Goal: Transaction & Acquisition: Purchase product/service

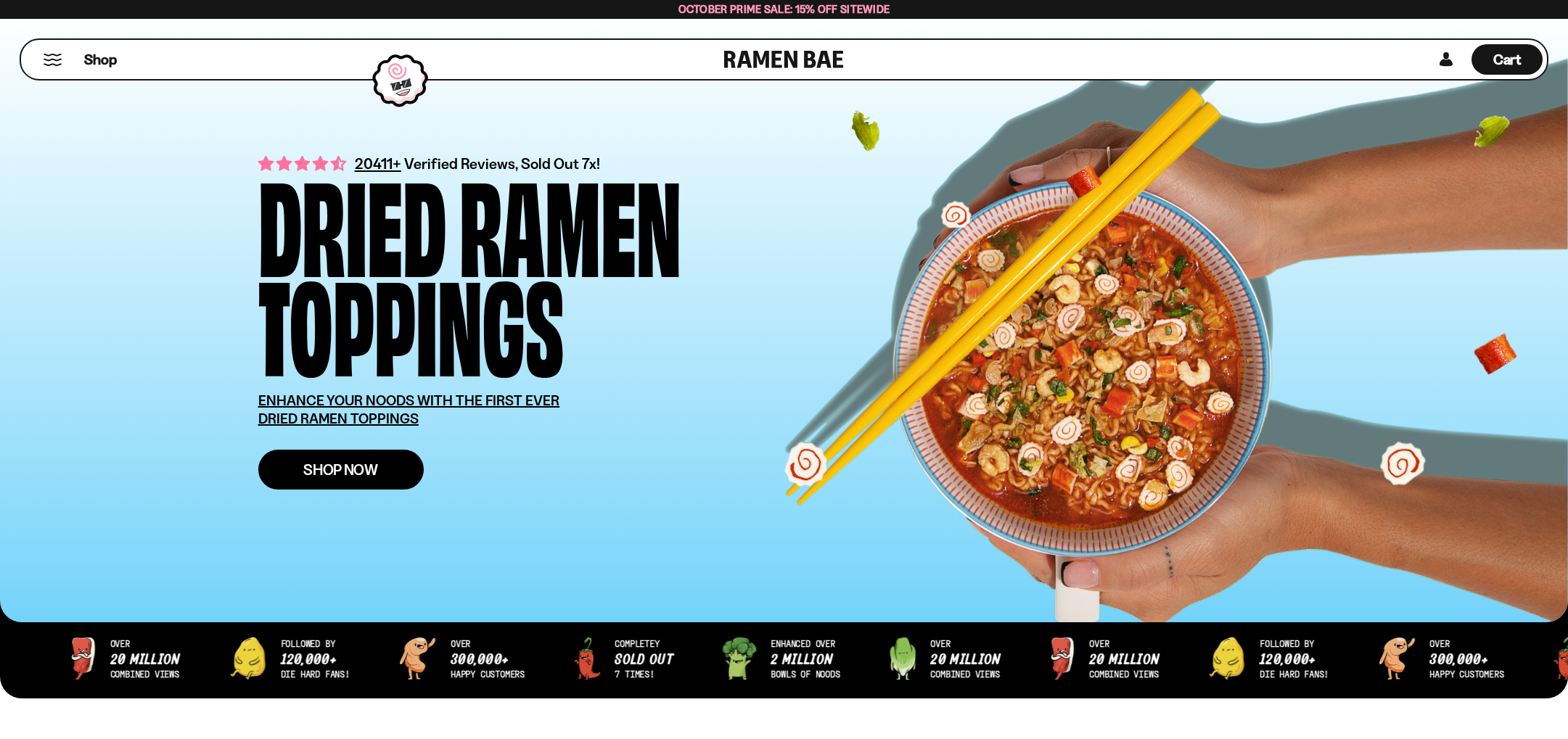
click at [323, 480] on link "Shop Now" at bounding box center [341, 470] width 165 height 40
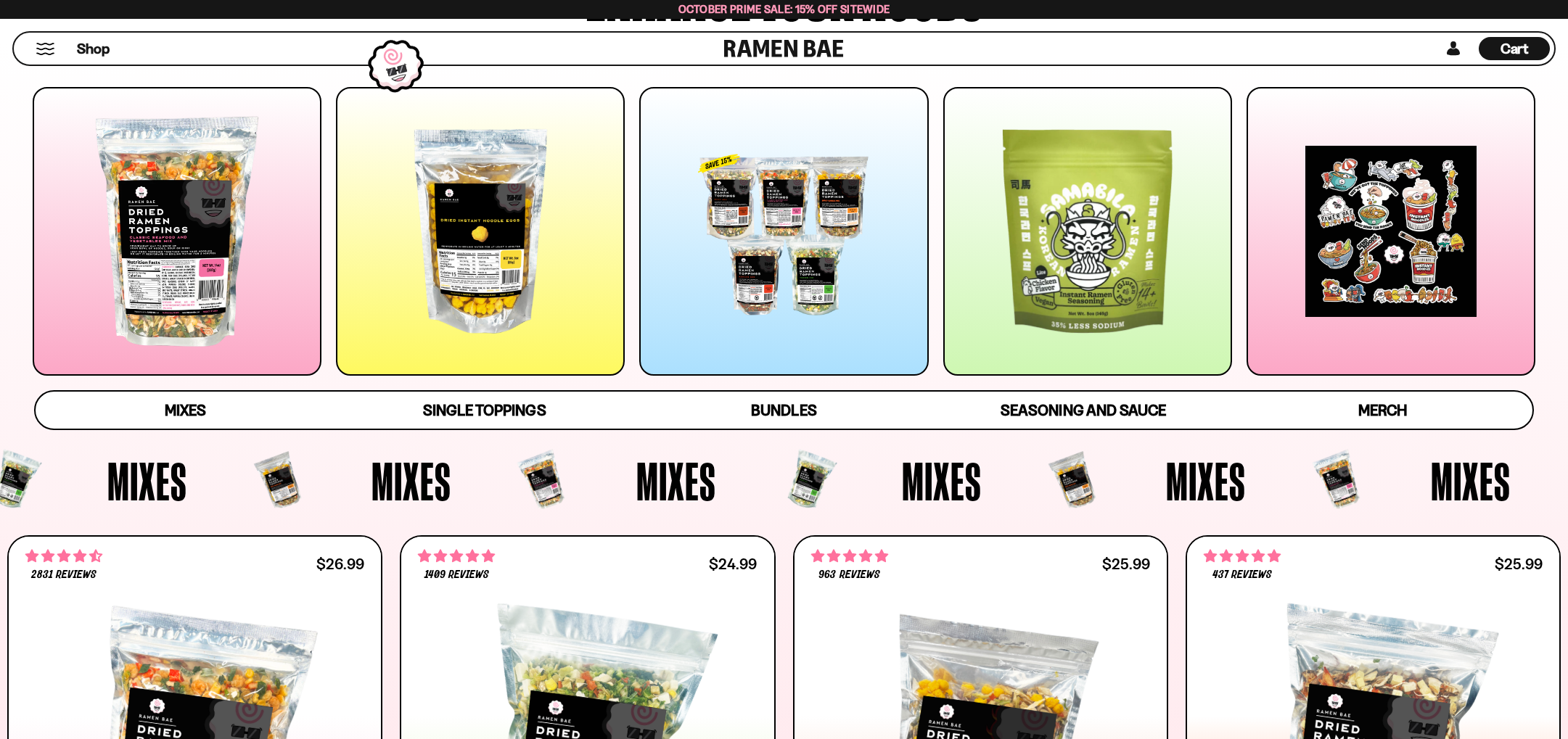
scroll to position [207, 0]
click at [158, 409] on link "Mixes" at bounding box center [186, 409] width 300 height 37
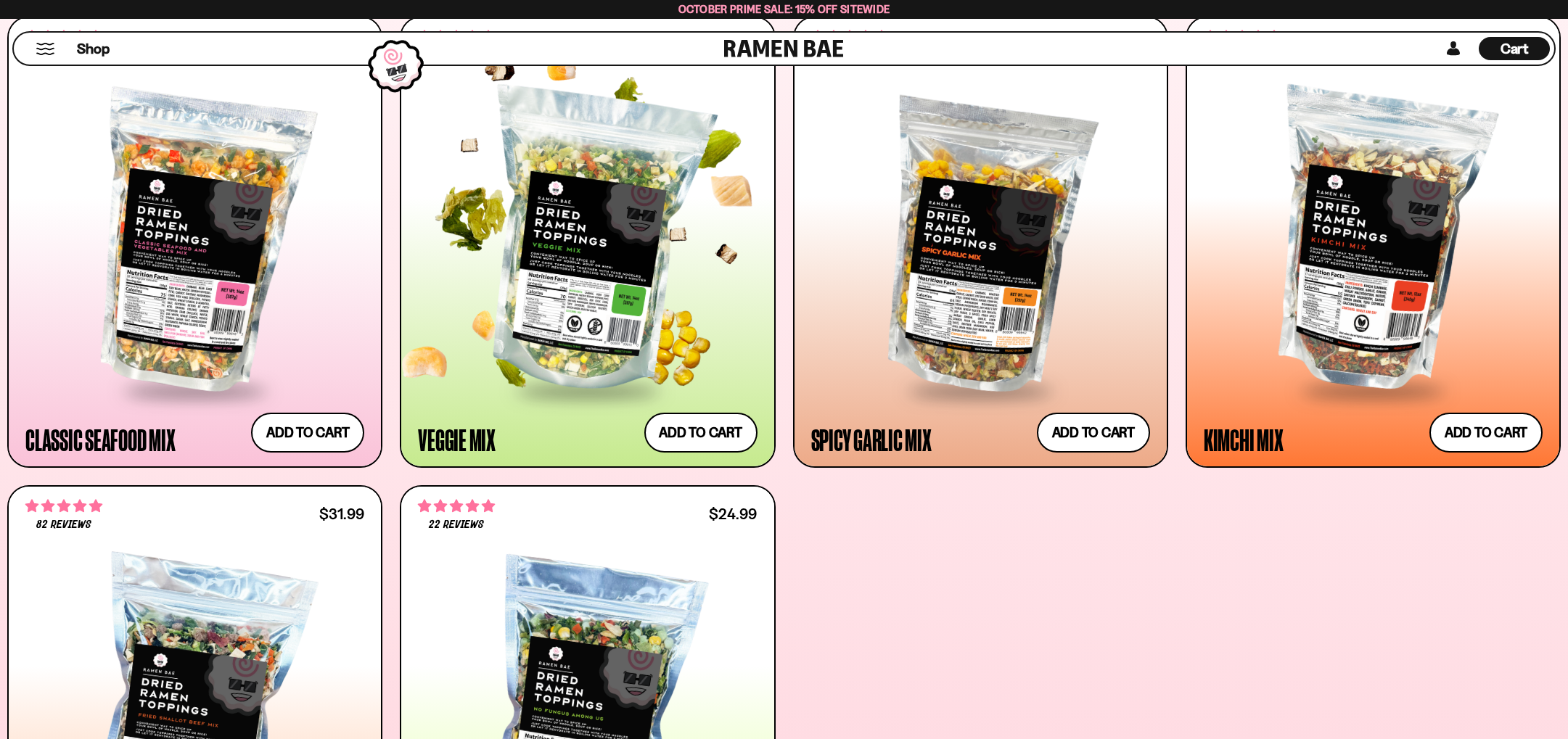
scroll to position [727, 0]
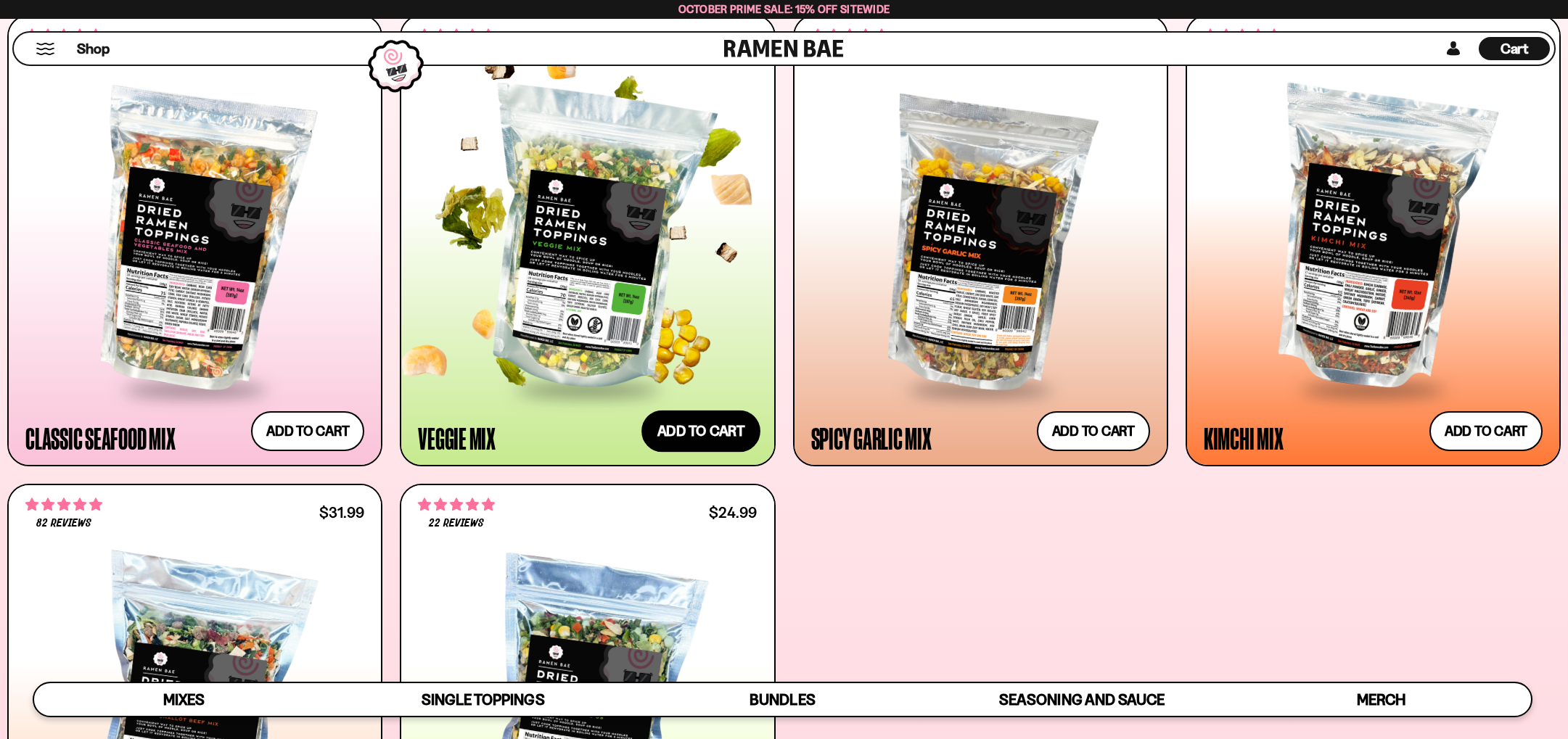
click at [720, 436] on button "Add to cart Add ― Regular price $24.99 Regular price Sale price $24.99 Unit pri…" at bounding box center [701, 431] width 119 height 42
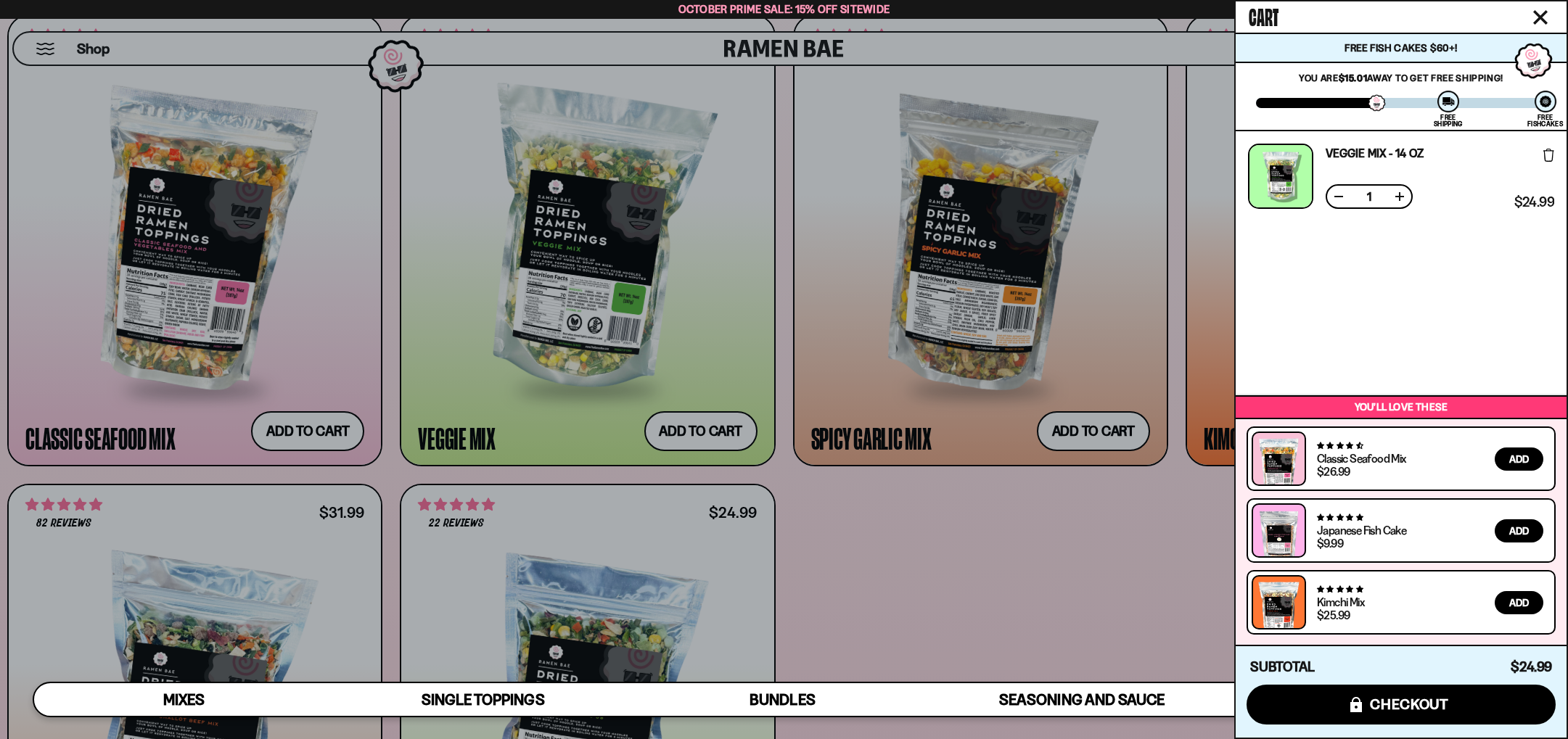
click at [995, 377] on div at bounding box center [784, 370] width 1568 height 739
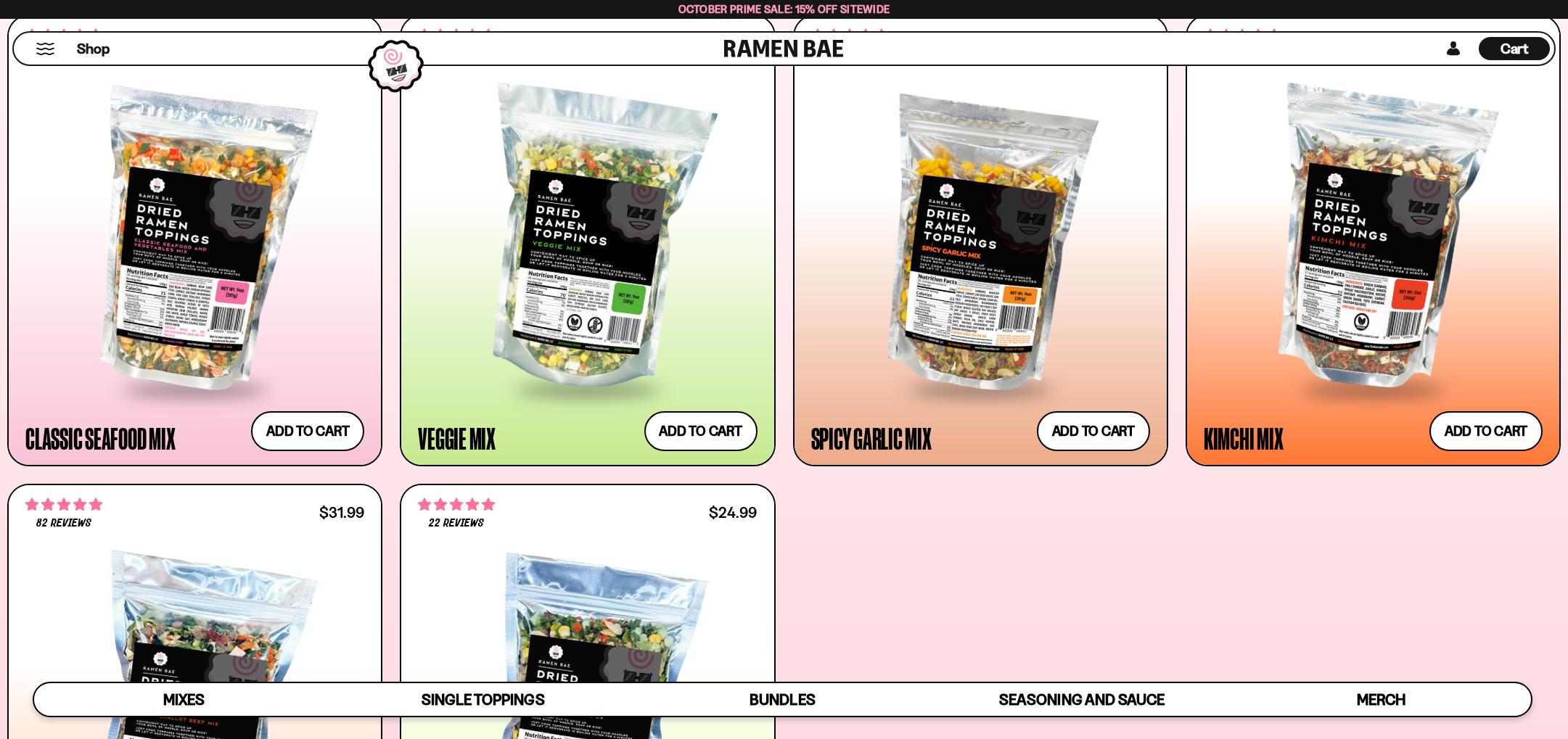
click at [986, 314] on div at bounding box center [981, 240] width 339 height 294
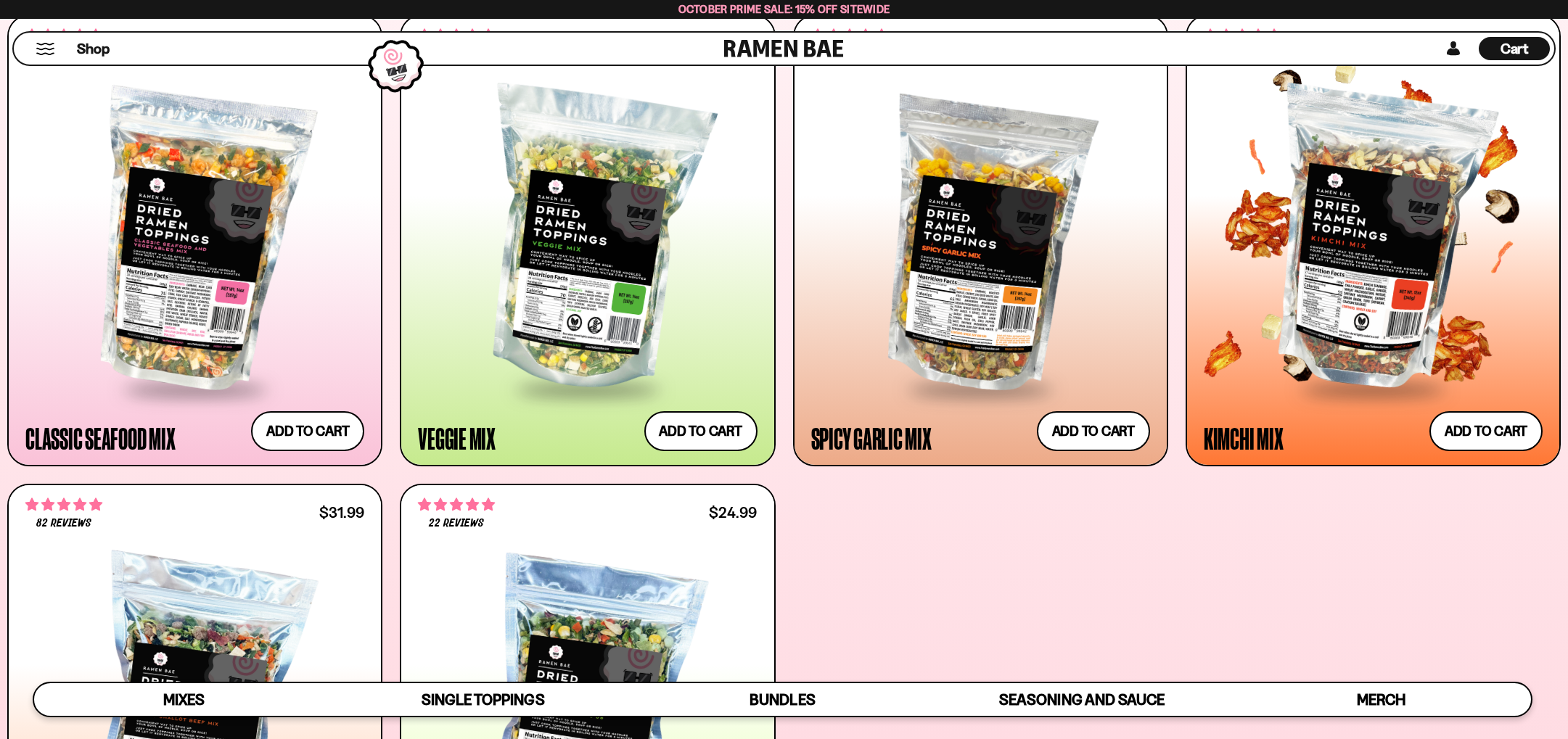
click at [1348, 288] on div at bounding box center [1374, 240] width 339 height 294
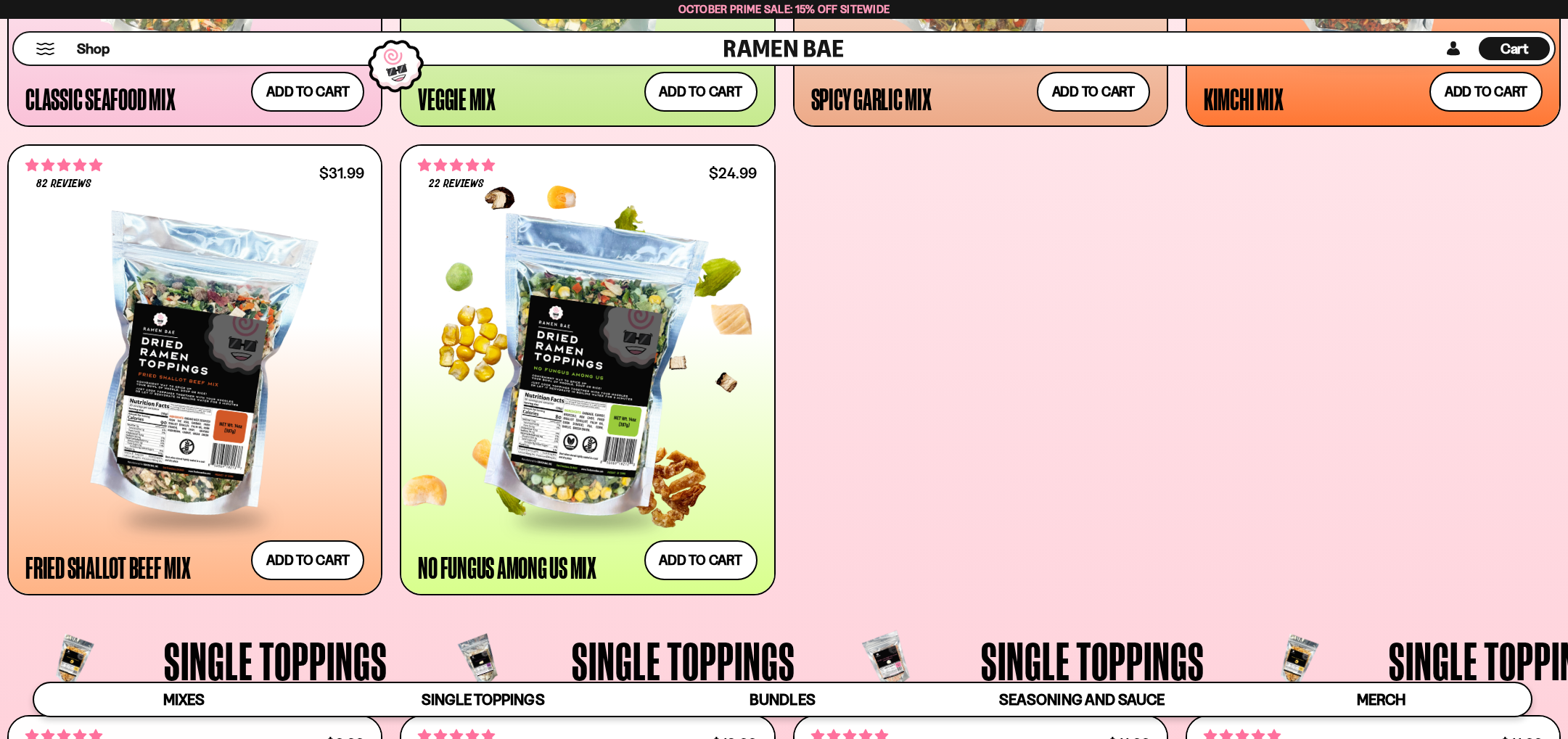
scroll to position [1070, 0]
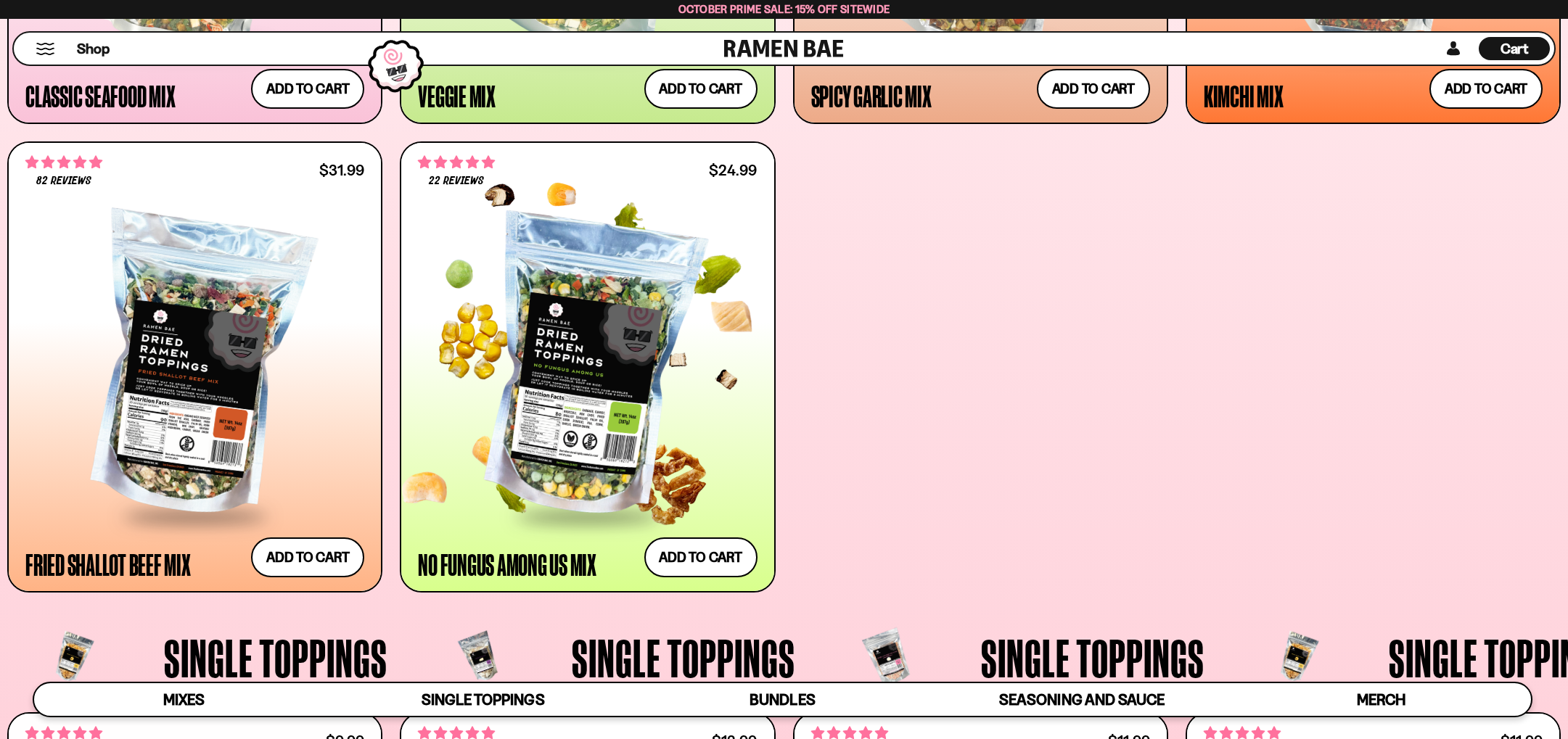
click at [594, 410] on div at bounding box center [587, 367] width 339 height 294
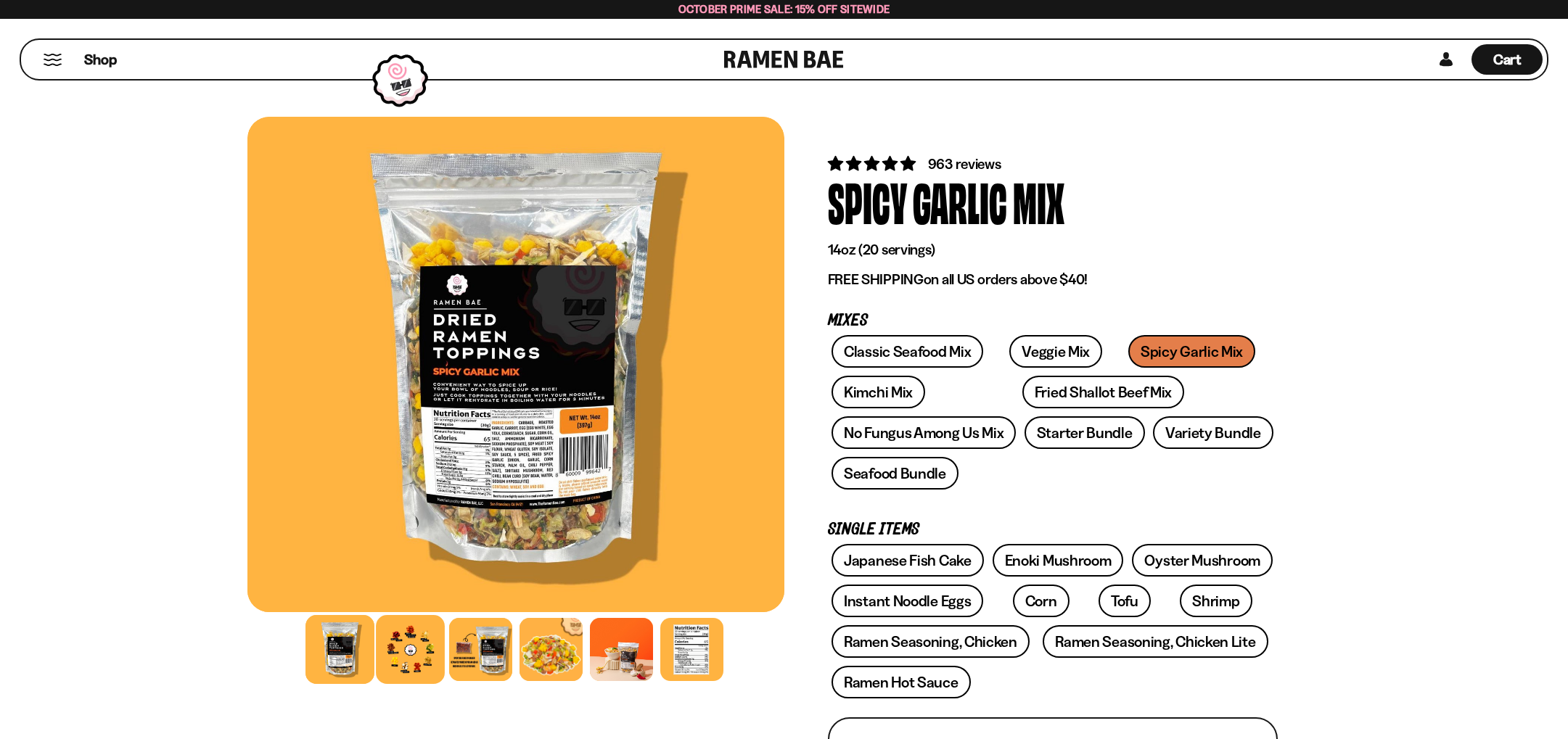
click at [427, 654] on div at bounding box center [410, 649] width 69 height 69
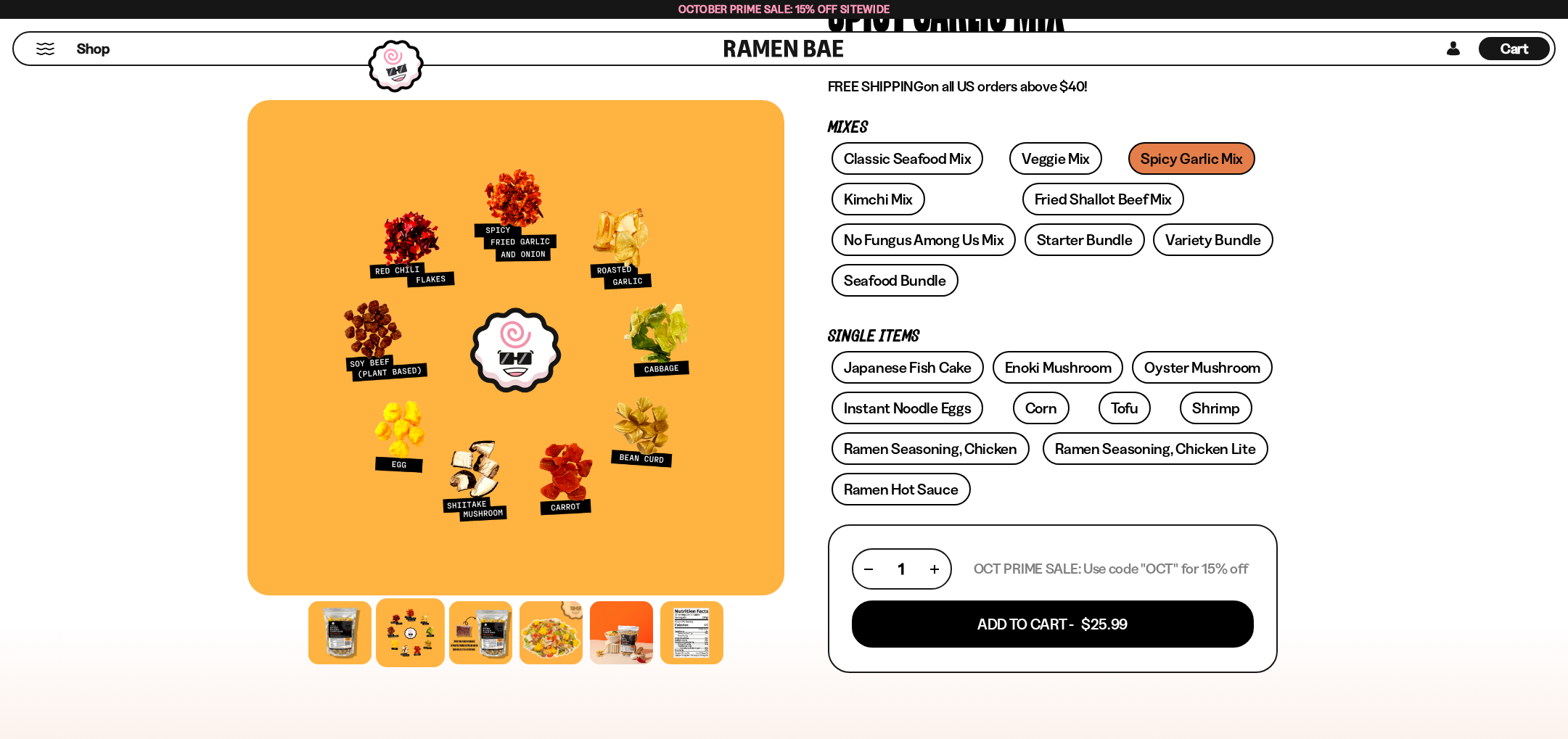
scroll to position [199, 0]
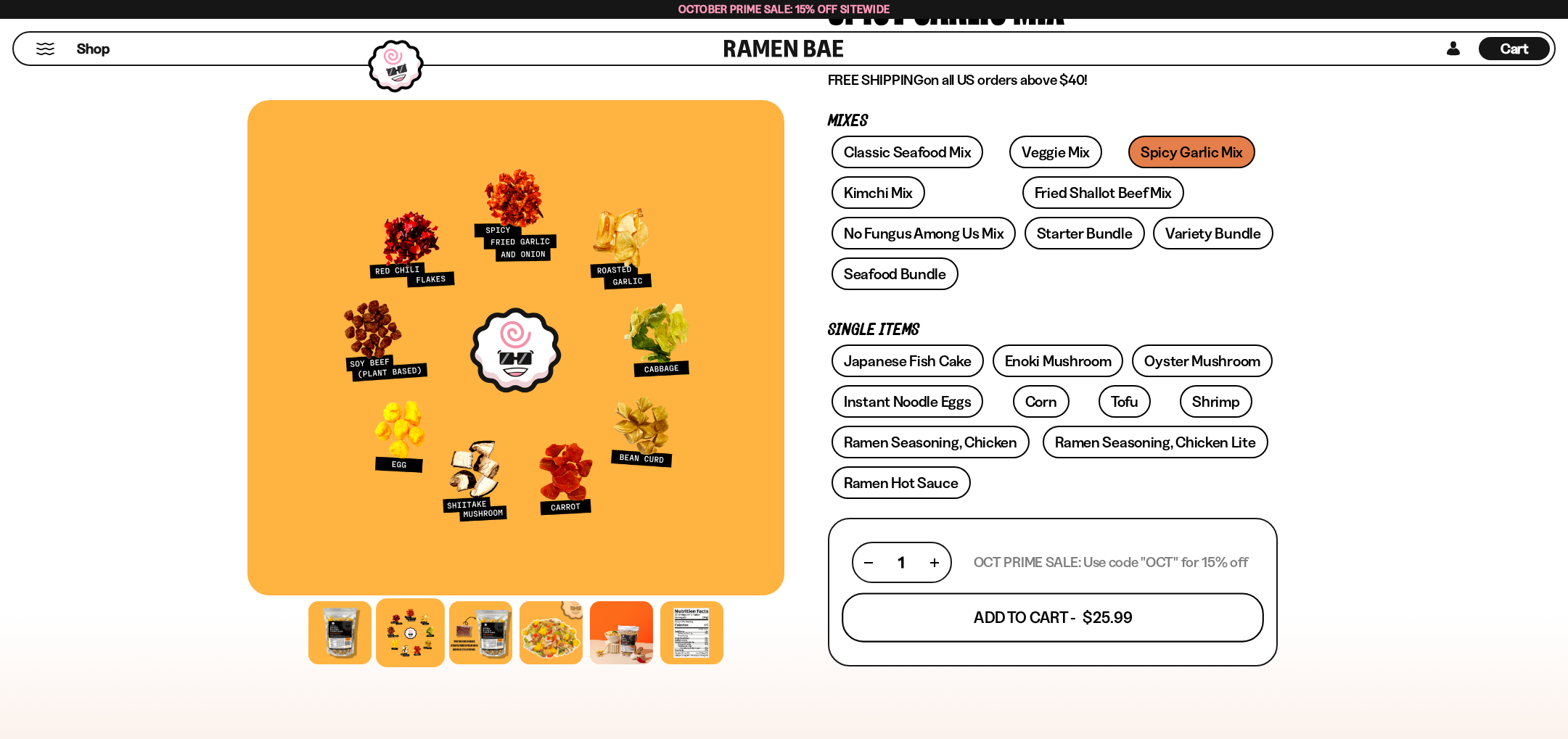
click at [1018, 622] on button "Add To Cart - $25.99" at bounding box center [1053, 618] width 422 height 50
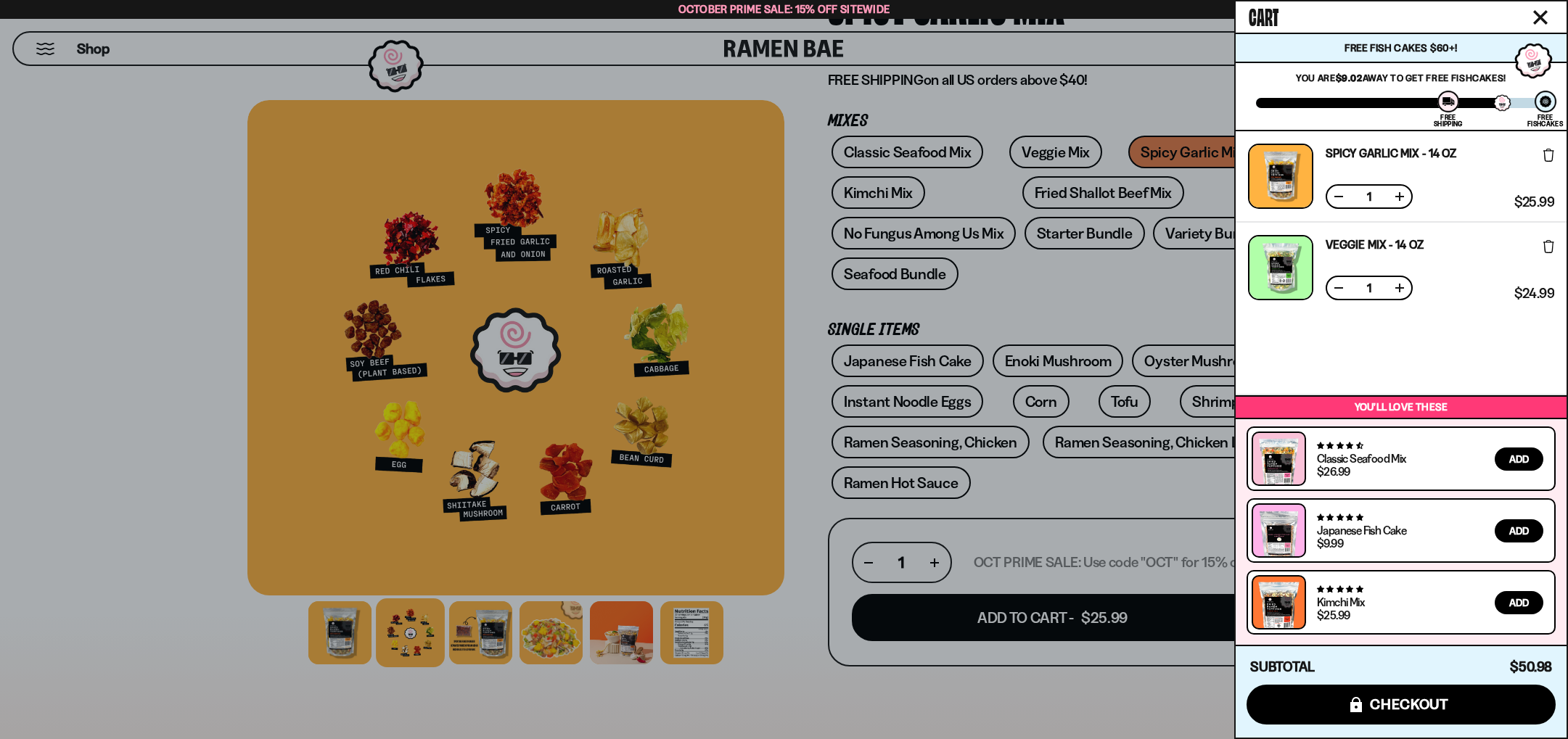
click at [1038, 521] on div at bounding box center [784, 370] width 1568 height 739
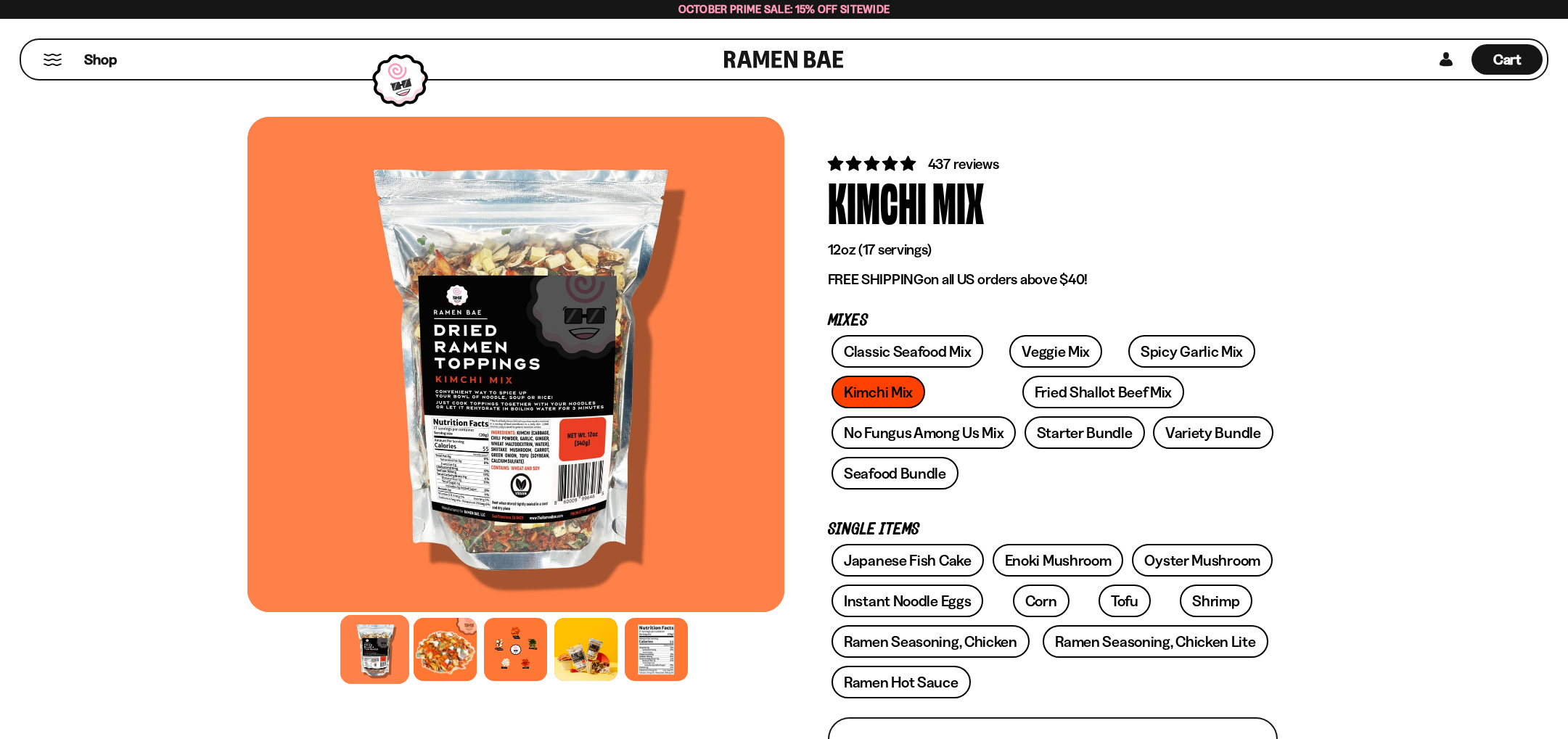
click at [381, 665] on div at bounding box center [375, 649] width 69 height 69
click at [423, 659] on div at bounding box center [445, 649] width 69 height 69
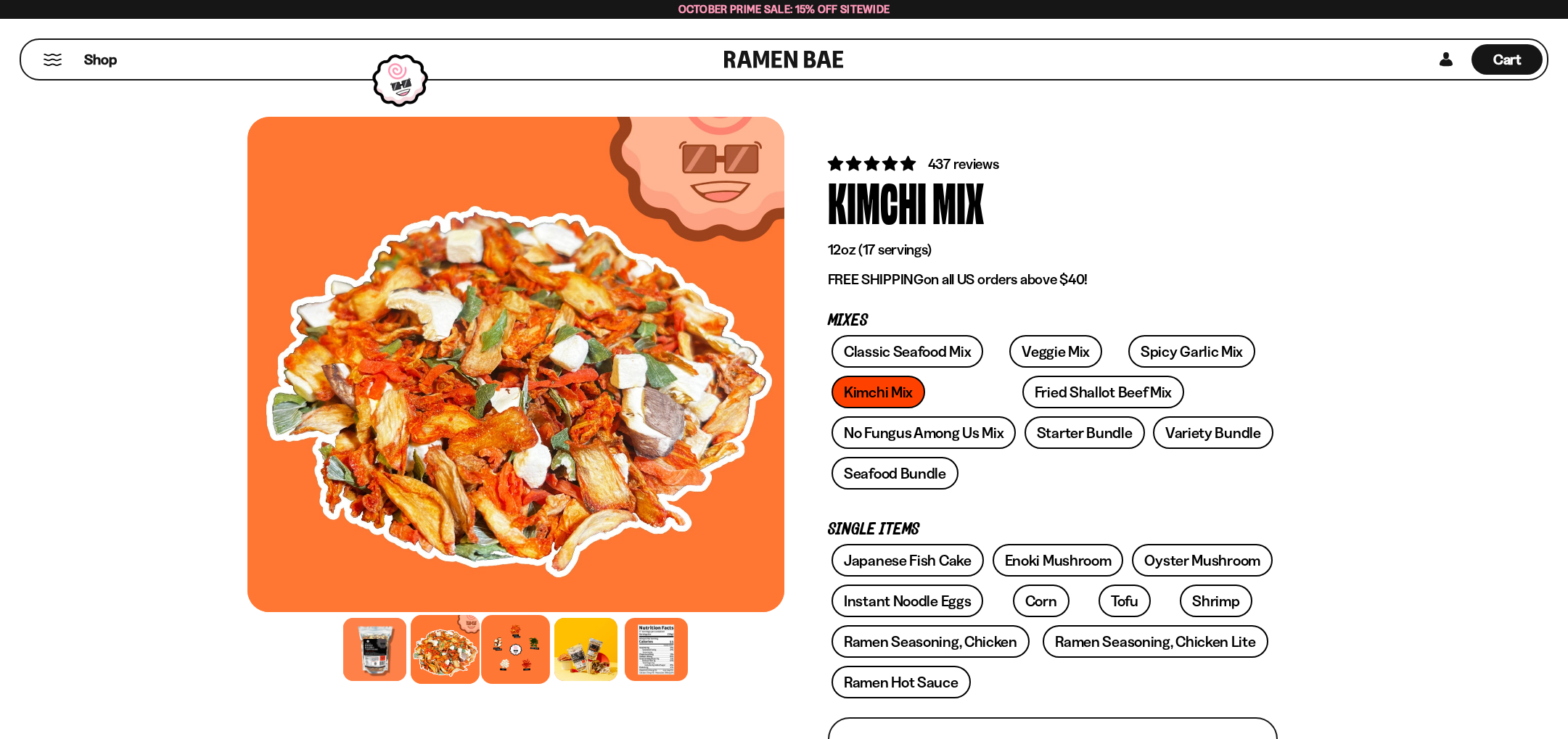
click at [524, 646] on div at bounding box center [515, 649] width 69 height 69
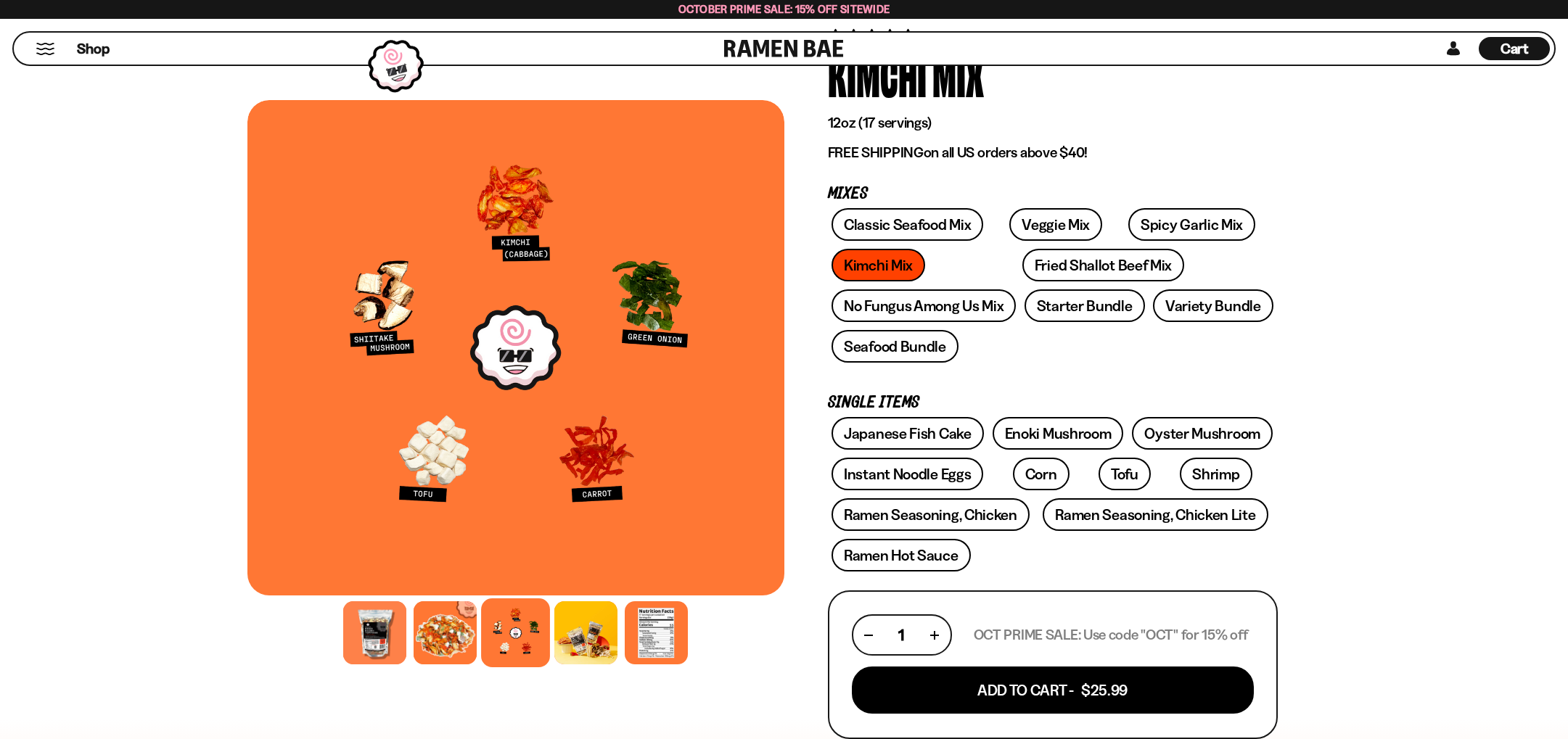
scroll to position [131, 0]
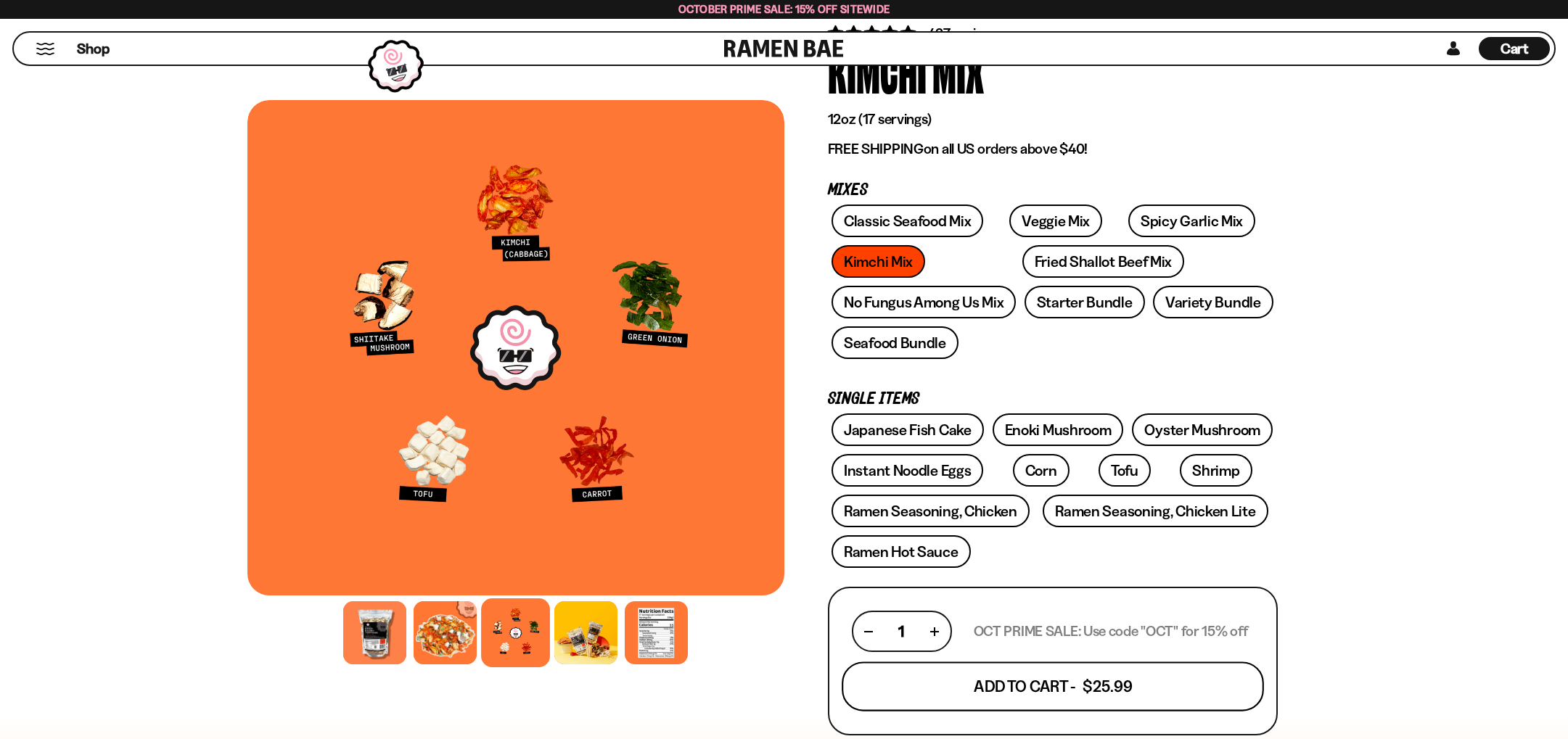
click at [1084, 693] on button "Add To Cart - $25.99" at bounding box center [1053, 687] width 422 height 50
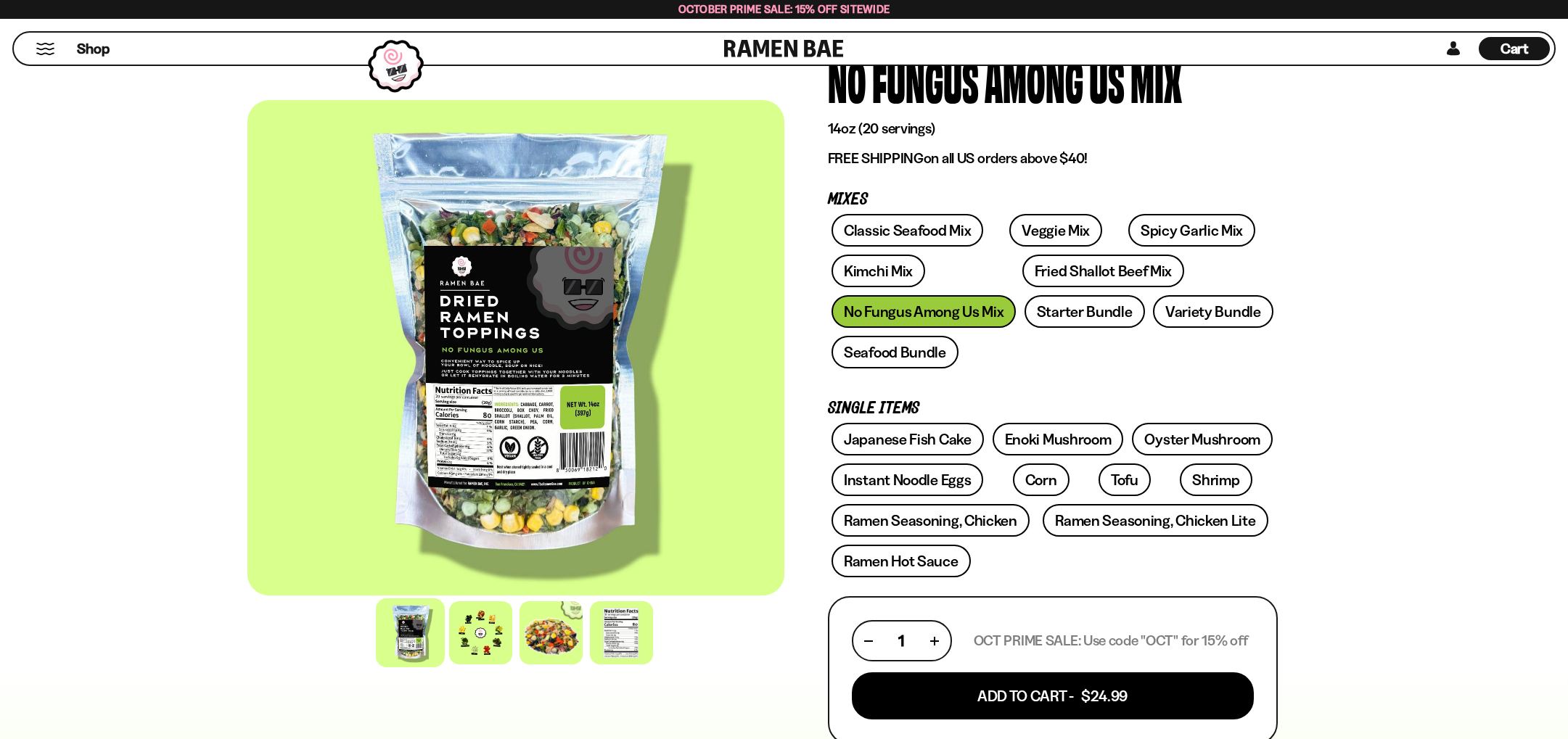
scroll to position [132, 0]
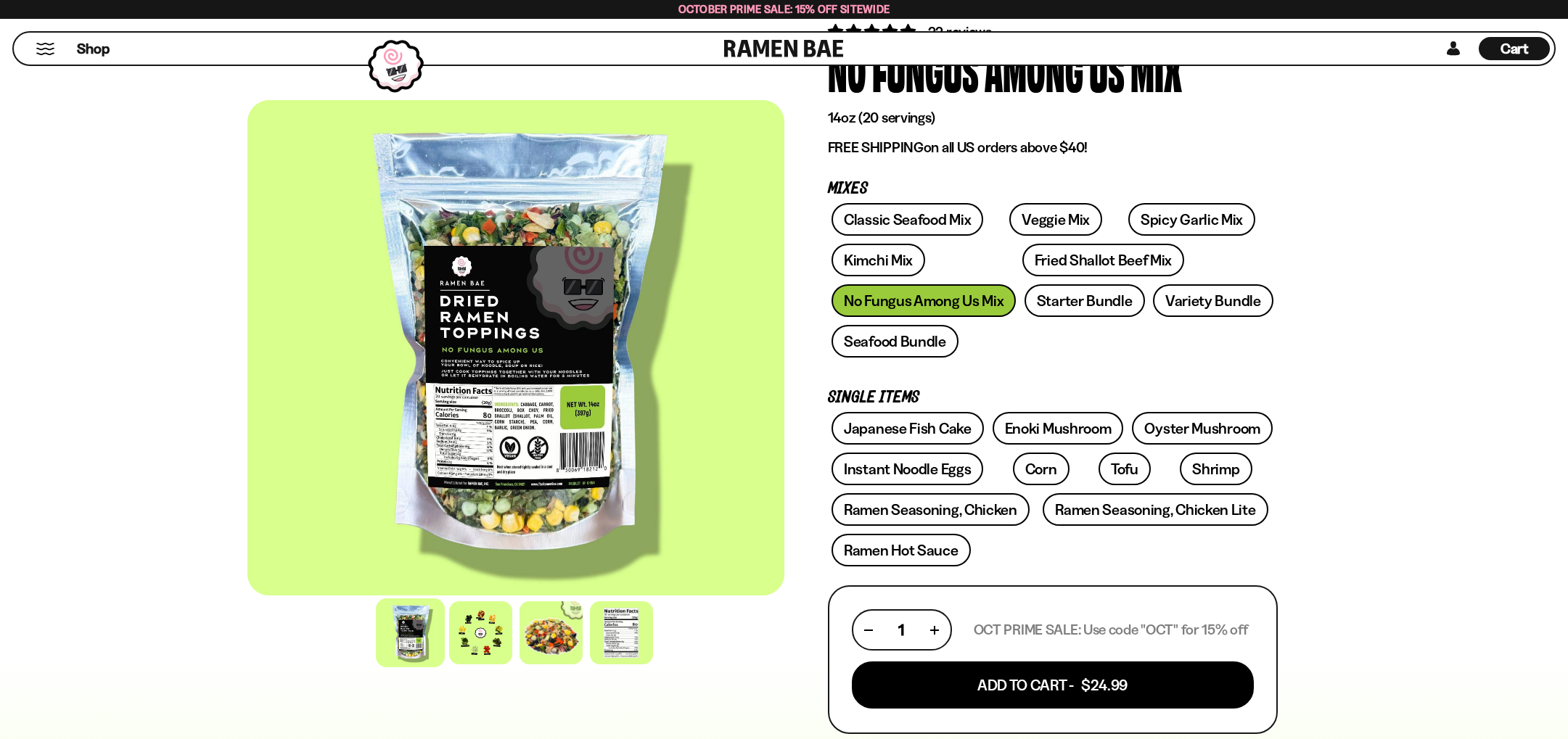
click at [484, 594] on div at bounding box center [516, 348] width 537 height 495
click at [485, 632] on div at bounding box center [481, 632] width 69 height 69
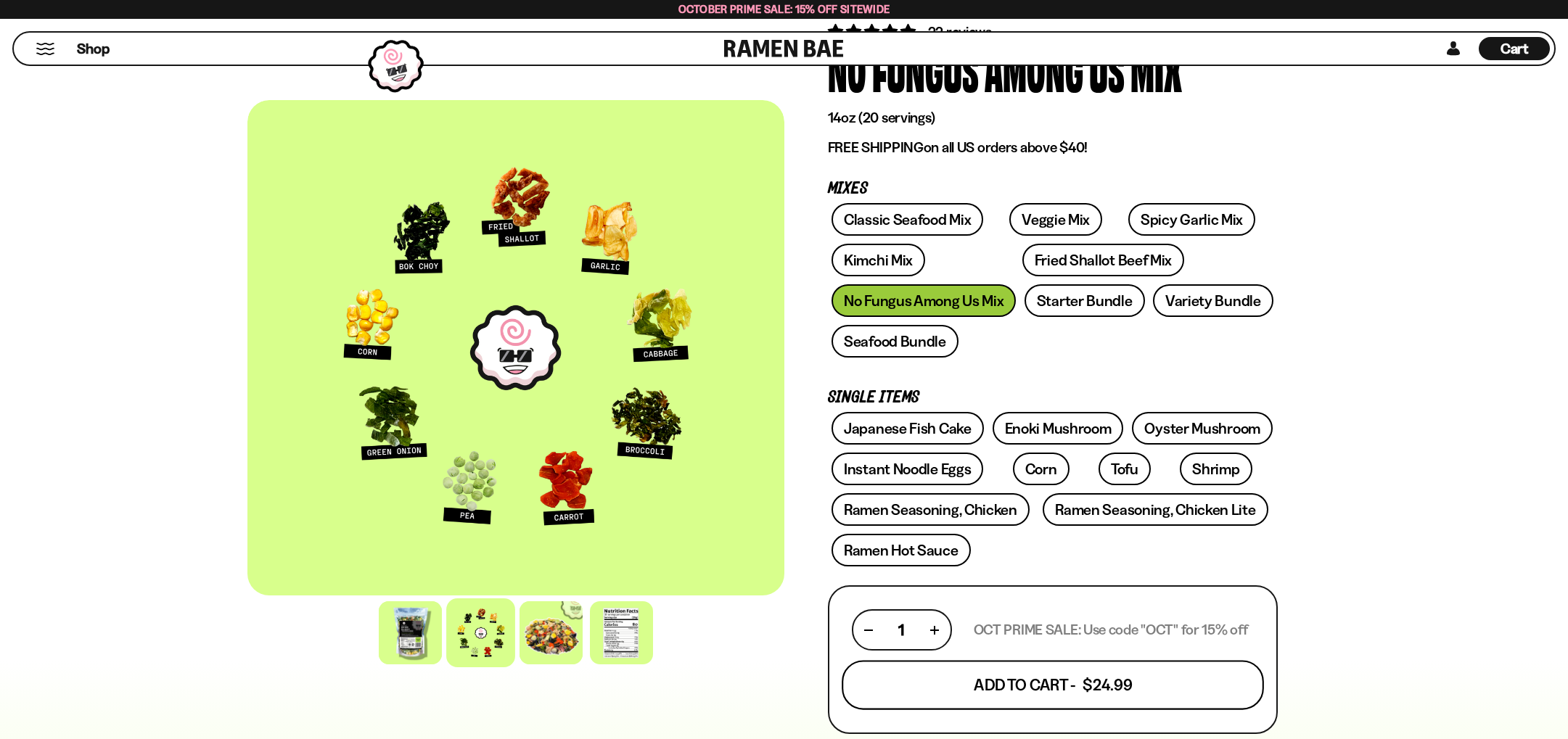
click at [1032, 695] on button "Add To Cart - $24.99" at bounding box center [1053, 686] width 422 height 50
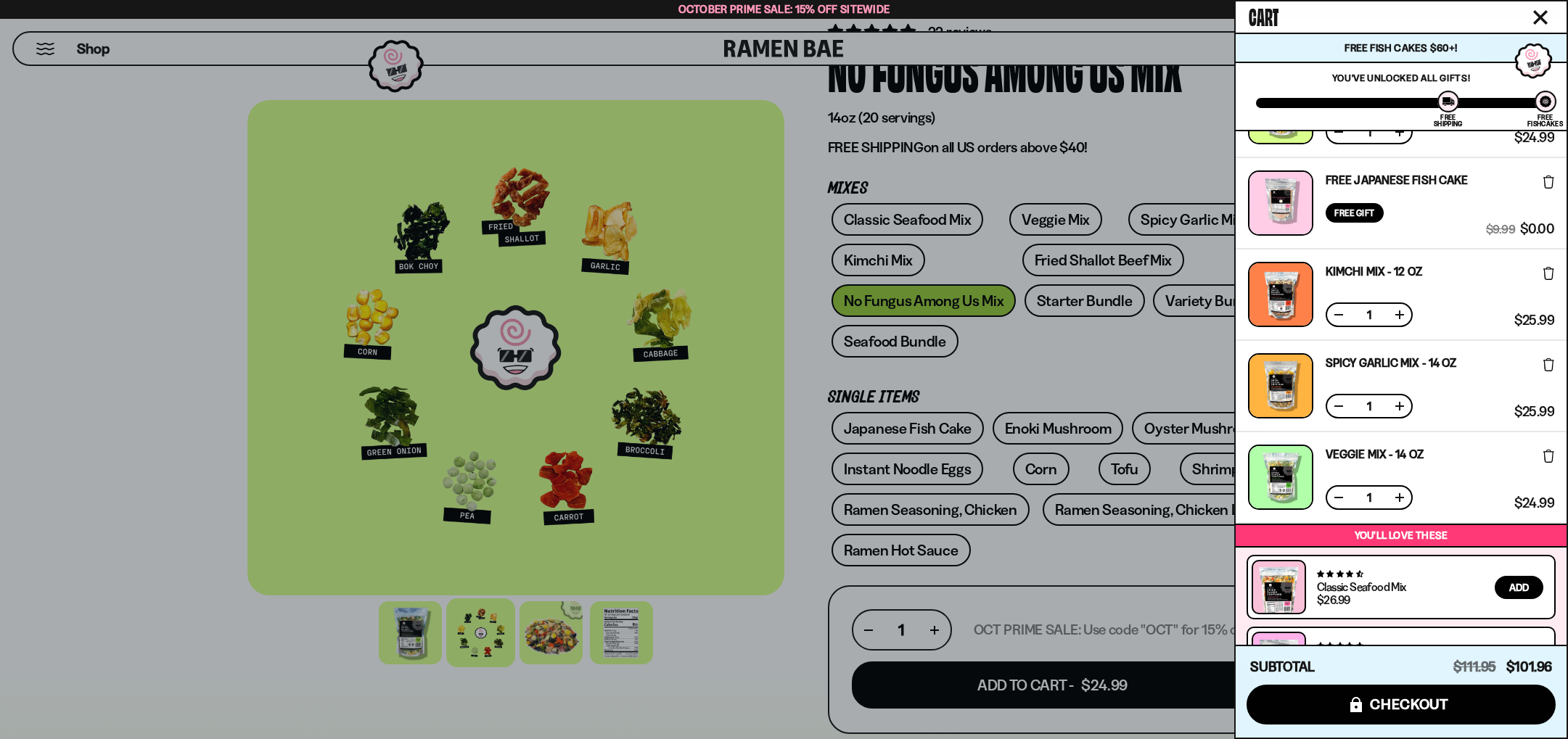
scroll to position [193, 0]
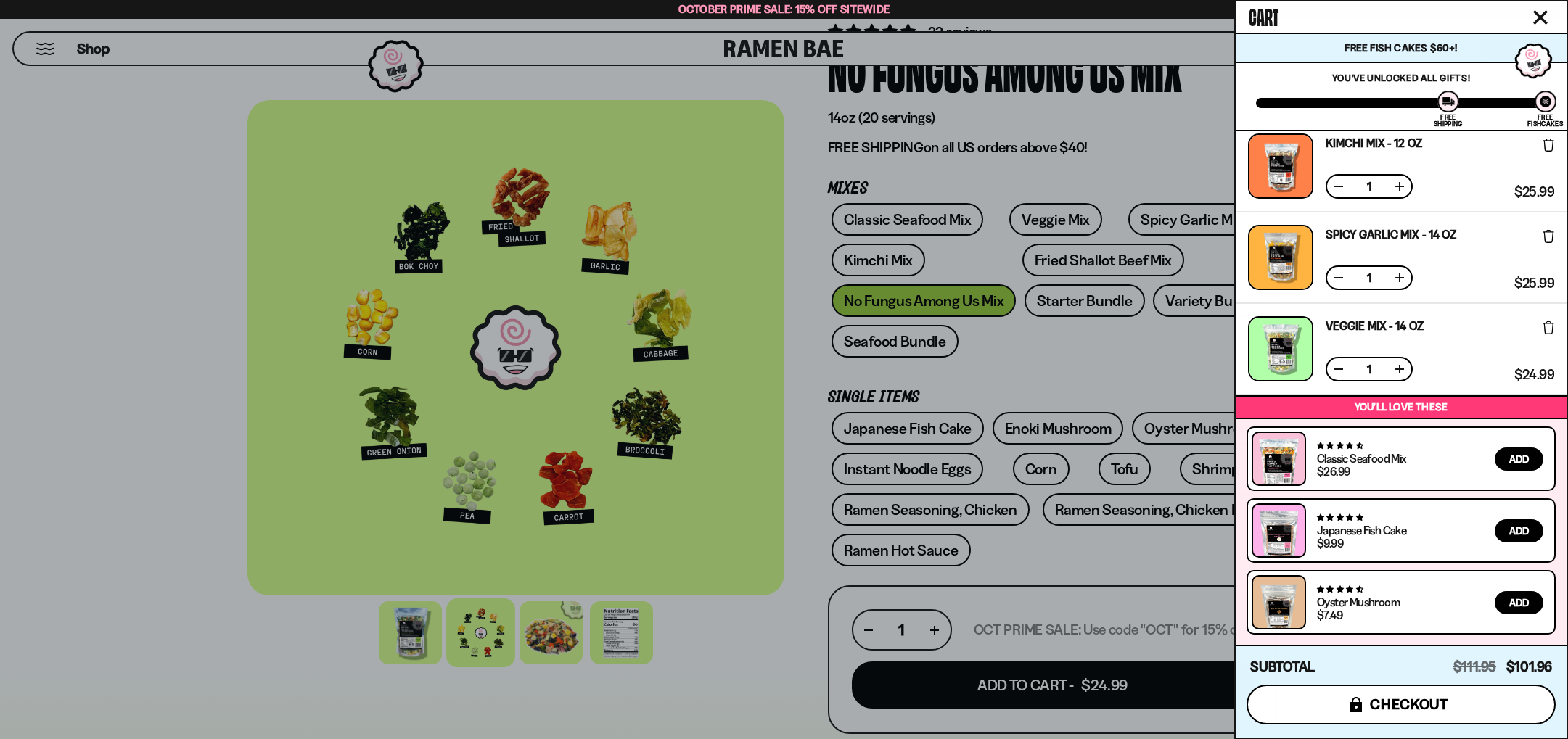
click at [1361, 704] on button "icons8-lock checkout" at bounding box center [1401, 704] width 309 height 40
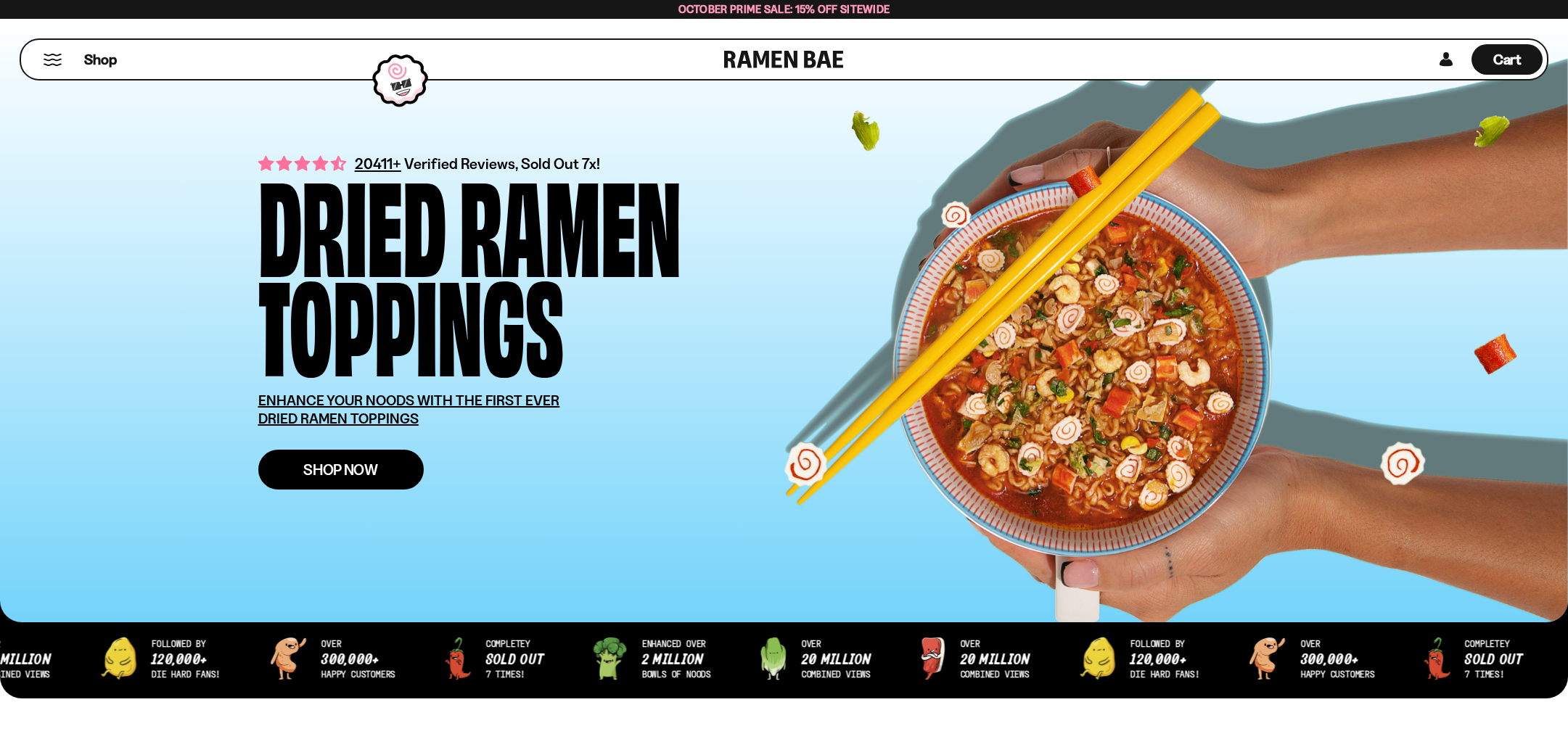
click at [387, 464] on link "Shop Now" at bounding box center [341, 470] width 165 height 40
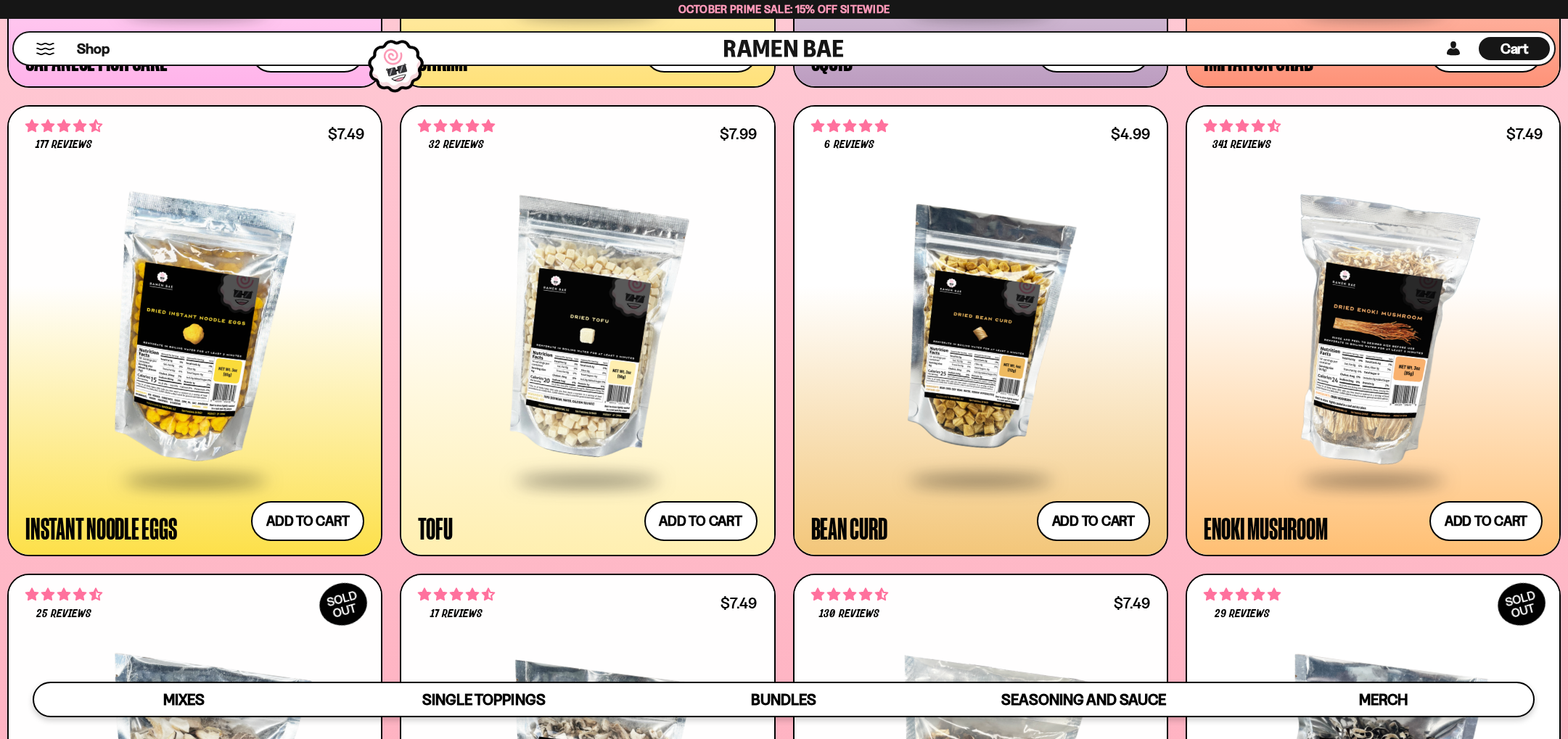
scroll to position [2148, 0]
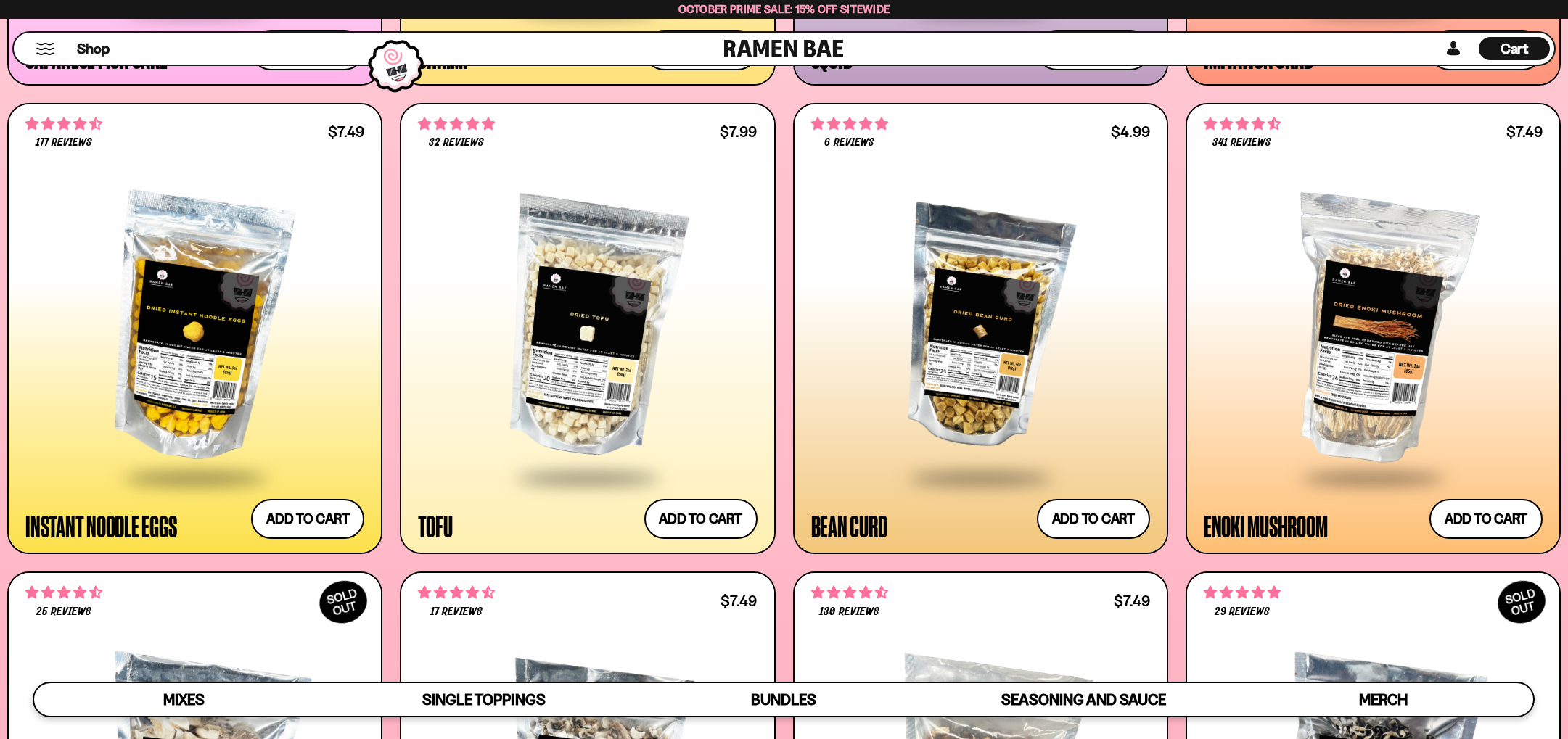
click at [604, 335] on div at bounding box center [587, 329] width 339 height 294
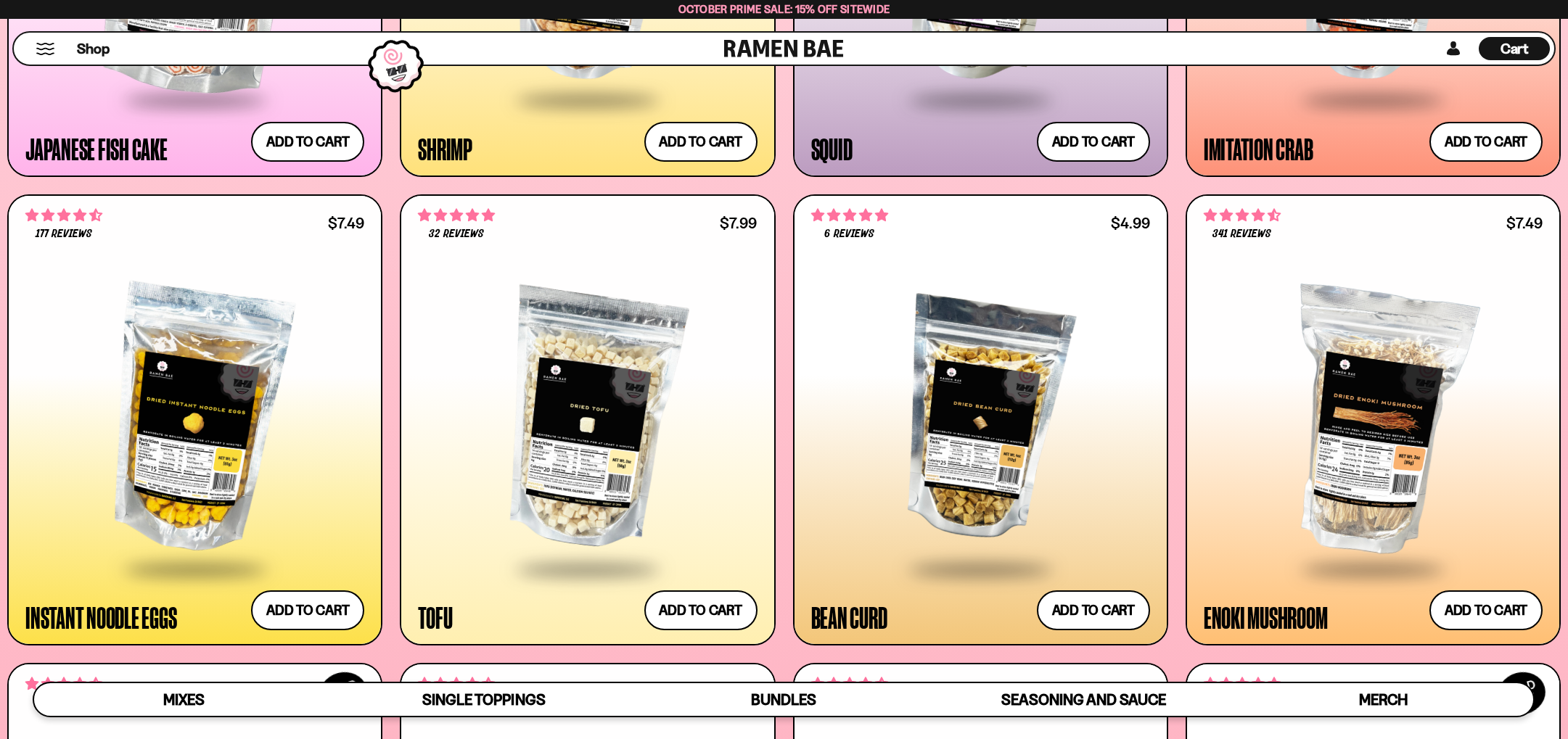
scroll to position [2058, 0]
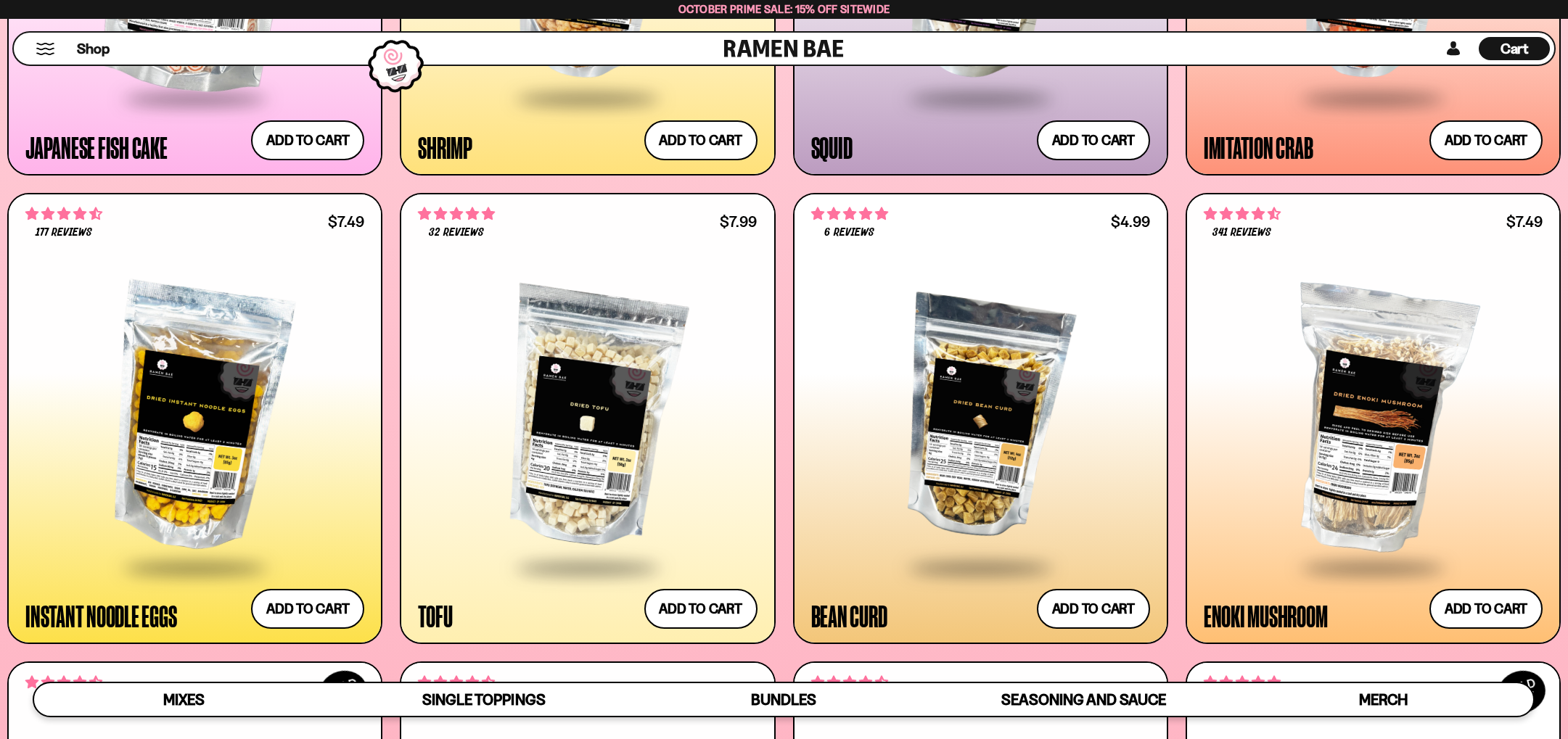
click at [1007, 496] on div at bounding box center [981, 418] width 339 height 294
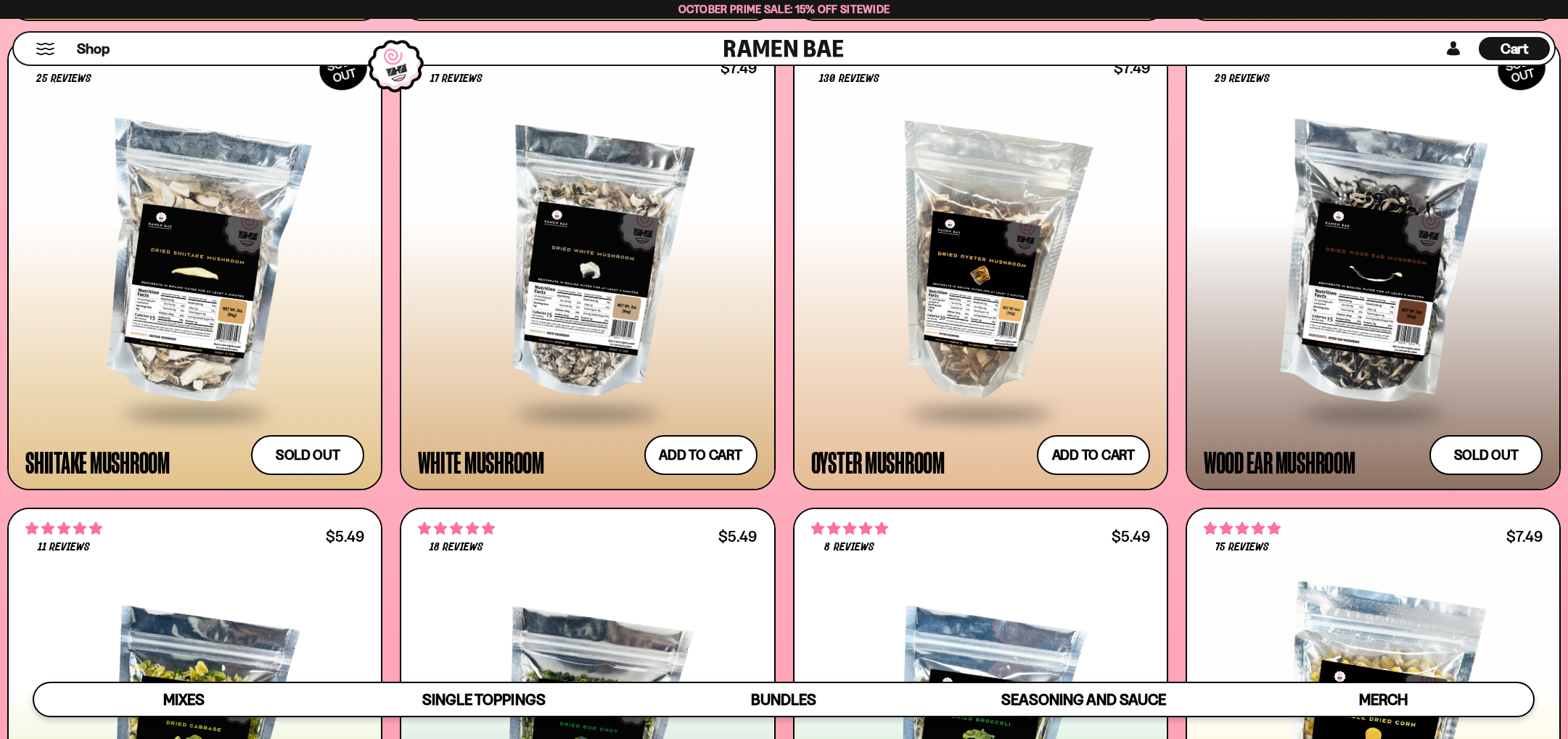
scroll to position [2683, 0]
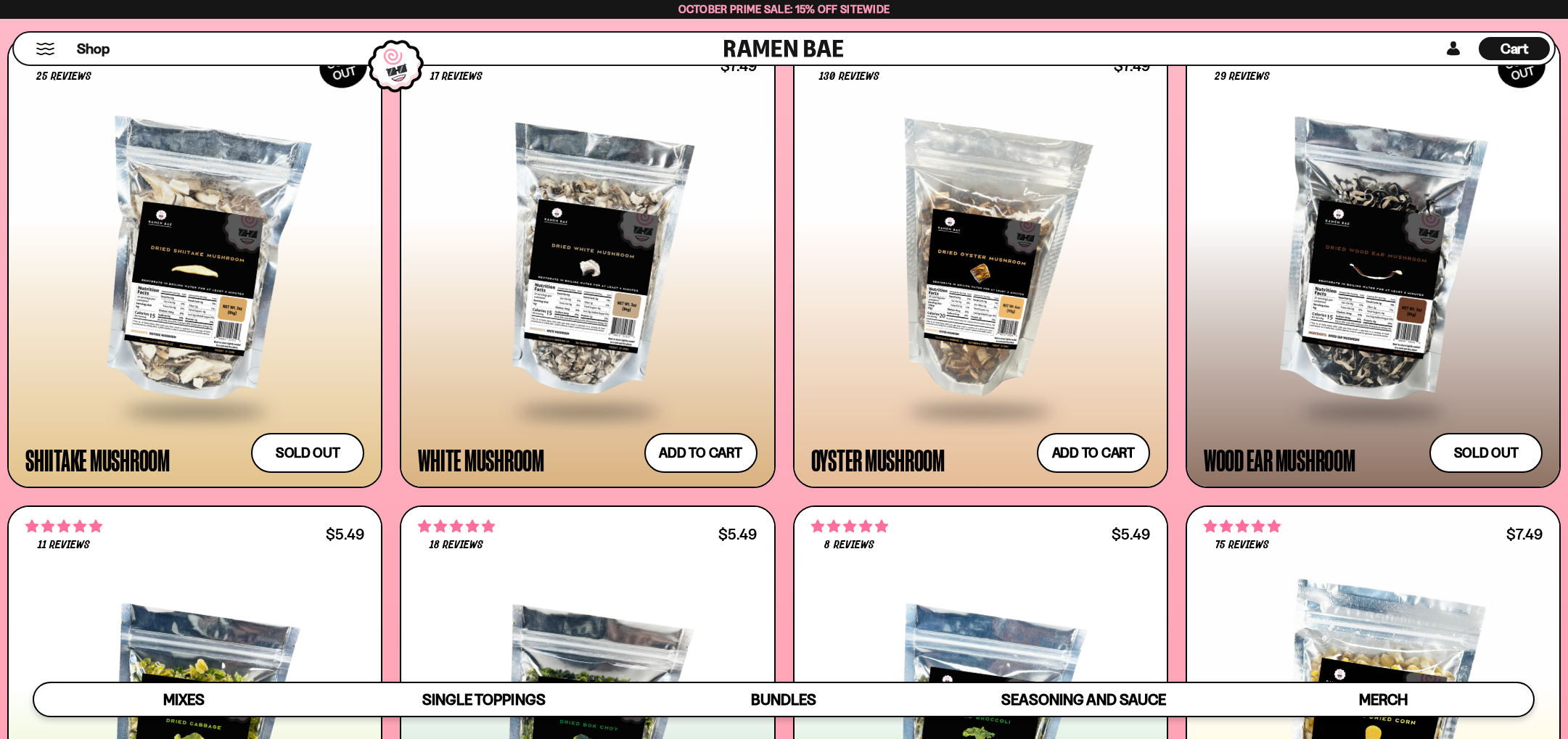
click at [568, 330] on div at bounding box center [587, 262] width 339 height 294
click at [1012, 314] on div at bounding box center [981, 262] width 339 height 294
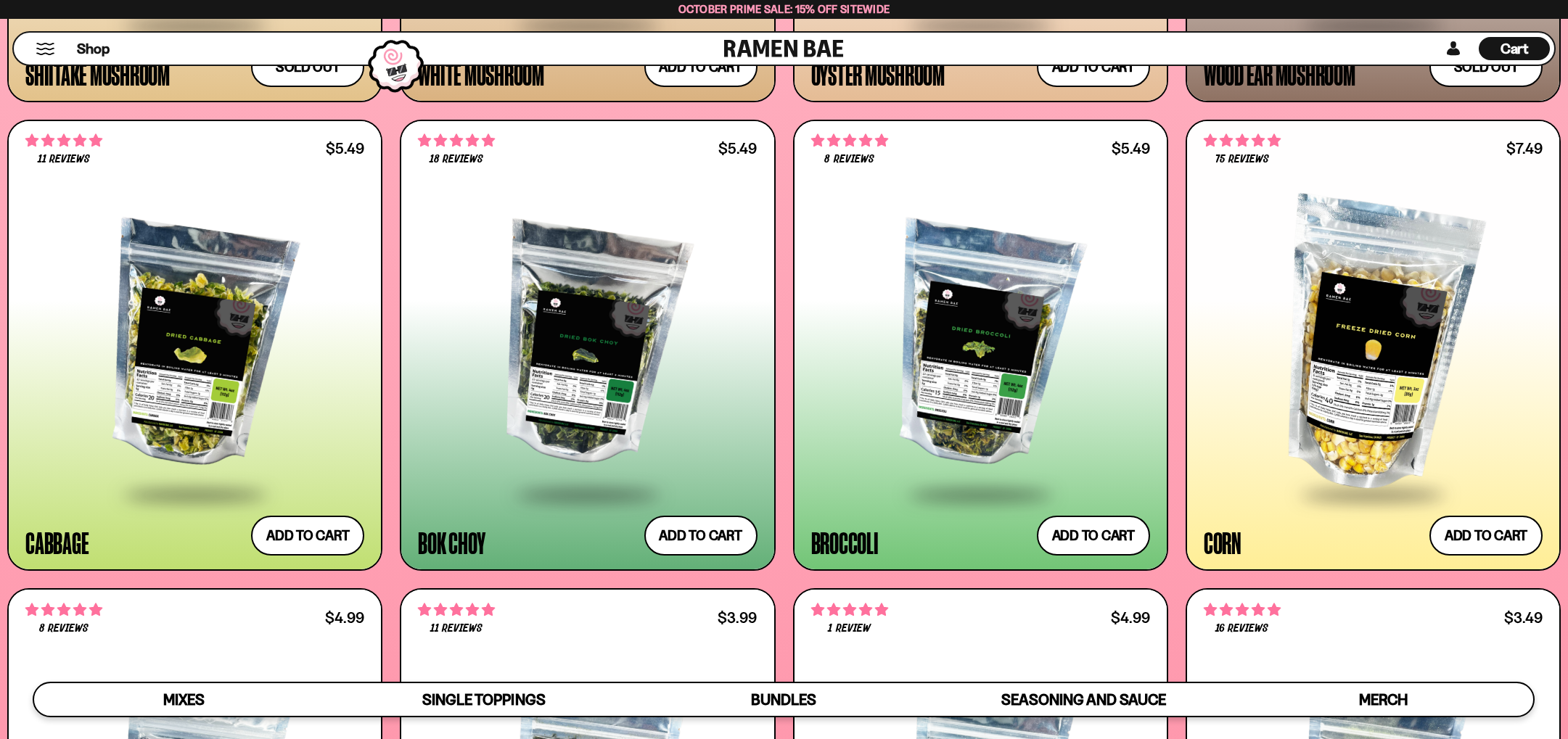
scroll to position [3071, 0]
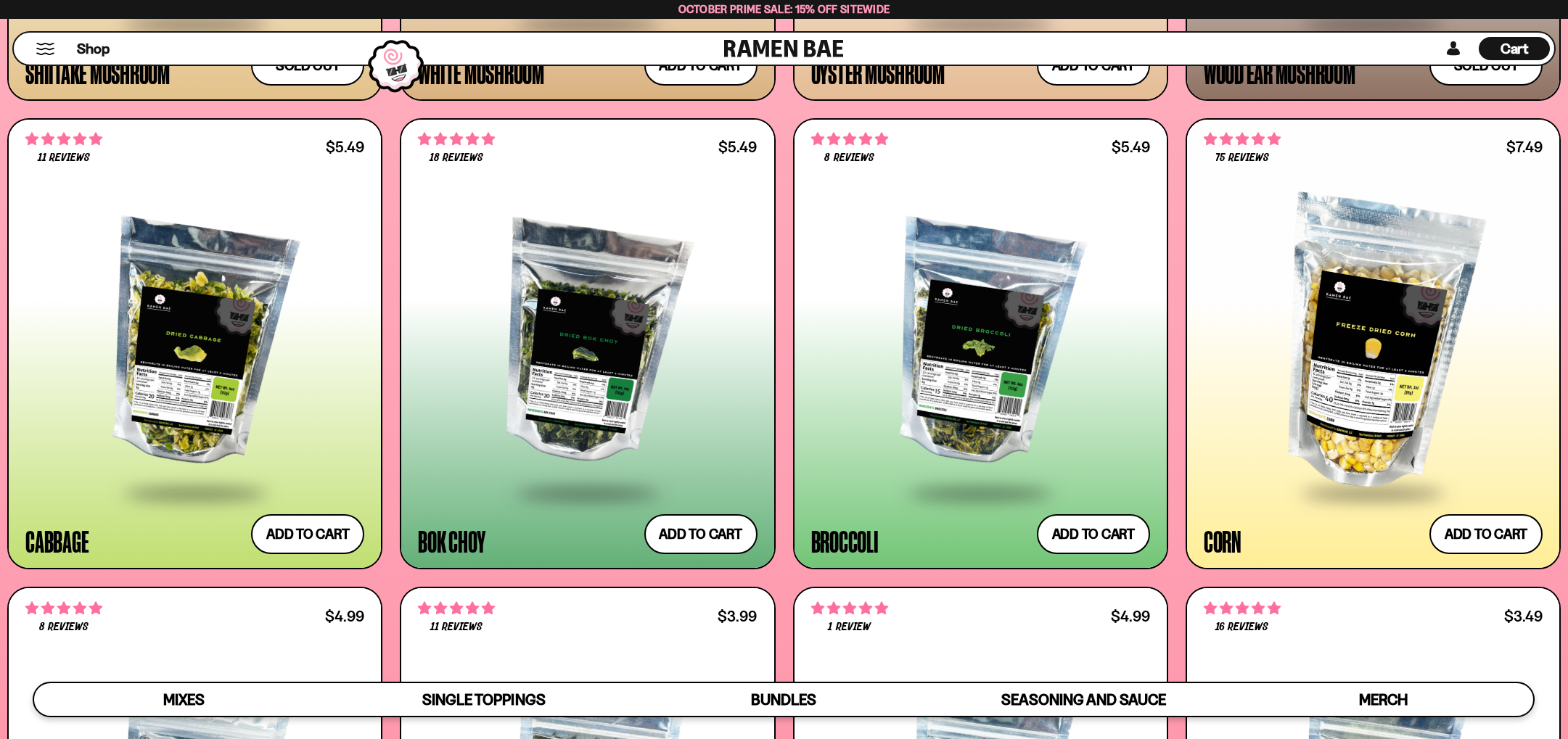
click at [650, 356] on div at bounding box center [587, 344] width 339 height 294
click at [203, 380] on div at bounding box center [195, 344] width 339 height 294
click at [995, 388] on div at bounding box center [981, 344] width 339 height 294
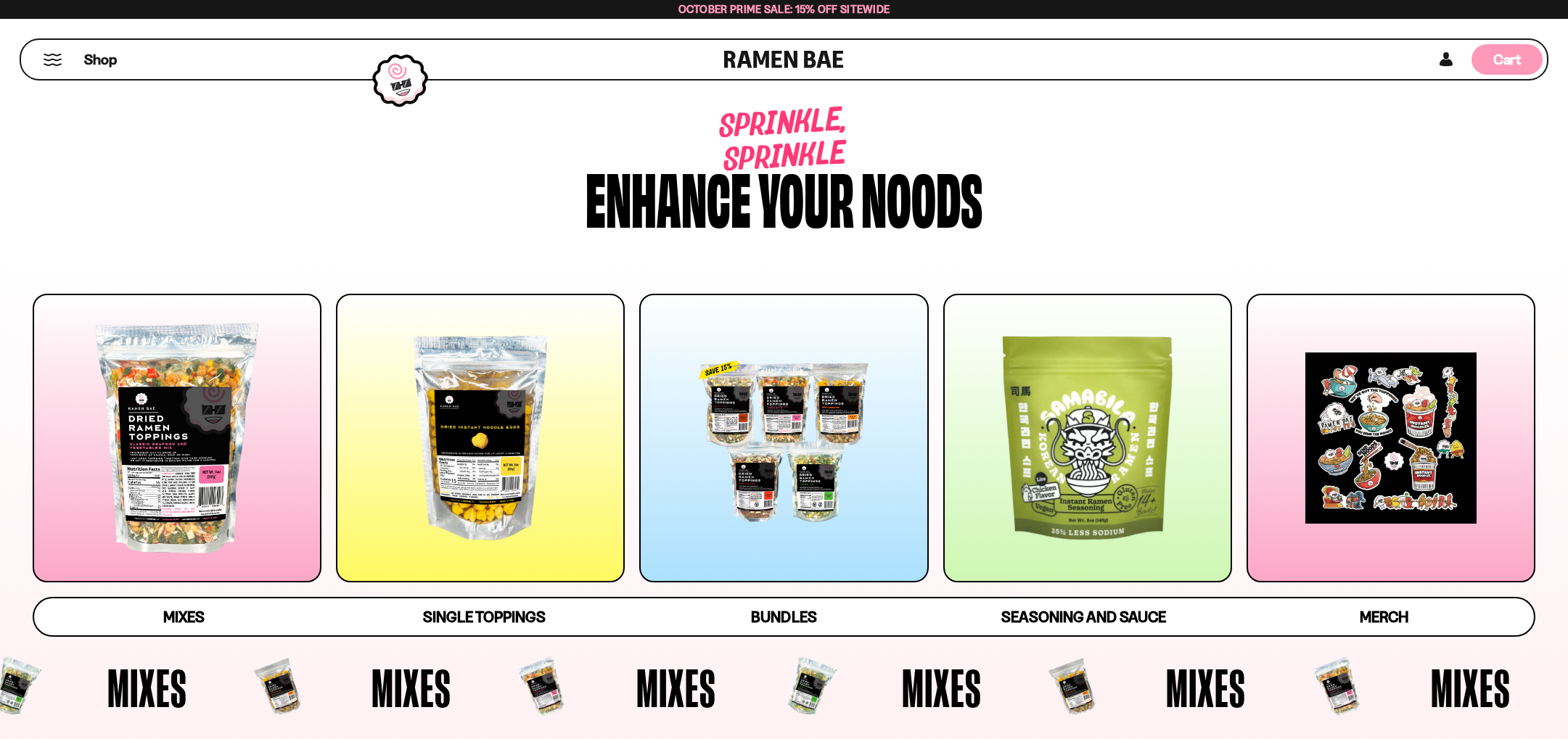
scroll to position [0, 0]
click at [1515, 64] on span "Cart" at bounding box center [1507, 60] width 28 height 18
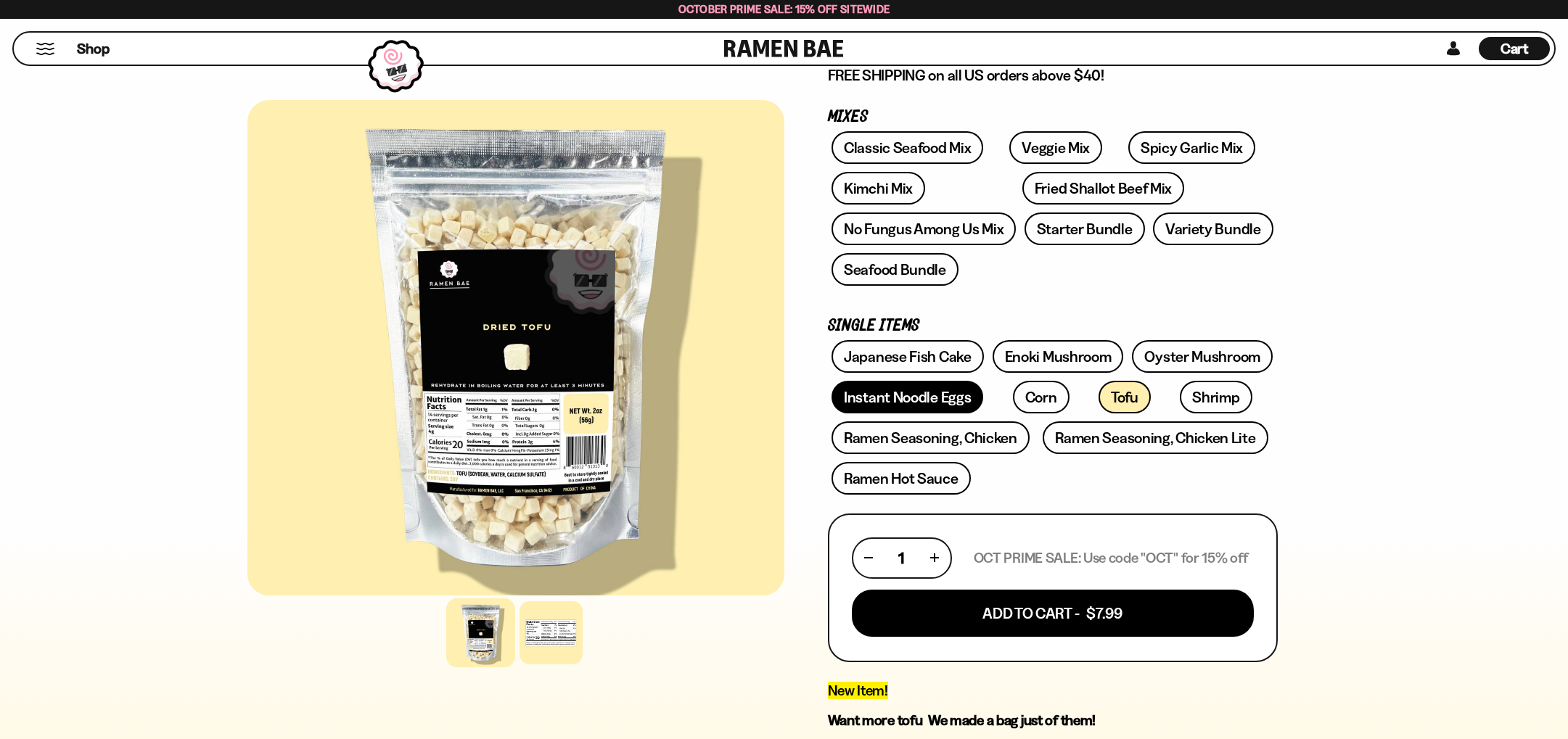
scroll to position [207, 0]
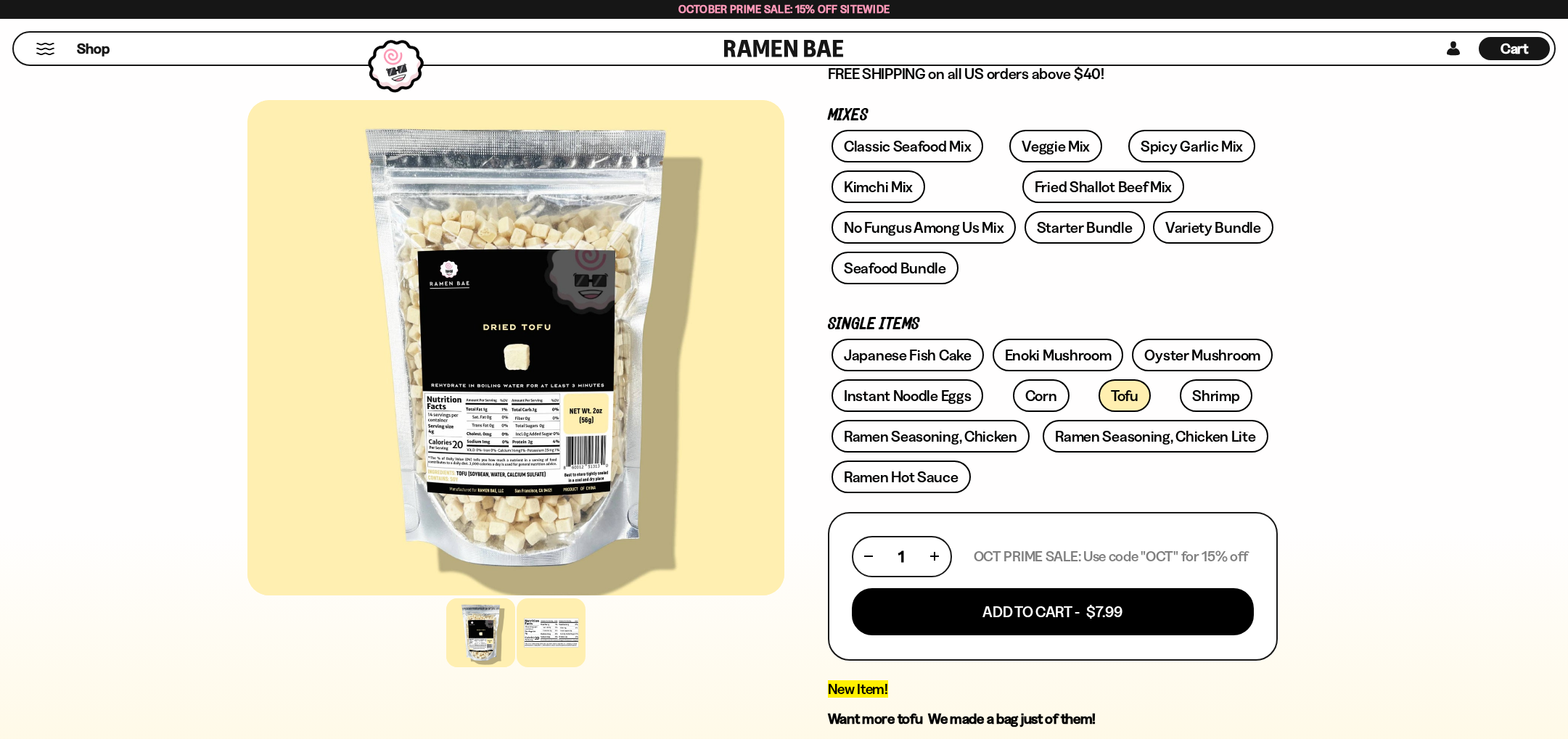
click at [536, 657] on div at bounding box center [551, 632] width 69 height 69
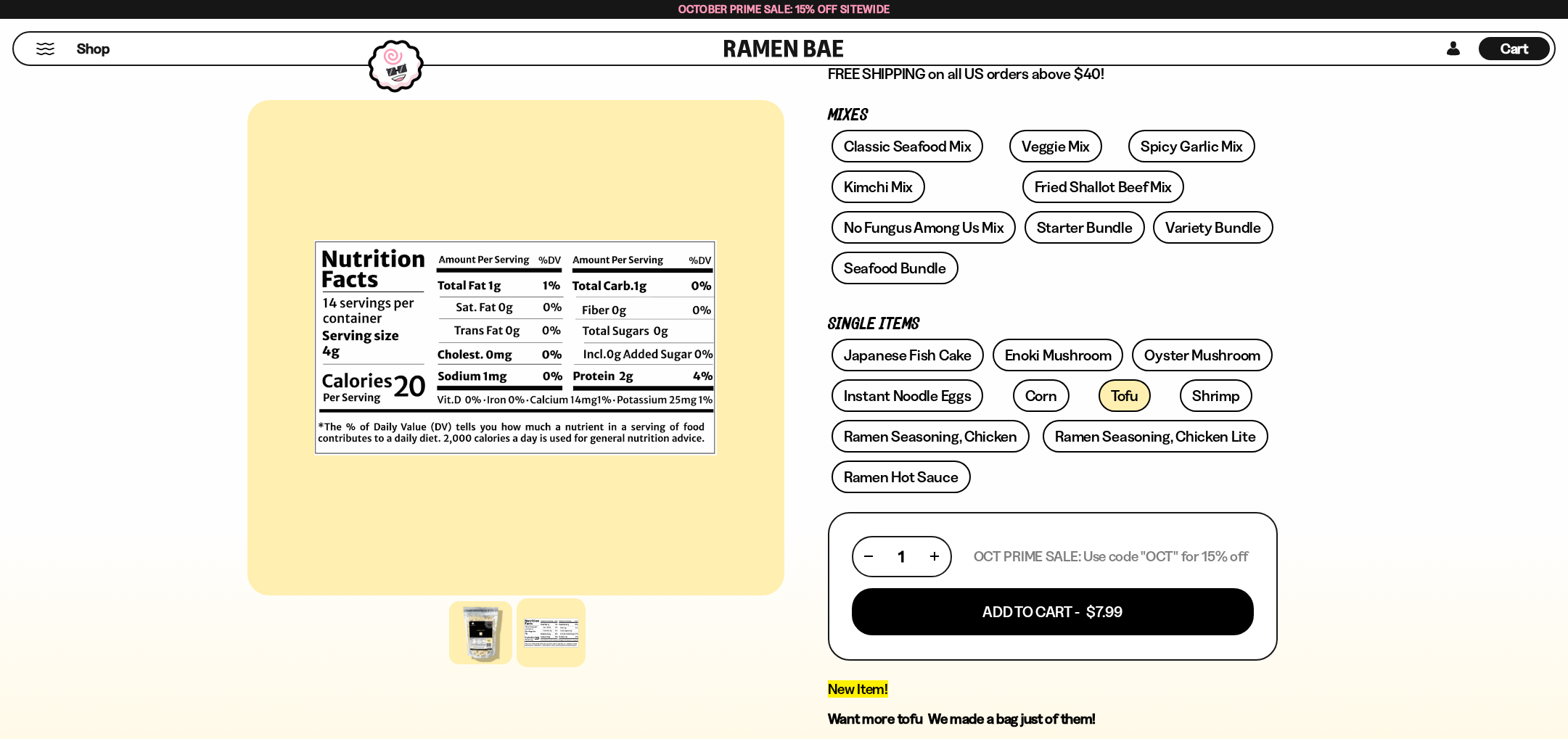
click at [574, 633] on div at bounding box center [551, 632] width 69 height 69
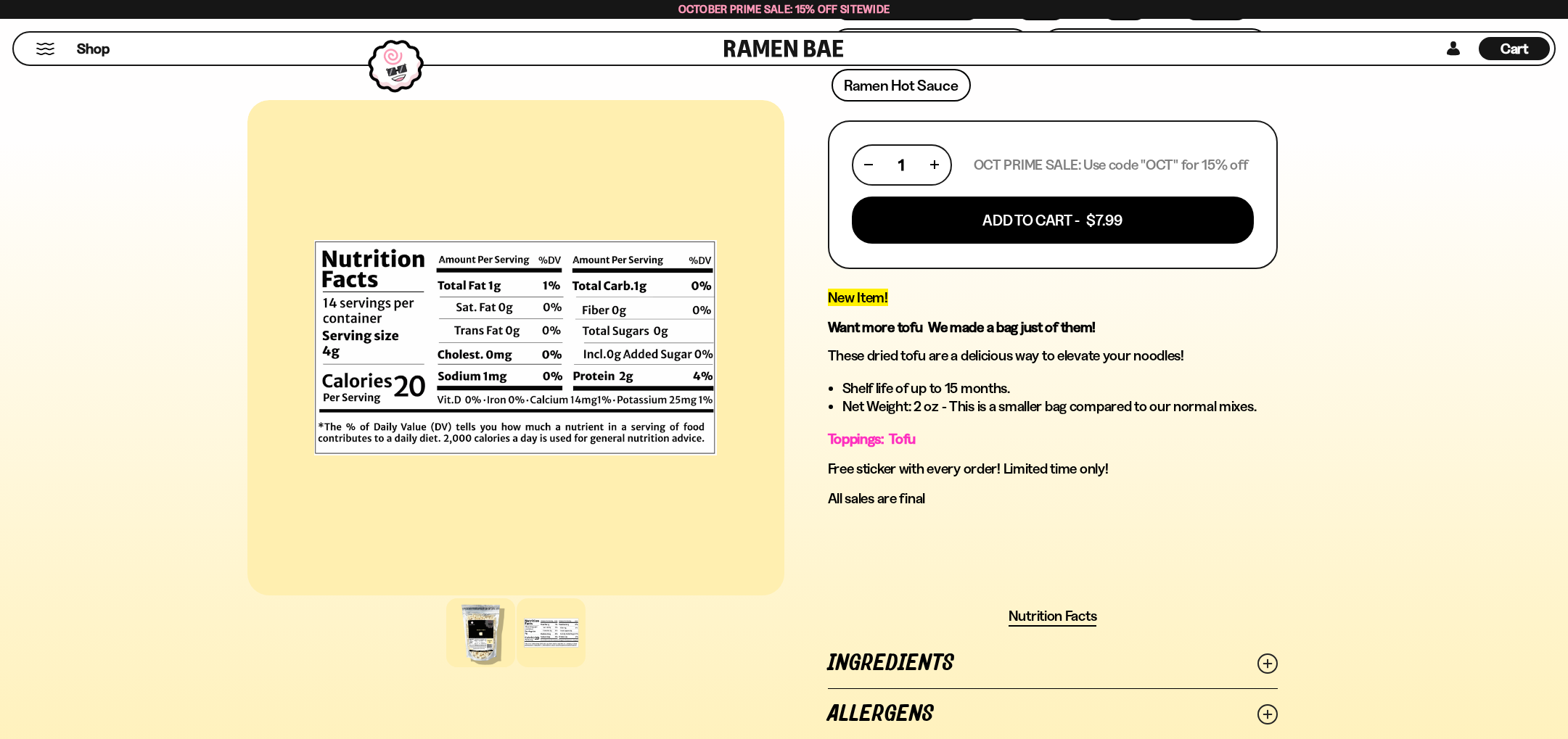
scroll to position [624, 0]
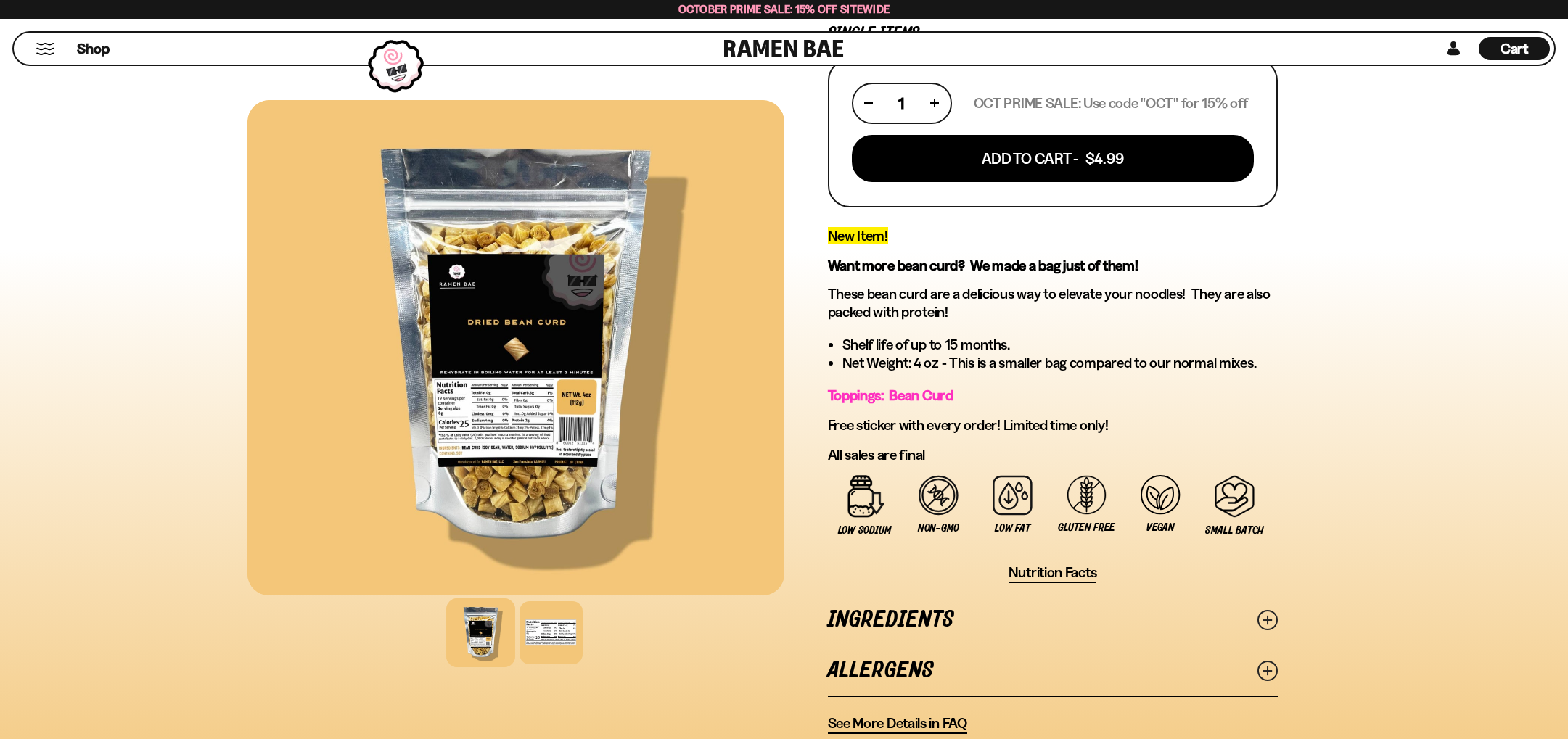
scroll to position [334, 0]
click at [925, 622] on link "Ingredients" at bounding box center [1053, 621] width 450 height 50
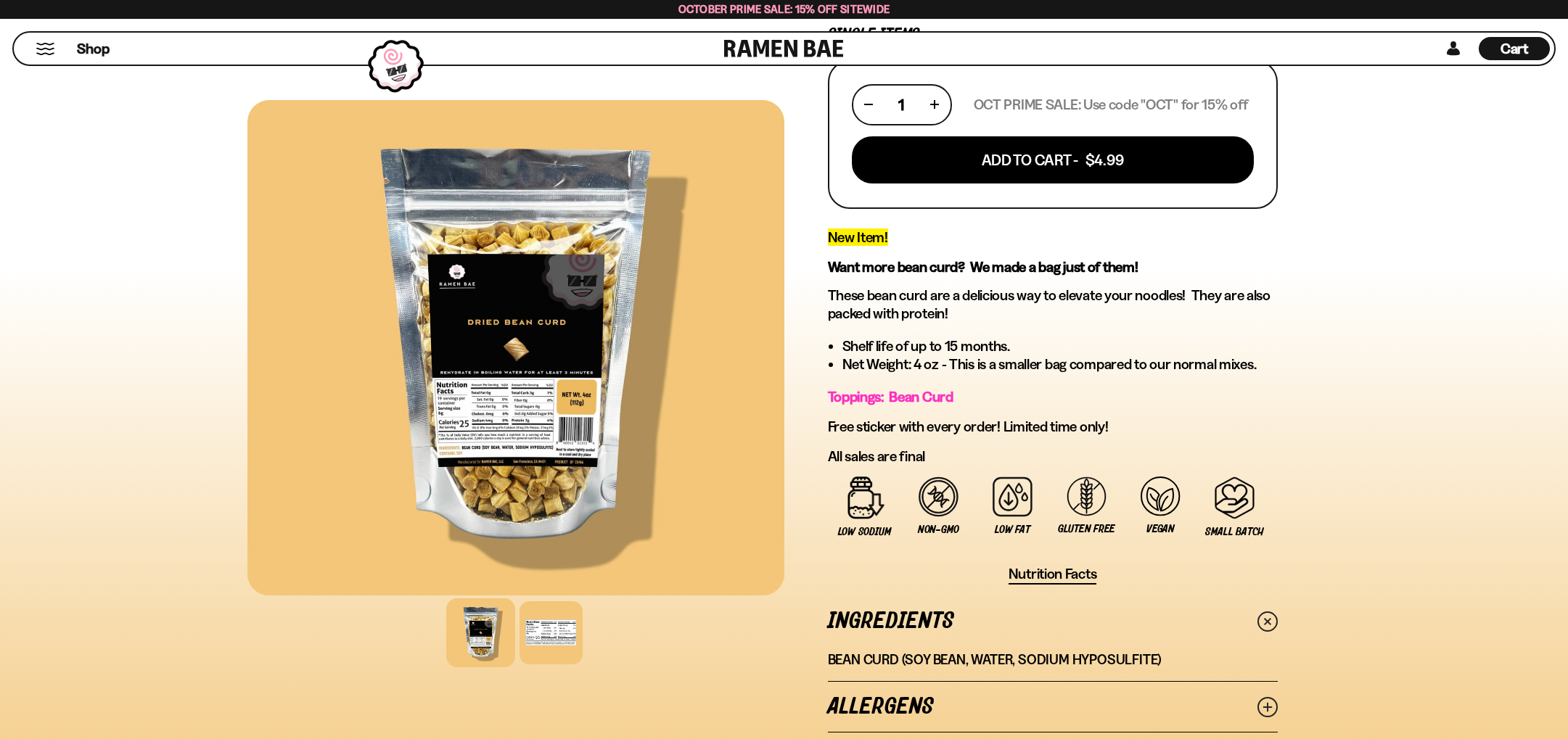
click at [924, 621] on link "Ingredients" at bounding box center [1053, 621] width 450 height 50
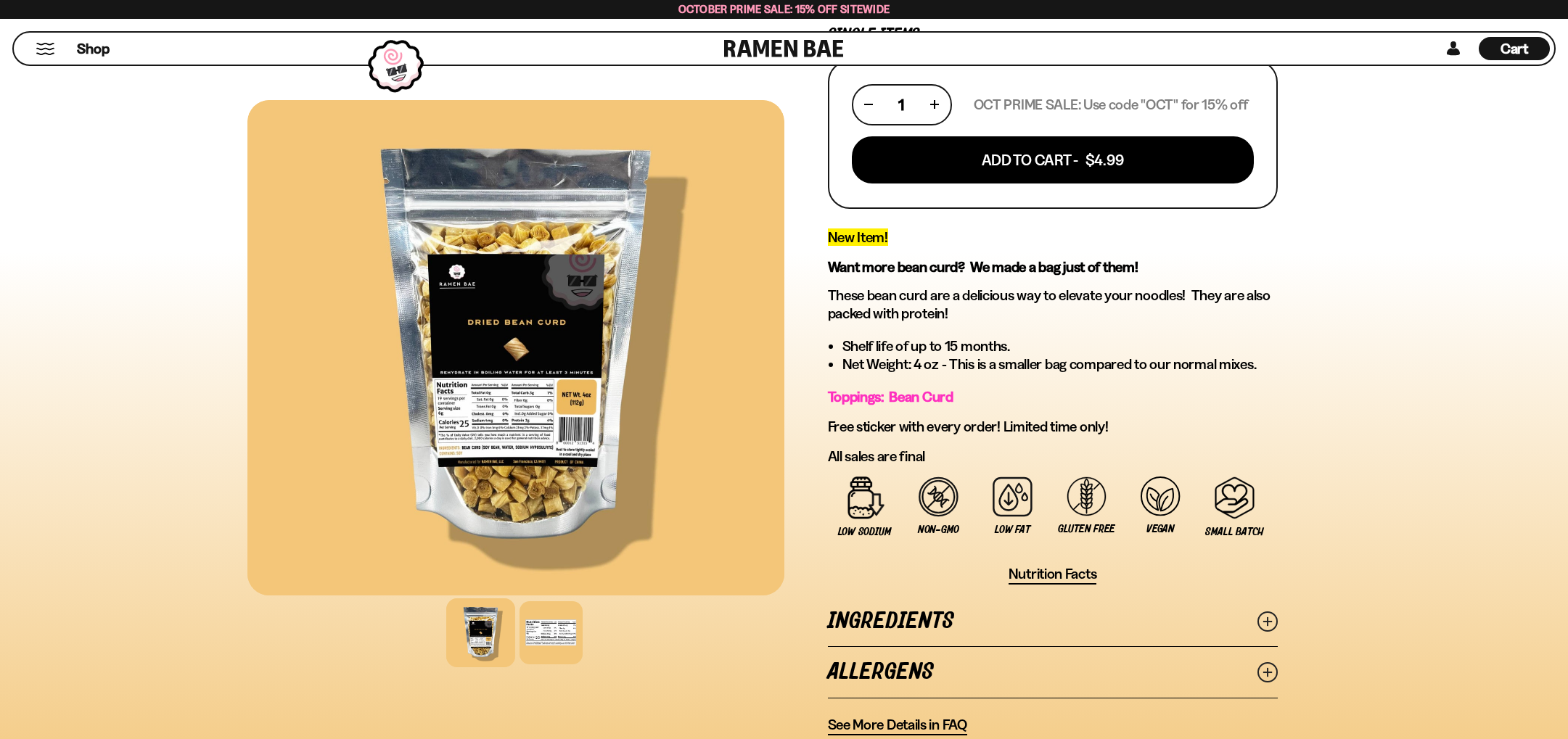
click at [886, 681] on link "Allergens" at bounding box center [1053, 672] width 450 height 50
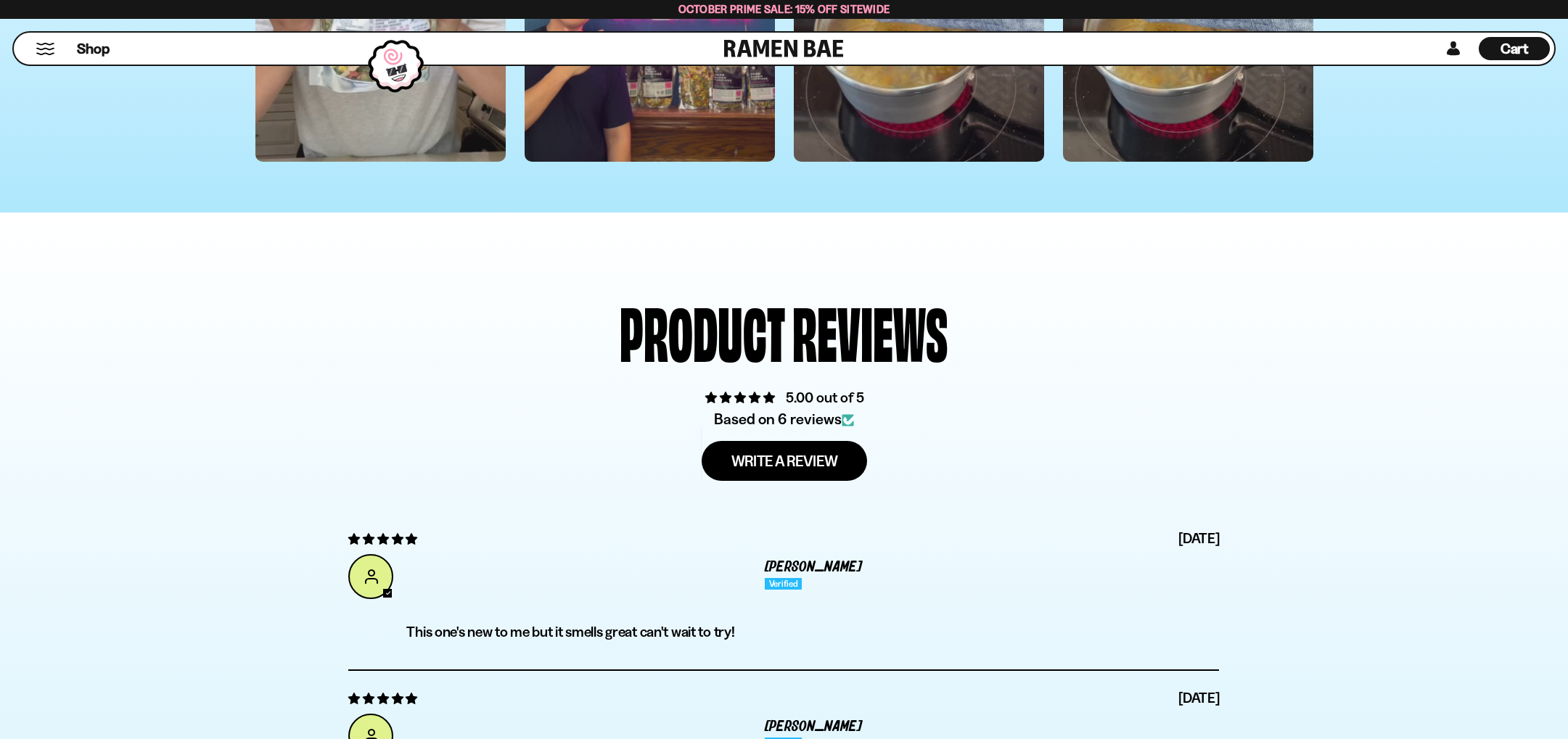
scroll to position [4417, 0]
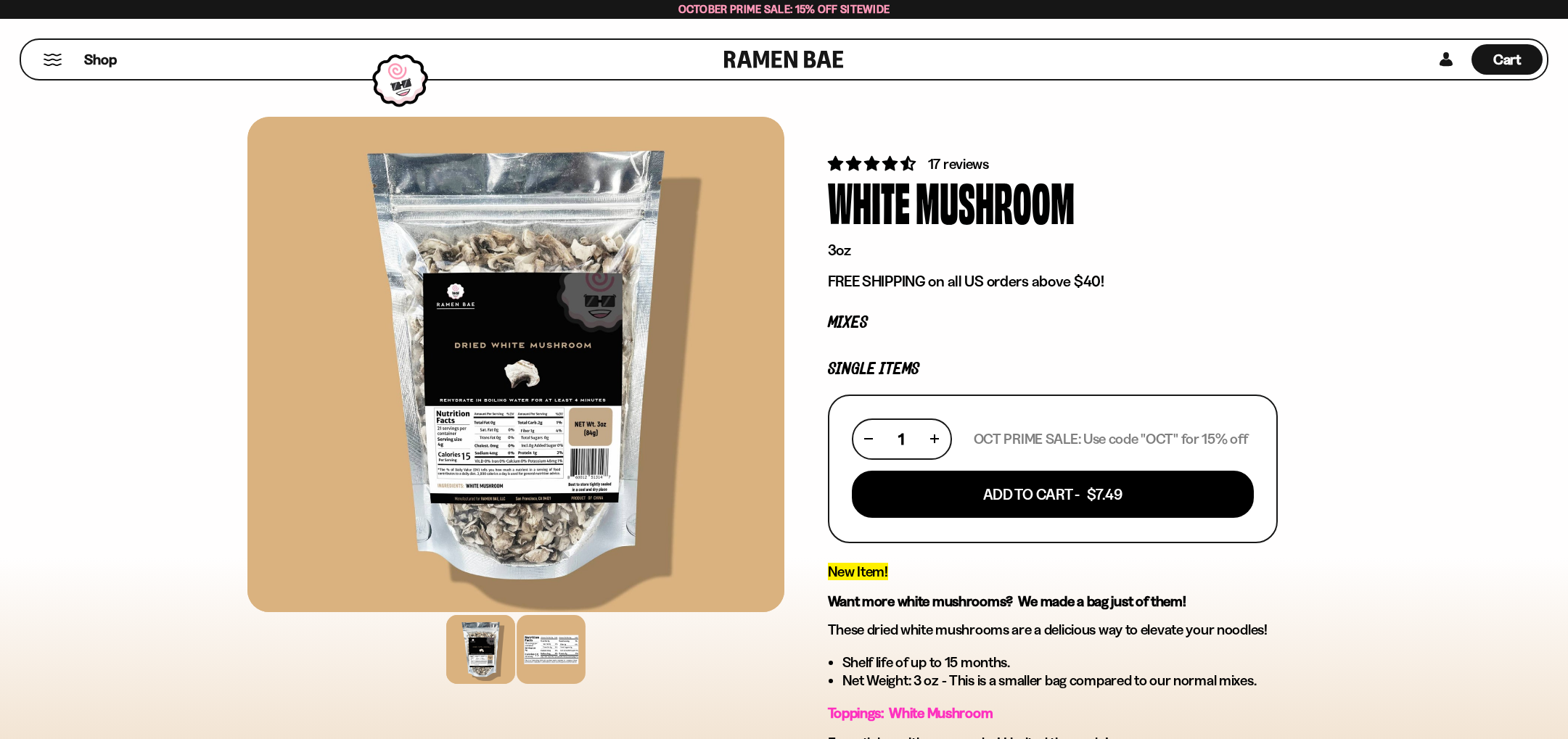
click at [563, 649] on div at bounding box center [551, 649] width 69 height 69
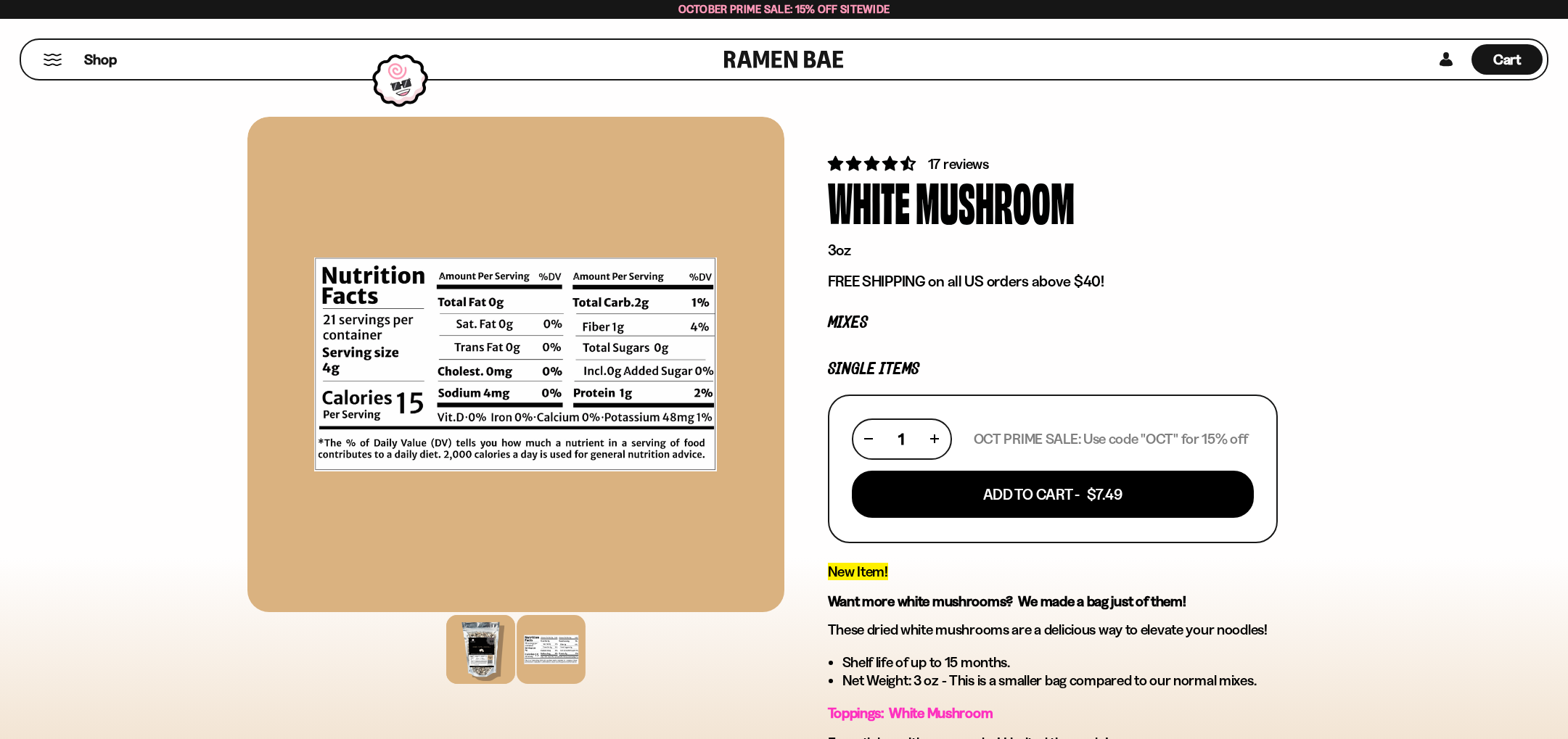
click at [471, 659] on div at bounding box center [481, 649] width 69 height 69
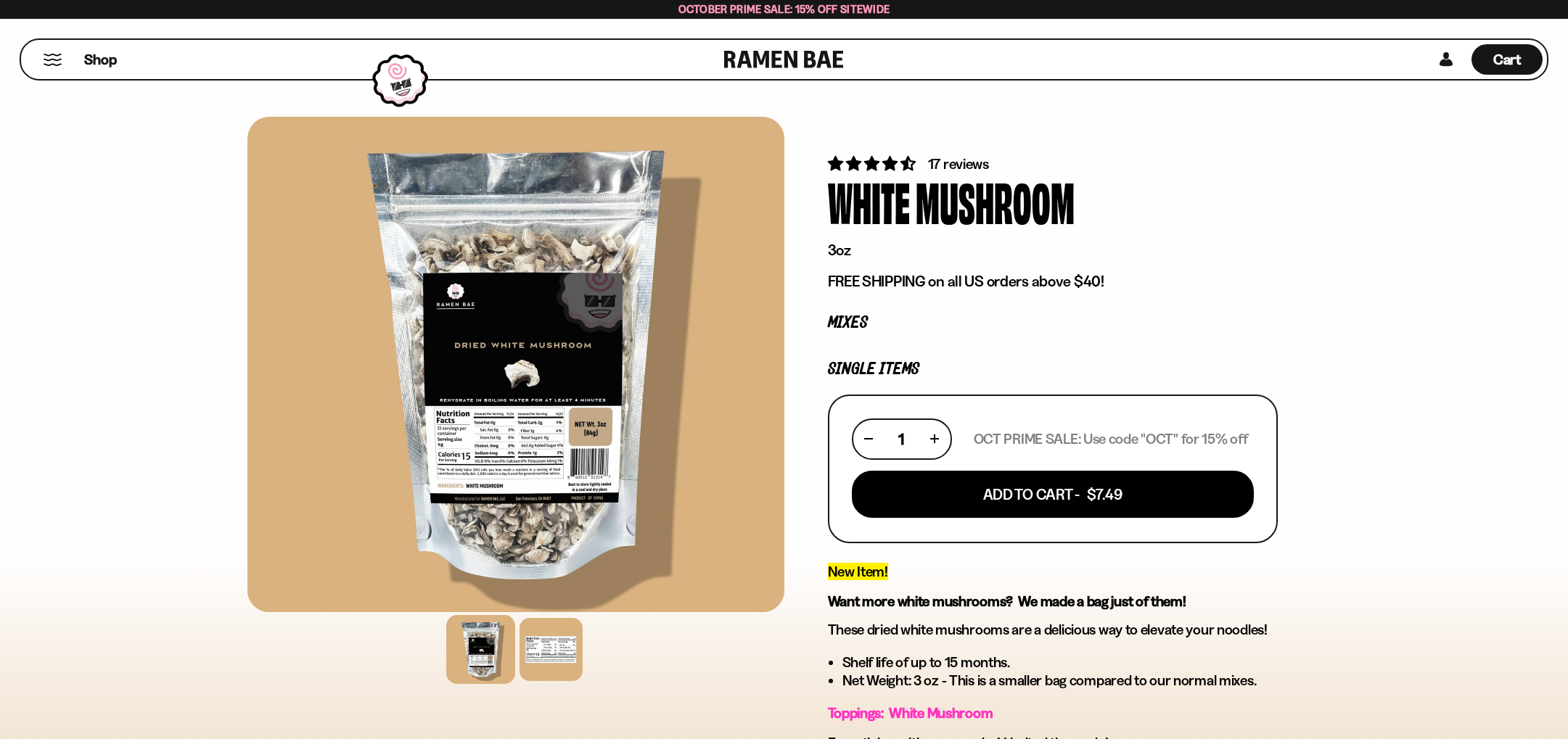
click at [504, 373] on div at bounding box center [516, 364] width 537 height 495
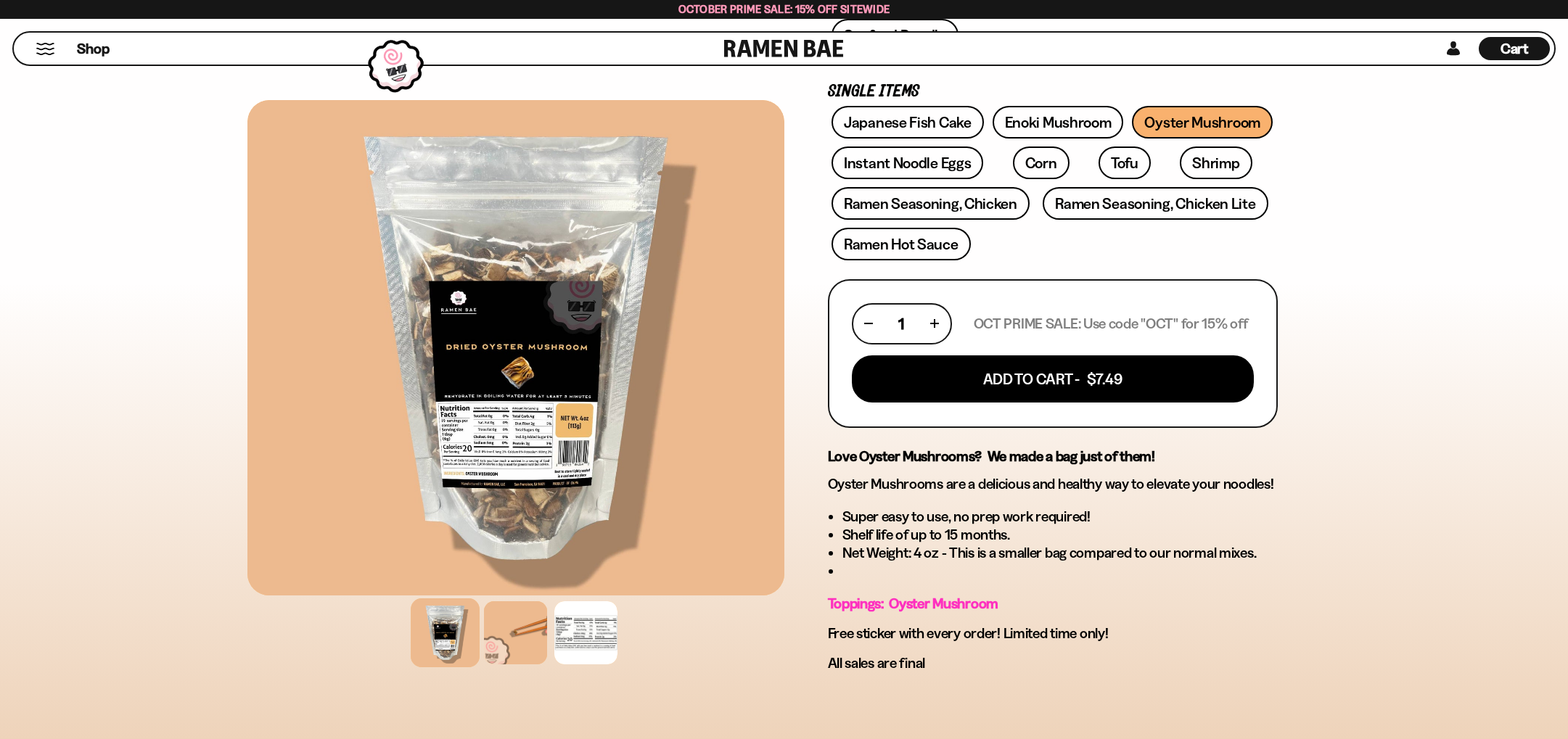
scroll to position [459, 0]
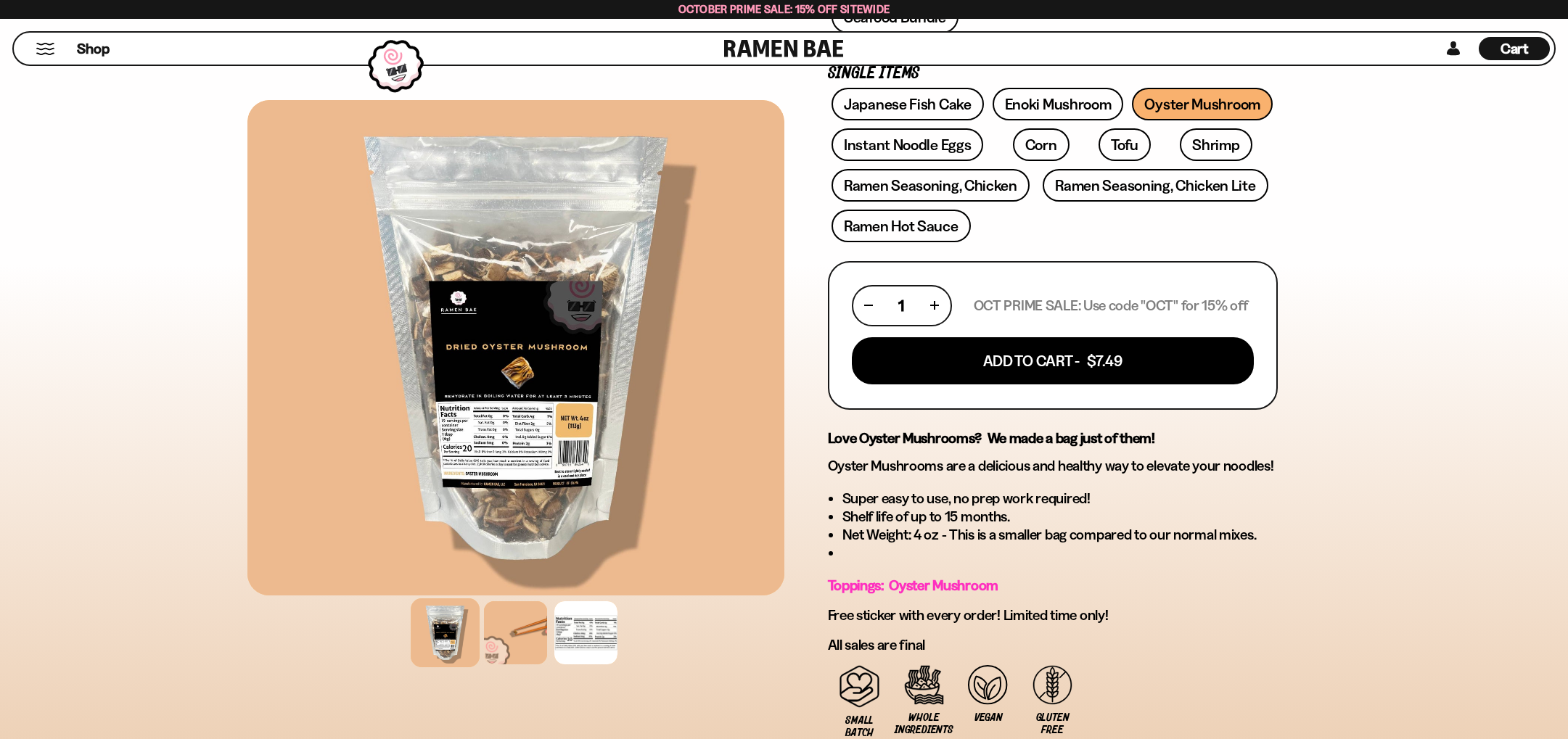
click at [597, 448] on div at bounding box center [516, 348] width 537 height 495
click at [614, 649] on div at bounding box center [586, 632] width 69 height 69
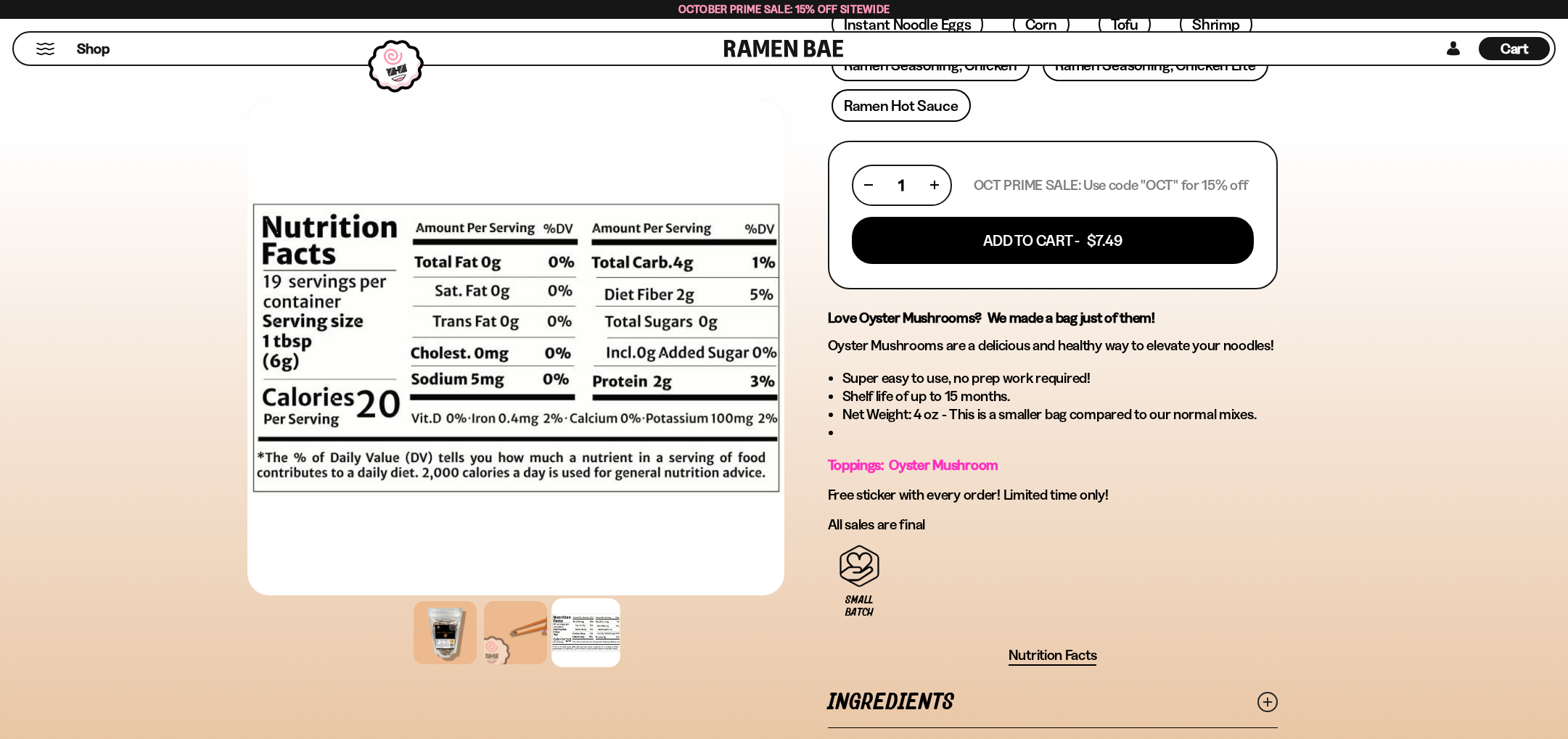
scroll to position [579, 0]
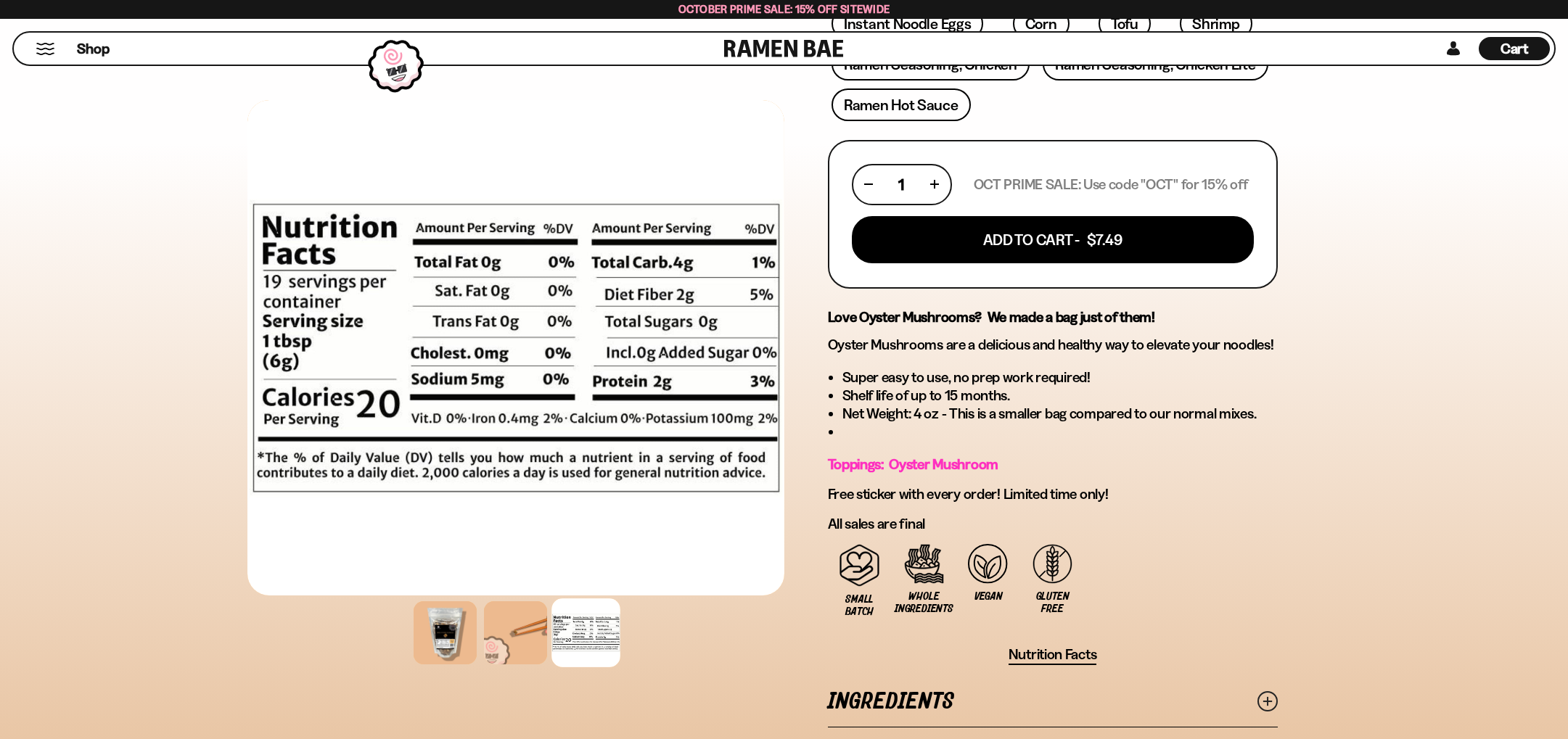
click at [578, 632] on div at bounding box center [586, 632] width 69 height 69
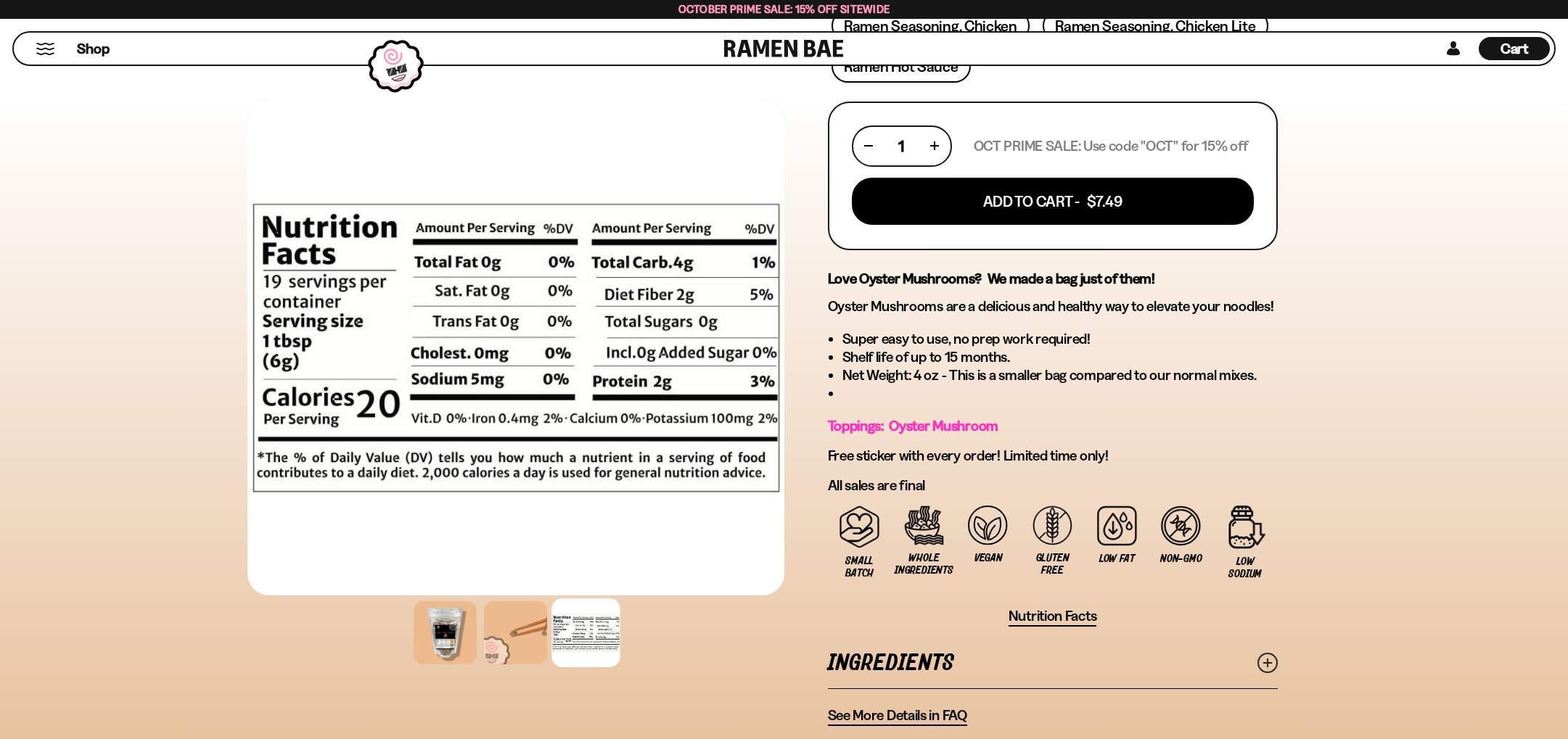
scroll to position [486, 0]
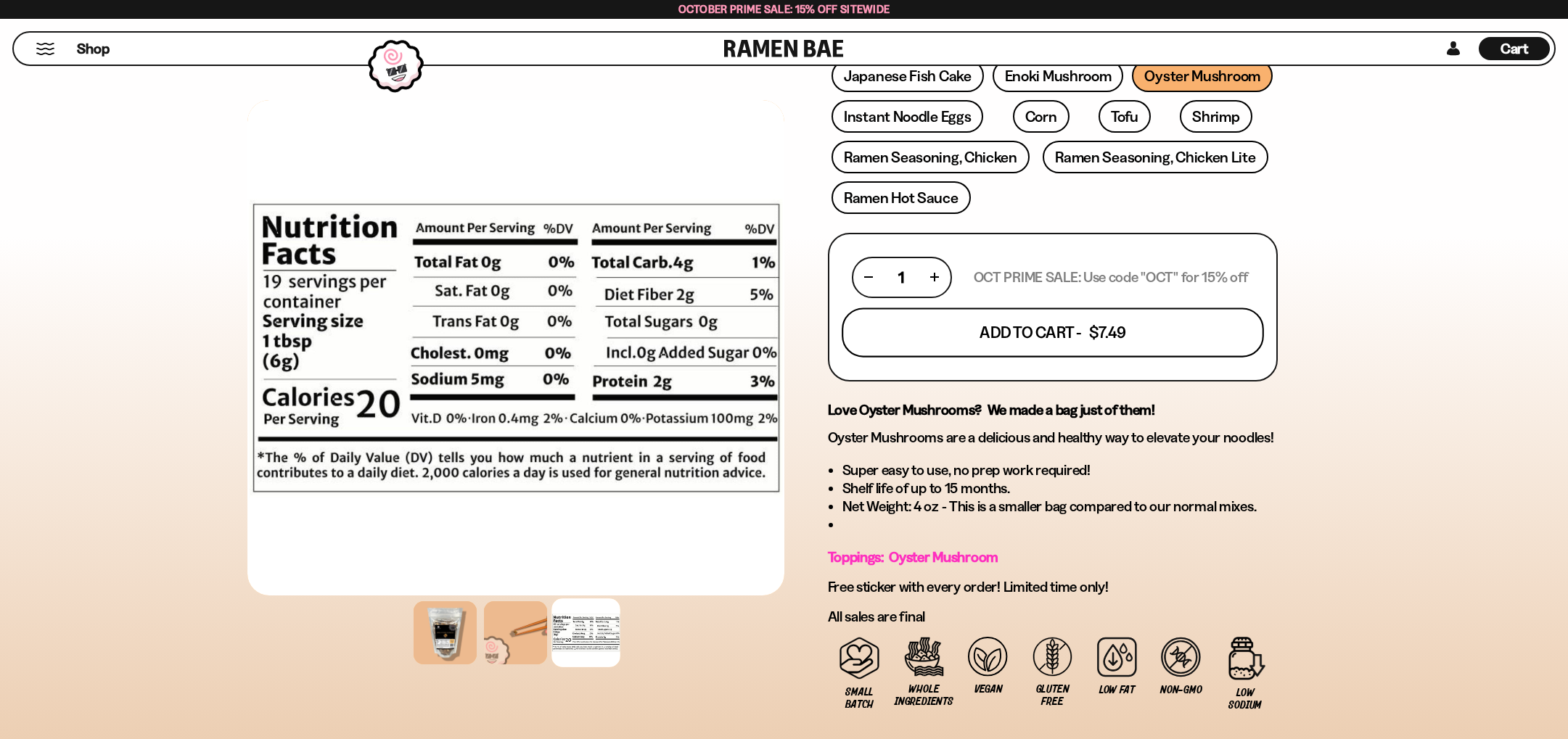
click at [1084, 322] on button "Add To Cart - $7.49" at bounding box center [1053, 332] width 422 height 50
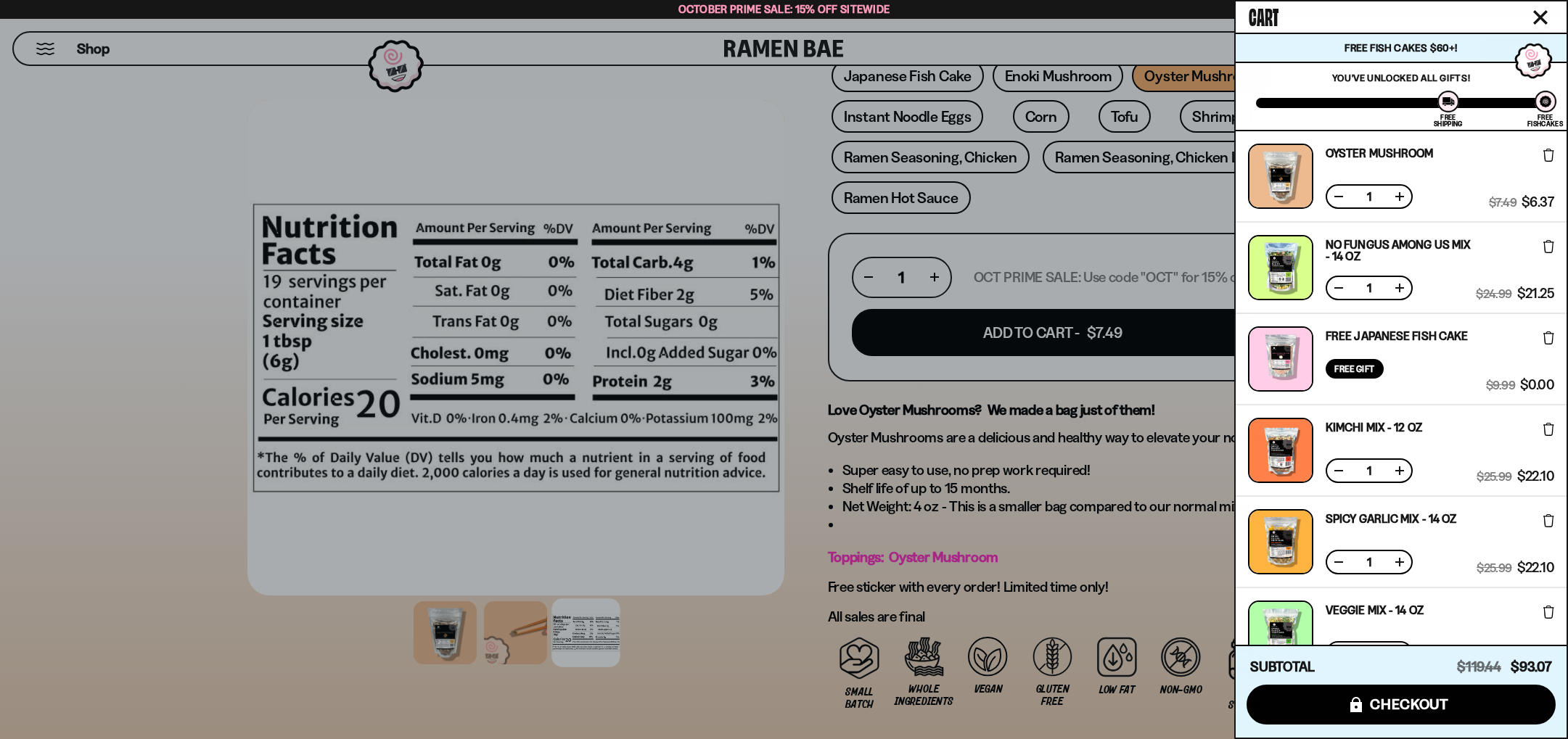
click at [1113, 492] on div at bounding box center [784, 370] width 1568 height 739
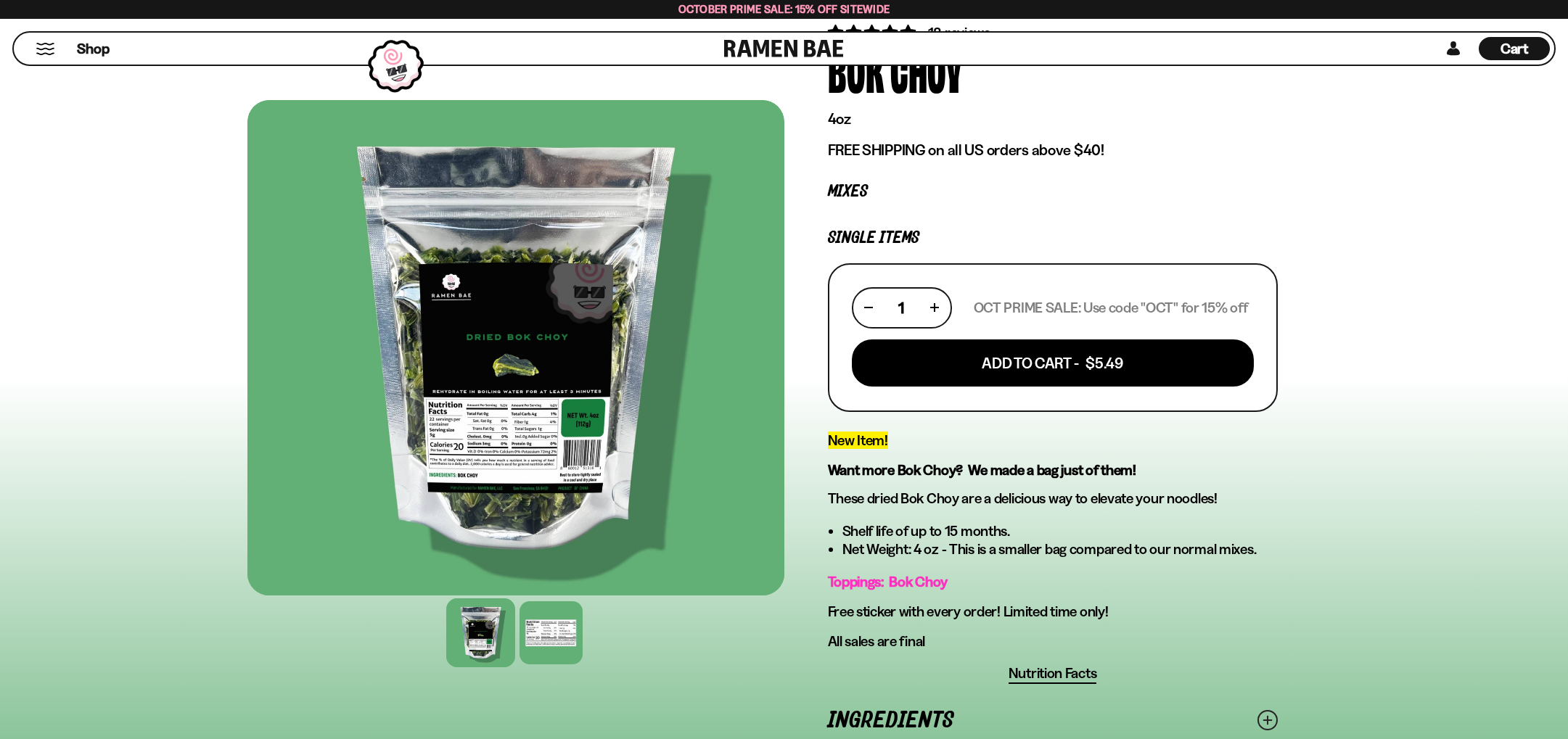
scroll to position [132, 0]
click at [536, 636] on div at bounding box center [551, 632] width 69 height 69
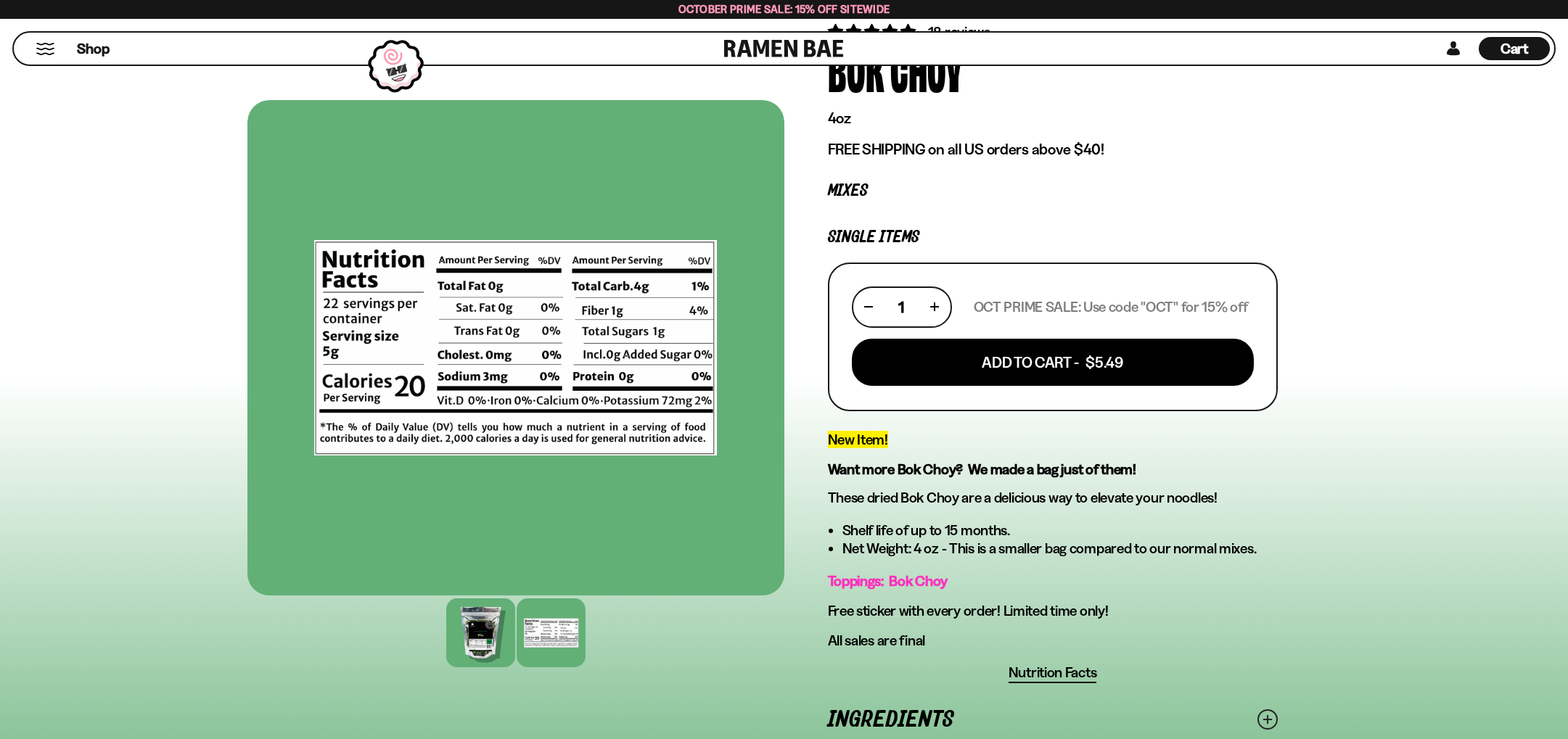
click at [482, 637] on div at bounding box center [481, 632] width 69 height 69
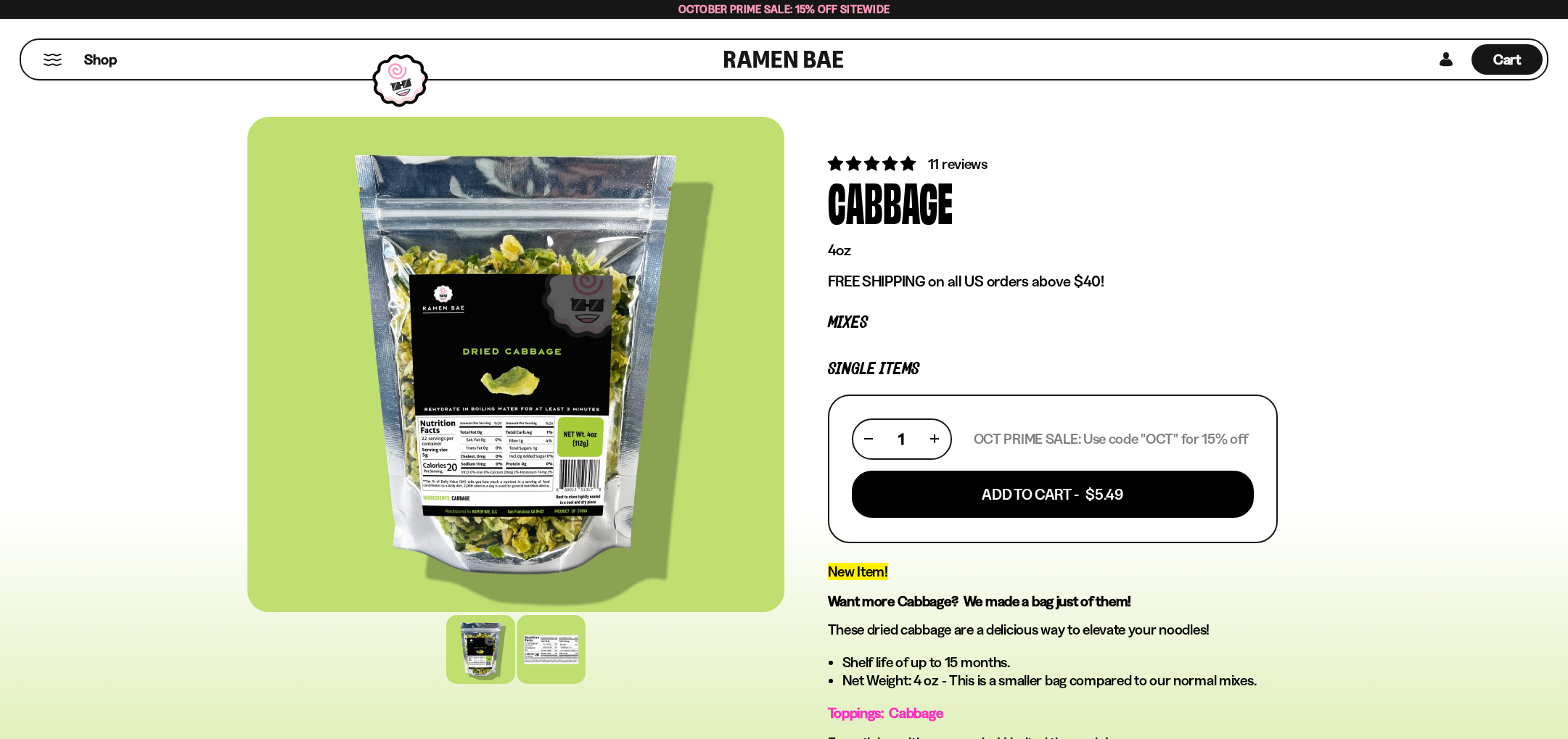
click at [547, 656] on div at bounding box center [551, 649] width 69 height 69
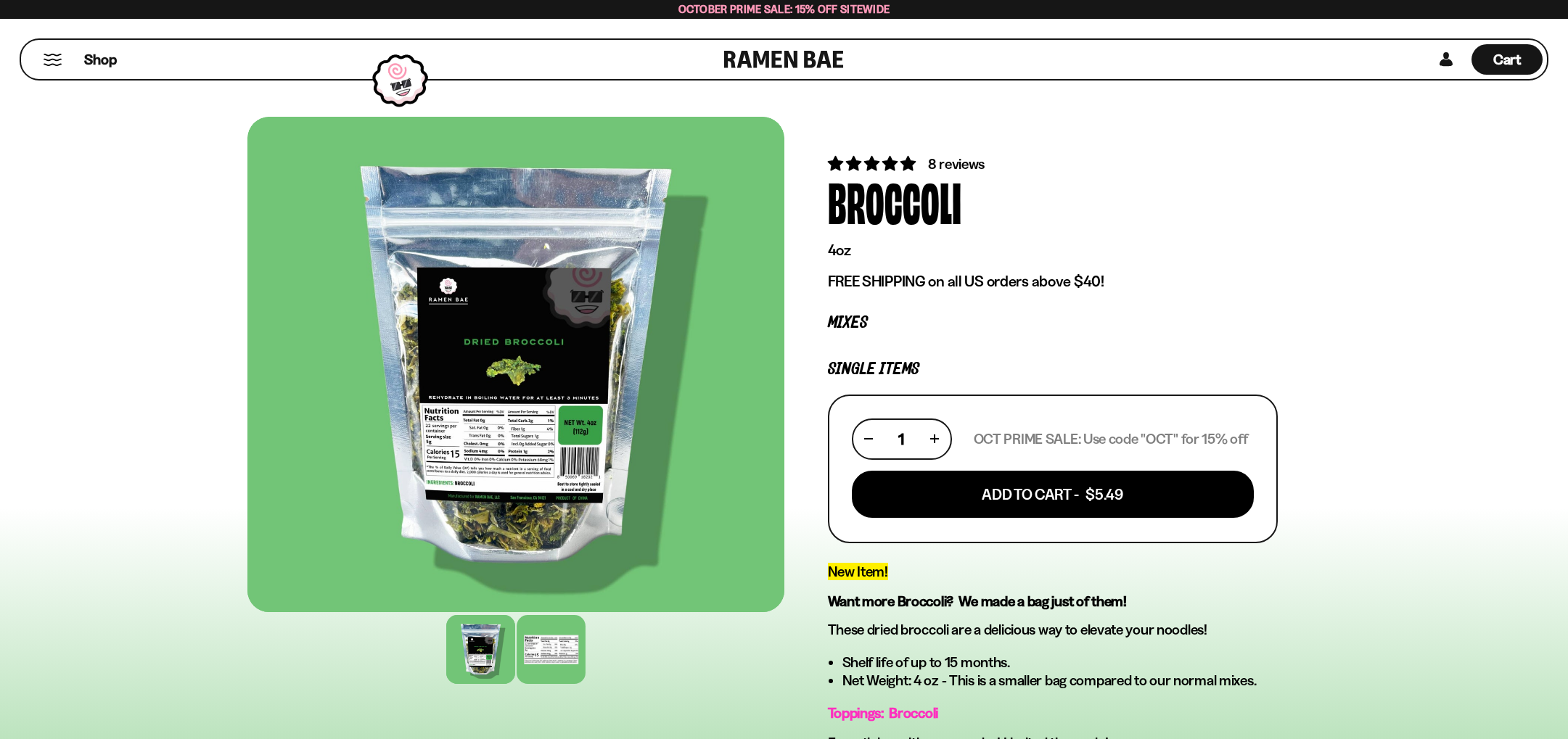
click at [567, 664] on div at bounding box center [551, 649] width 69 height 69
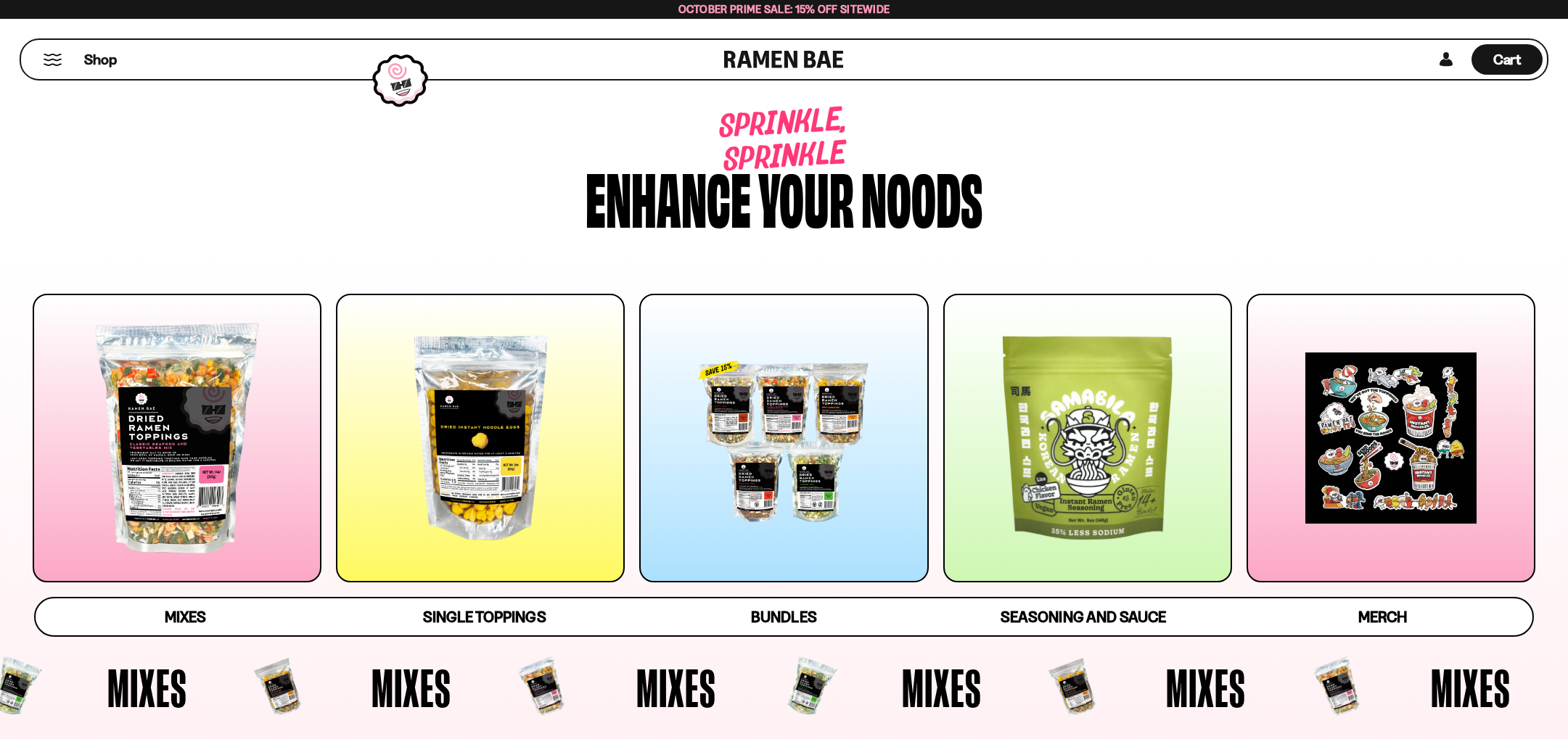
click at [1091, 432] on div at bounding box center [1087, 437] width 289 height 288
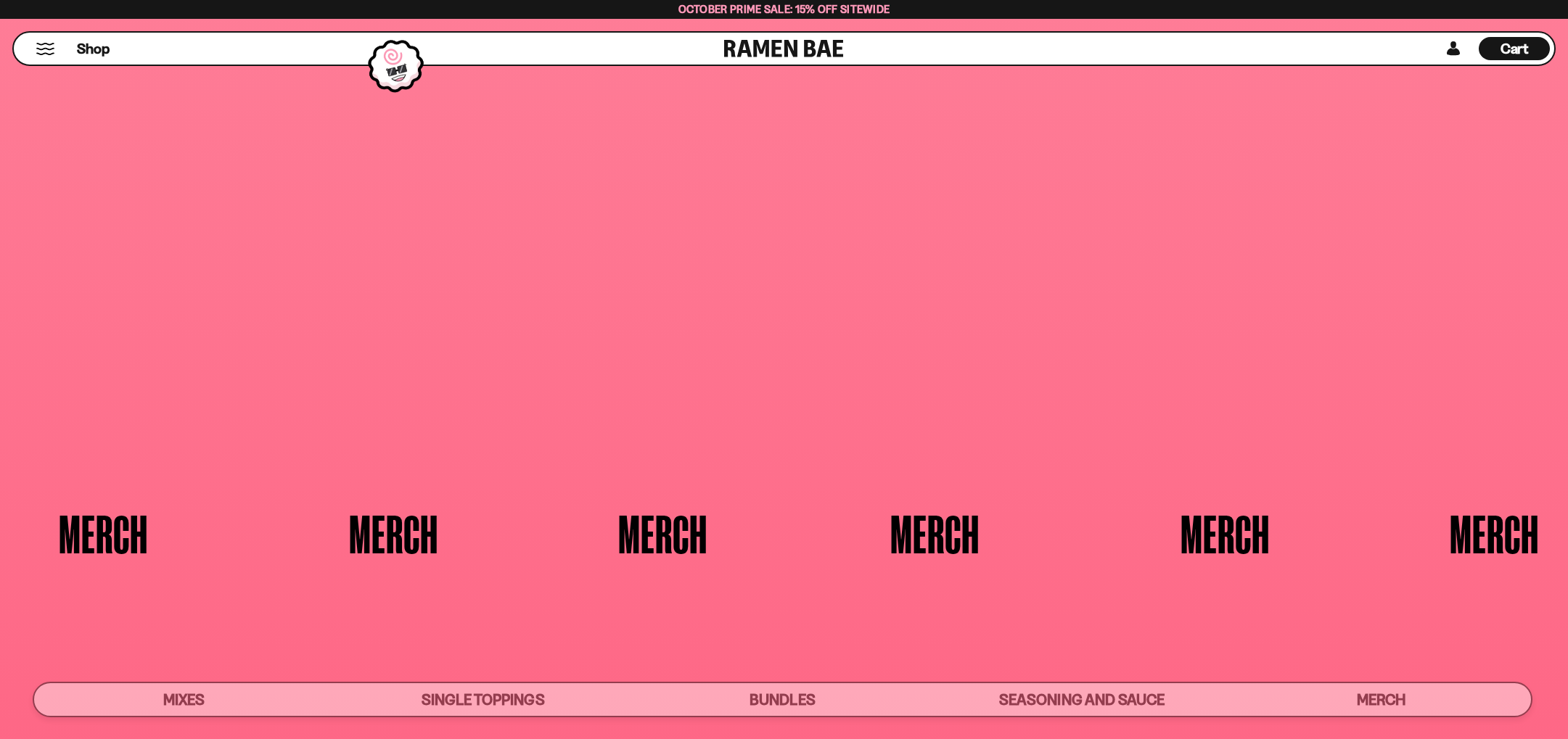
scroll to position [4785, 0]
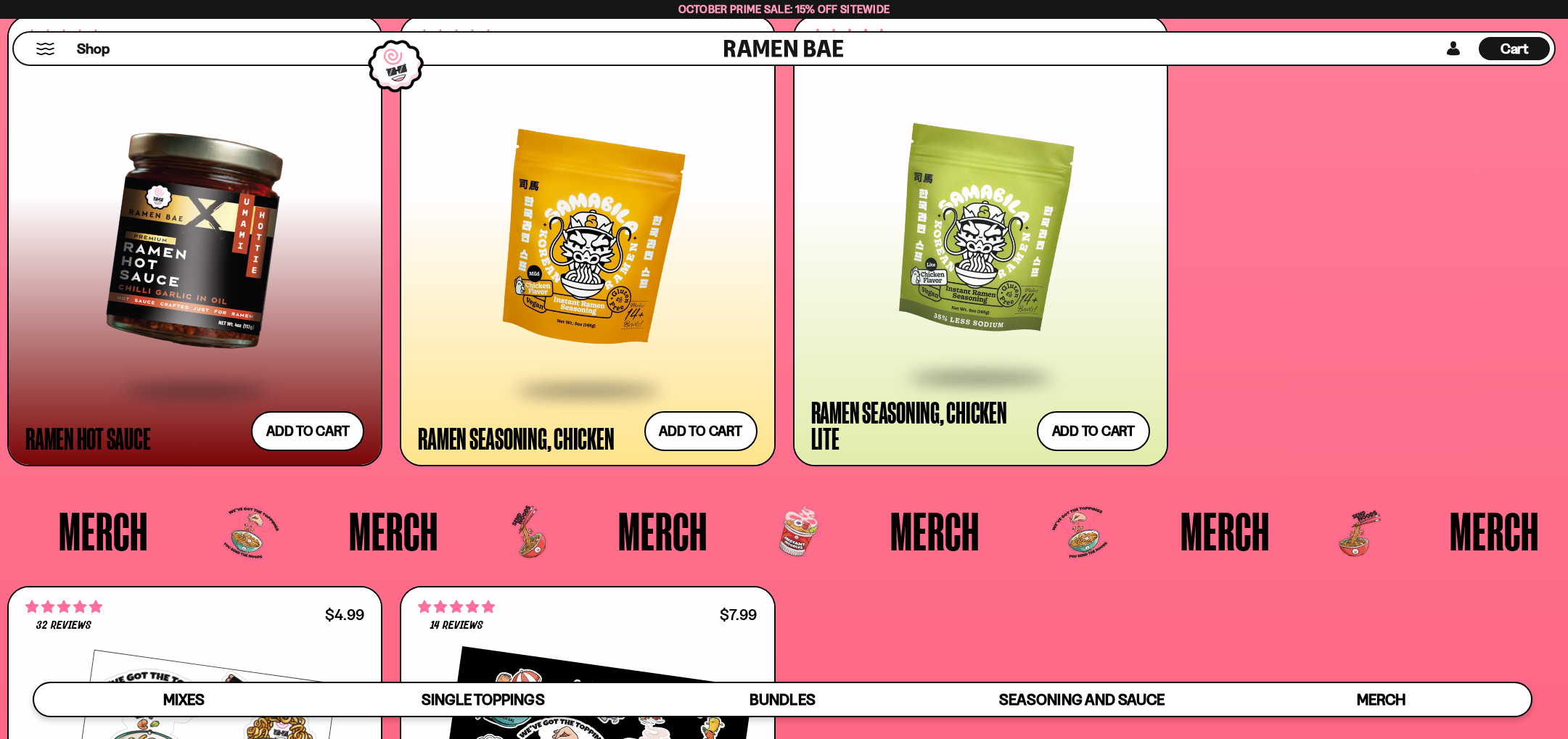
click at [553, 285] on div at bounding box center [587, 240] width 339 height 294
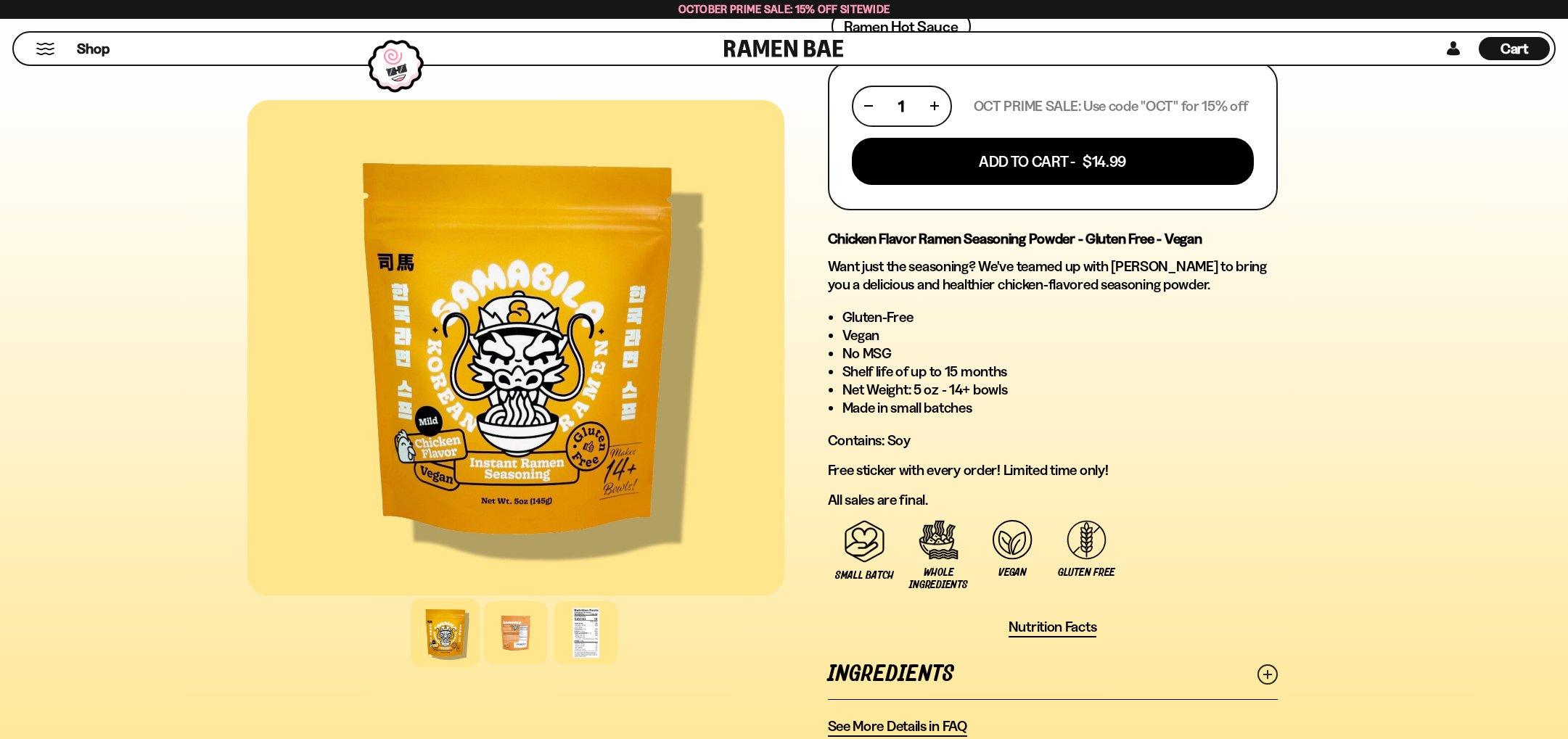
scroll to position [656, 0]
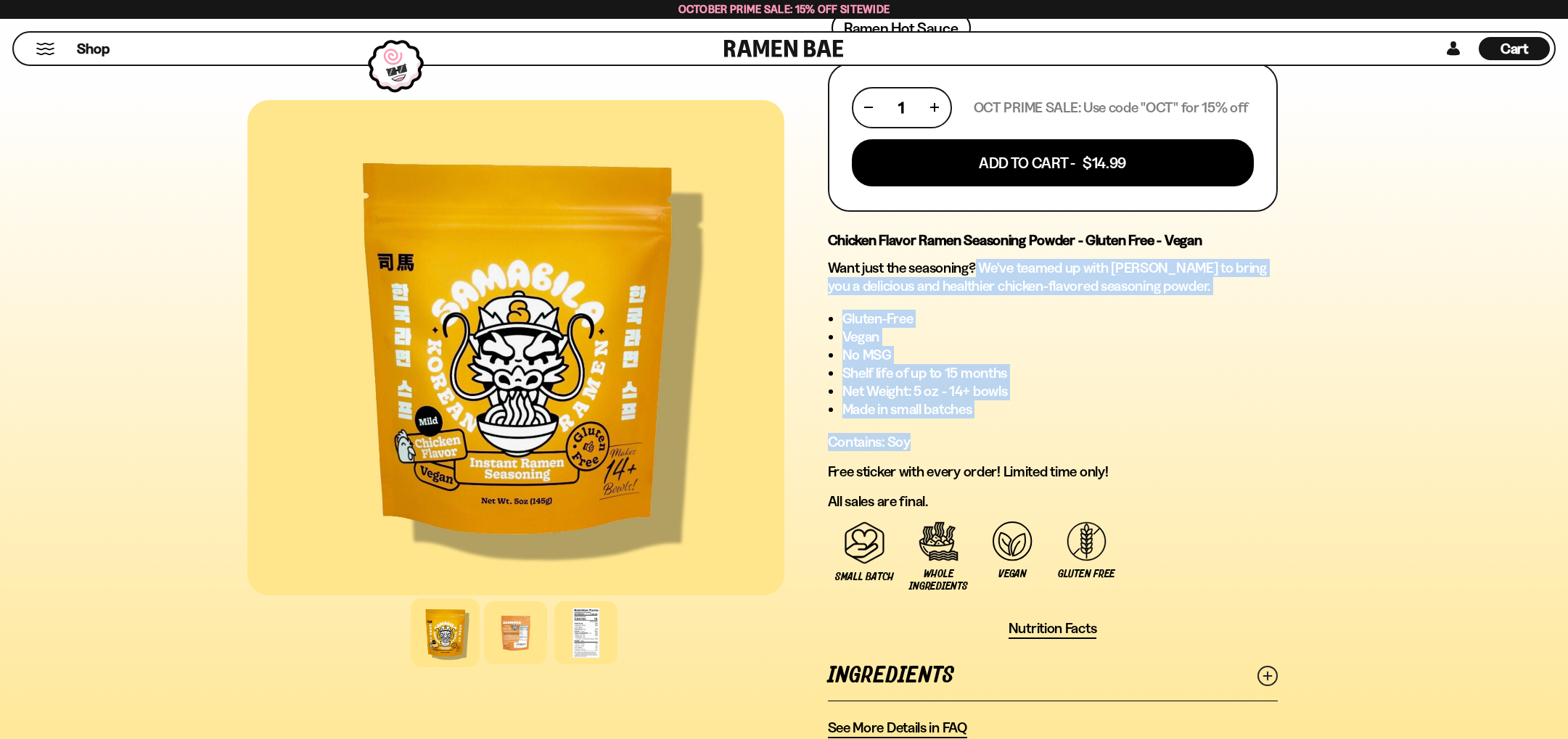
drag, startPoint x: 978, startPoint y: 264, endPoint x: 1222, endPoint y: 437, distance: 299.1
click at [1222, 437] on div "Chicken Flavor Ramen Seasoning Powder - Gluten Free - Vegan Want just the seaso…" at bounding box center [1053, 371] width 450 height 279
click at [1222, 437] on p "Contains: Soy" at bounding box center [1053, 442] width 450 height 18
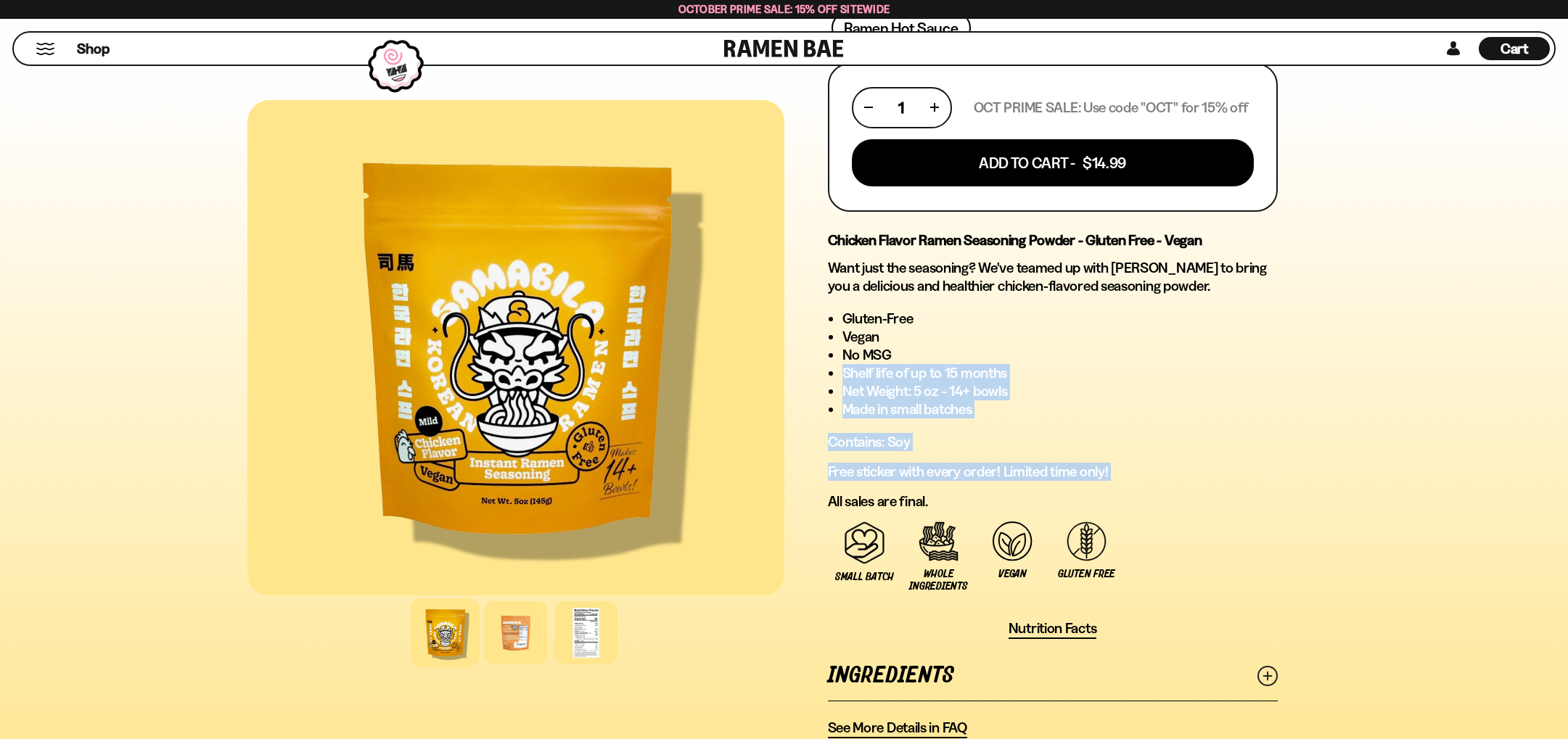
drag, startPoint x: 1181, startPoint y: 484, endPoint x: 957, endPoint y: 353, distance: 259.5
click at [957, 353] on div "Chicken Flavor Ramen Seasoning Powder - Gluten Free - Vegan Want just the seaso…" at bounding box center [1053, 371] width 450 height 279
click at [957, 353] on li "No MSG" at bounding box center [1060, 355] width 435 height 18
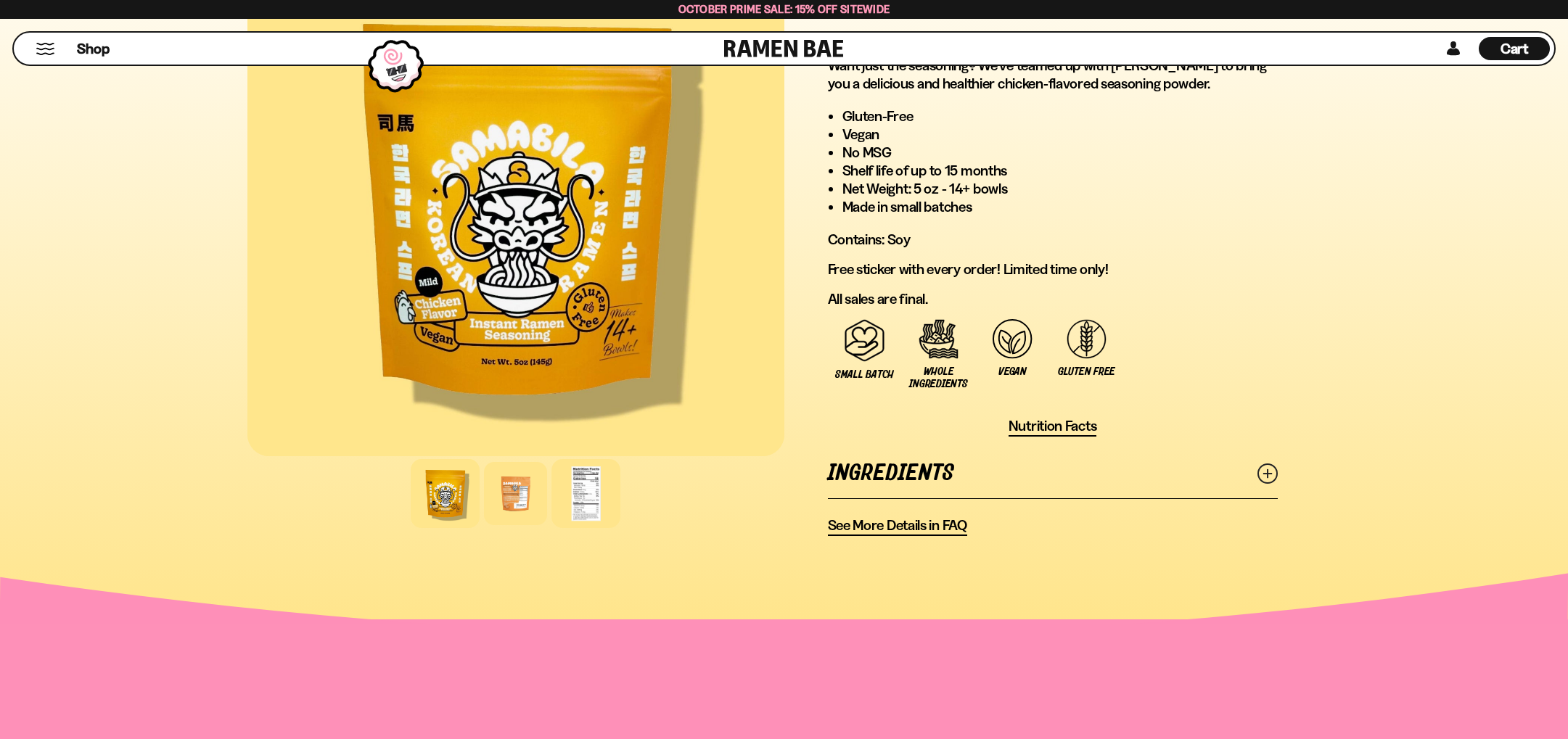
scroll to position [859, 0]
click at [523, 489] on div at bounding box center [515, 493] width 69 height 69
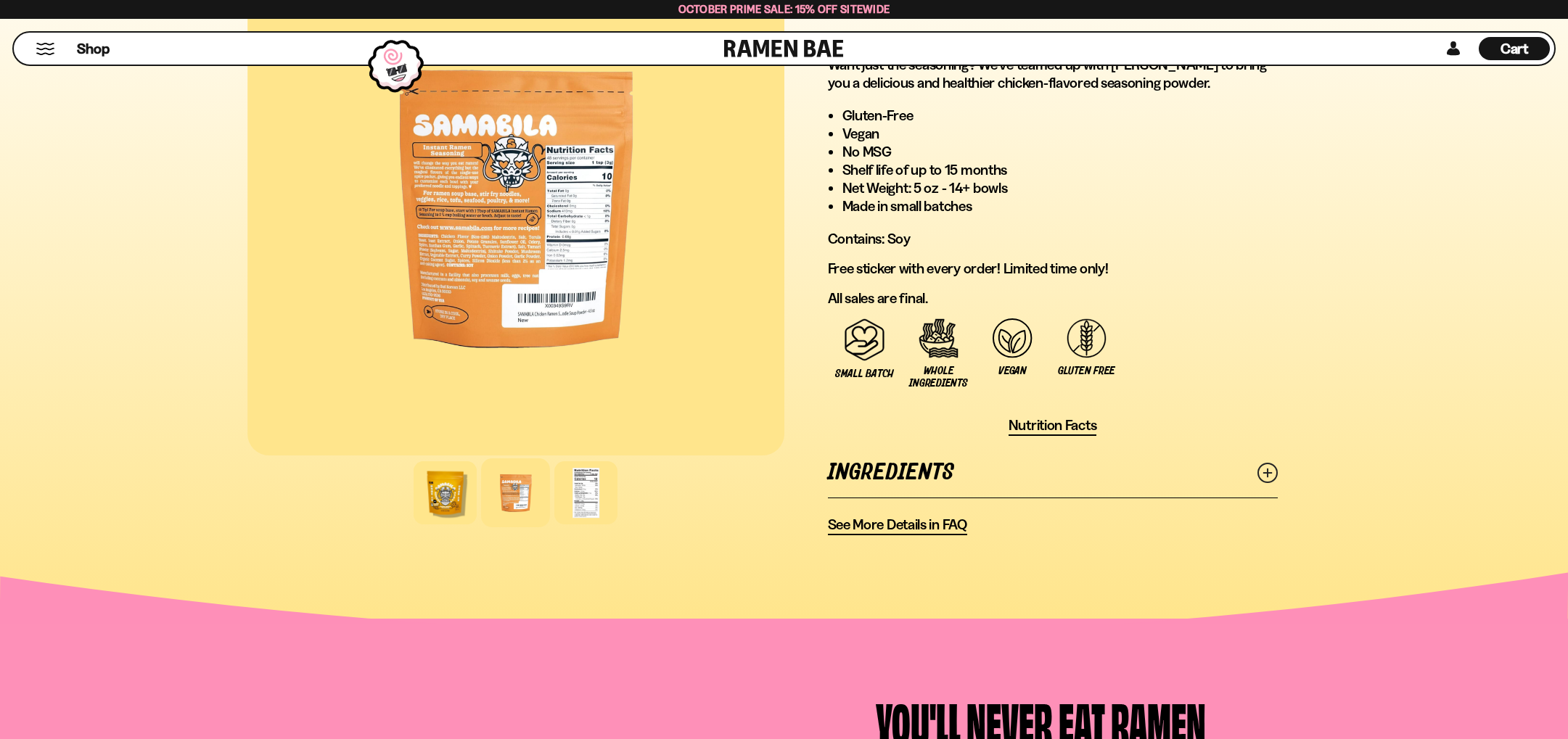
click at [472, 251] on div at bounding box center [516, 207] width 537 height 495
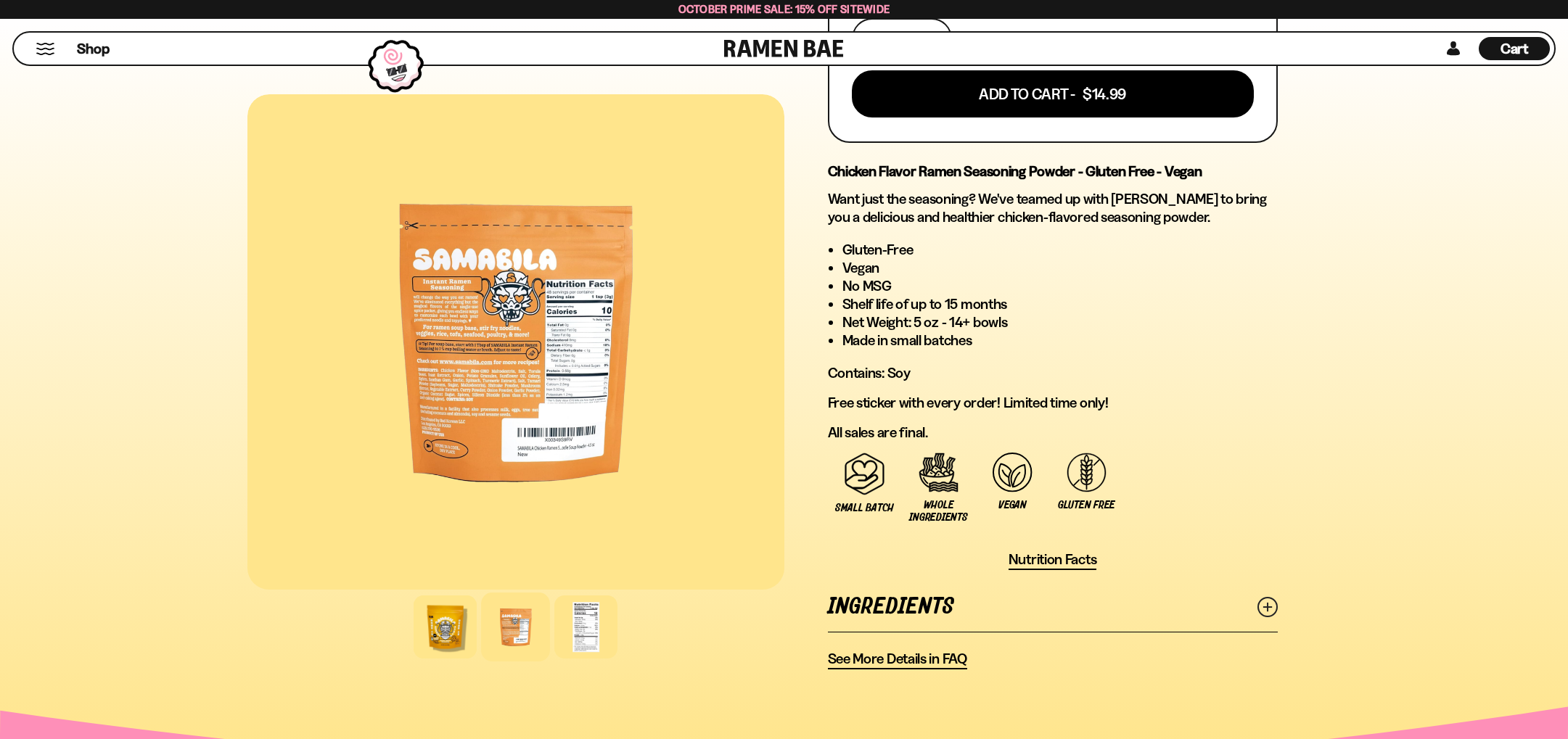
scroll to position [724, 0]
click at [938, 608] on link "Ingredients" at bounding box center [1053, 607] width 450 height 50
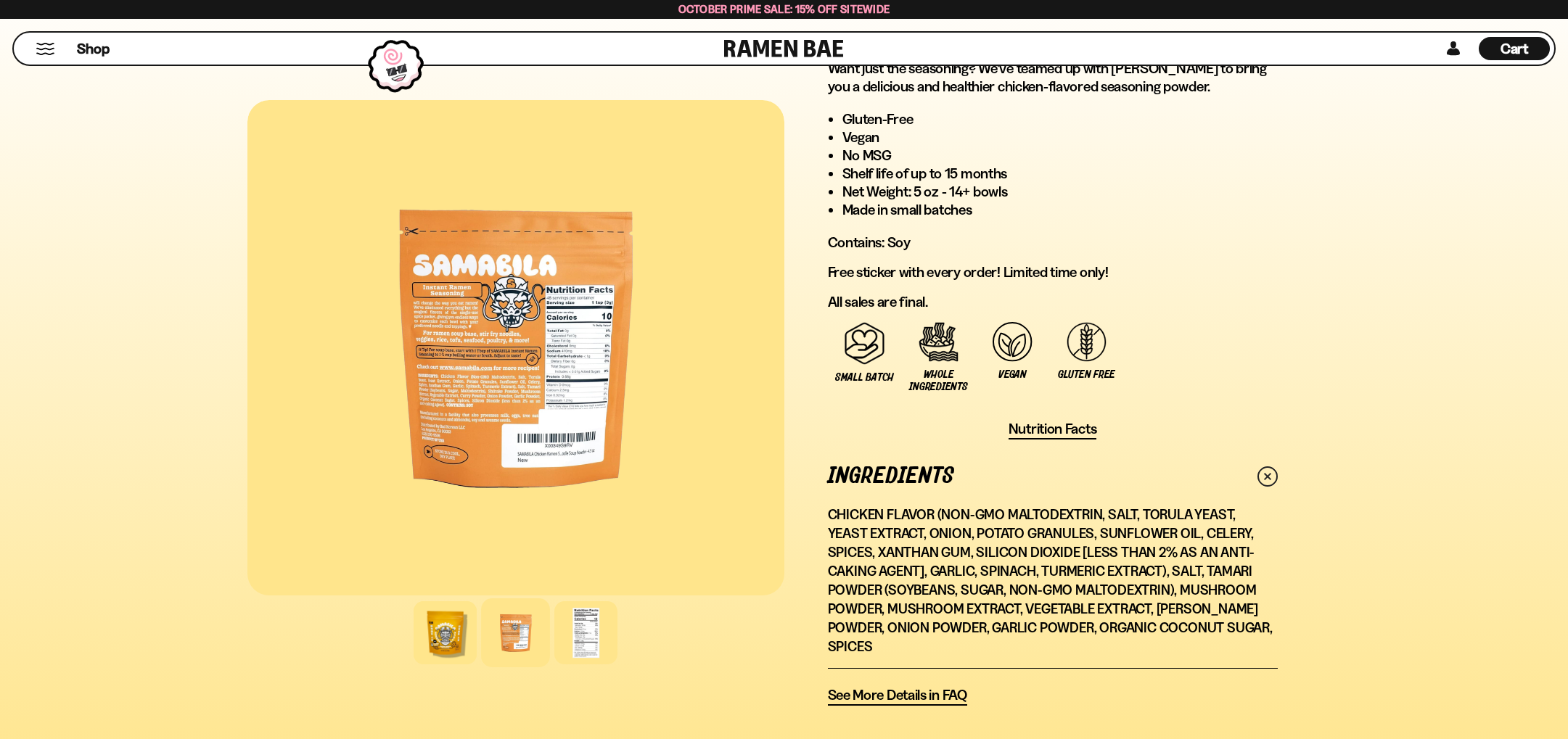
scroll to position [858, 0]
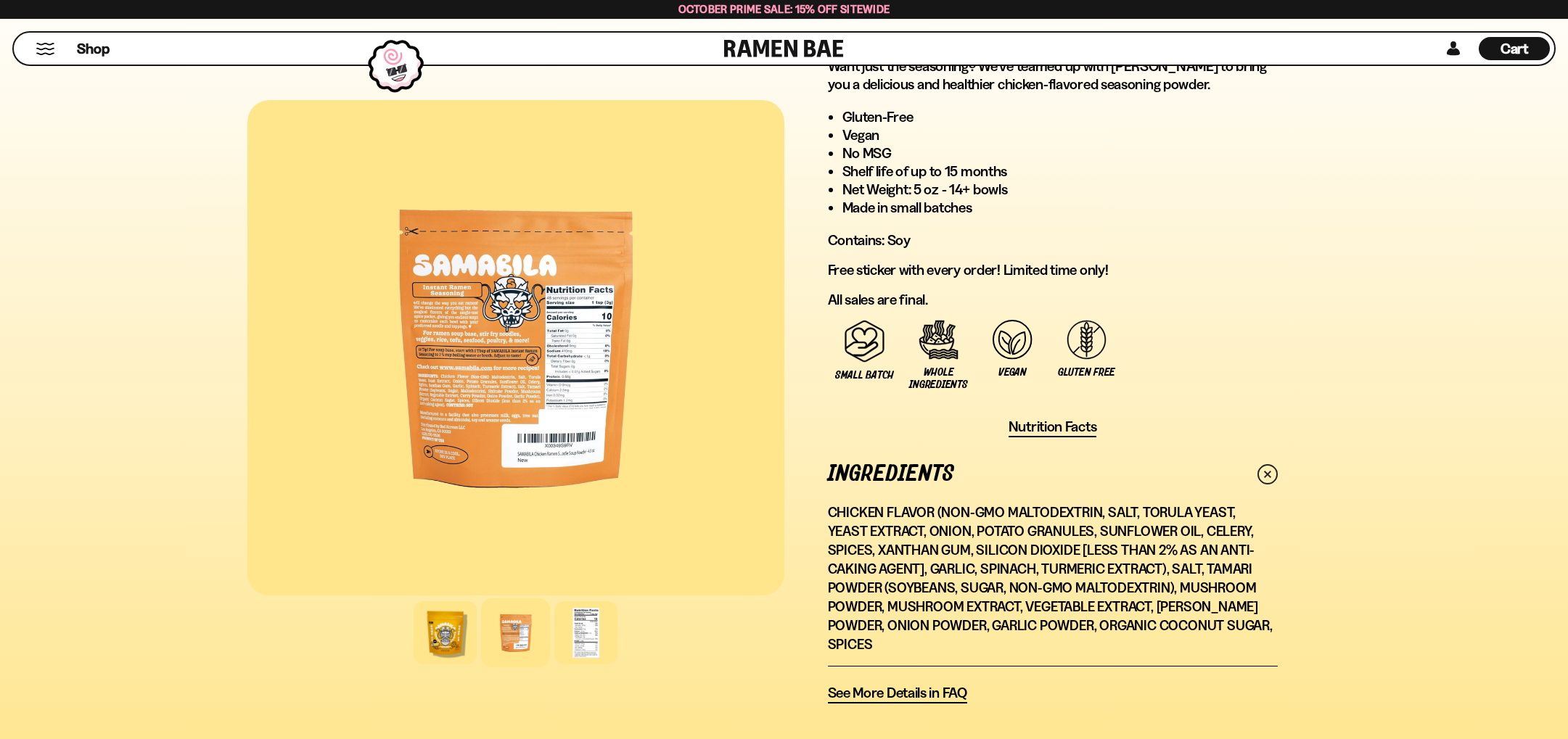
click at [877, 472] on link "Ingredients" at bounding box center [1053, 474] width 450 height 50
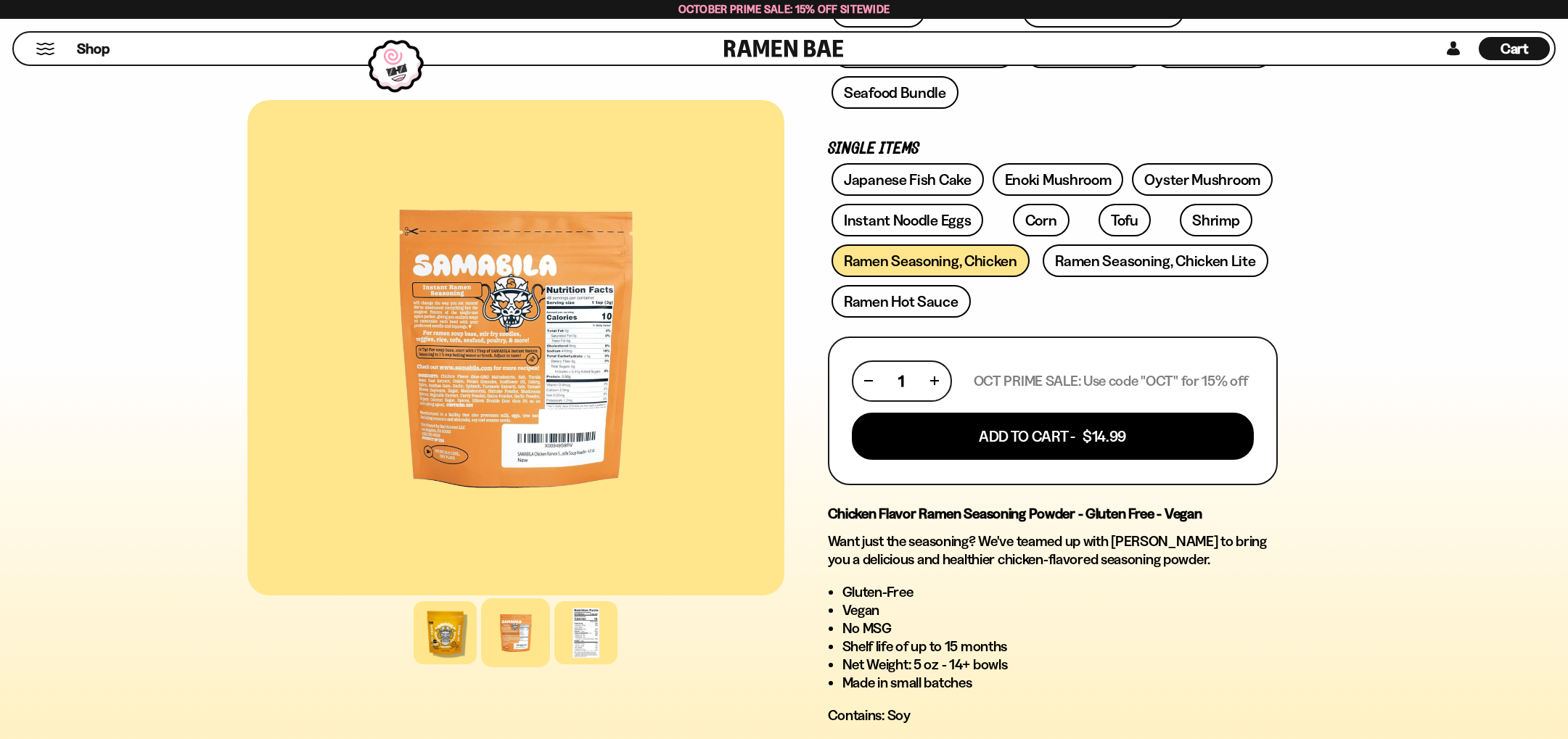
scroll to position [378, 0]
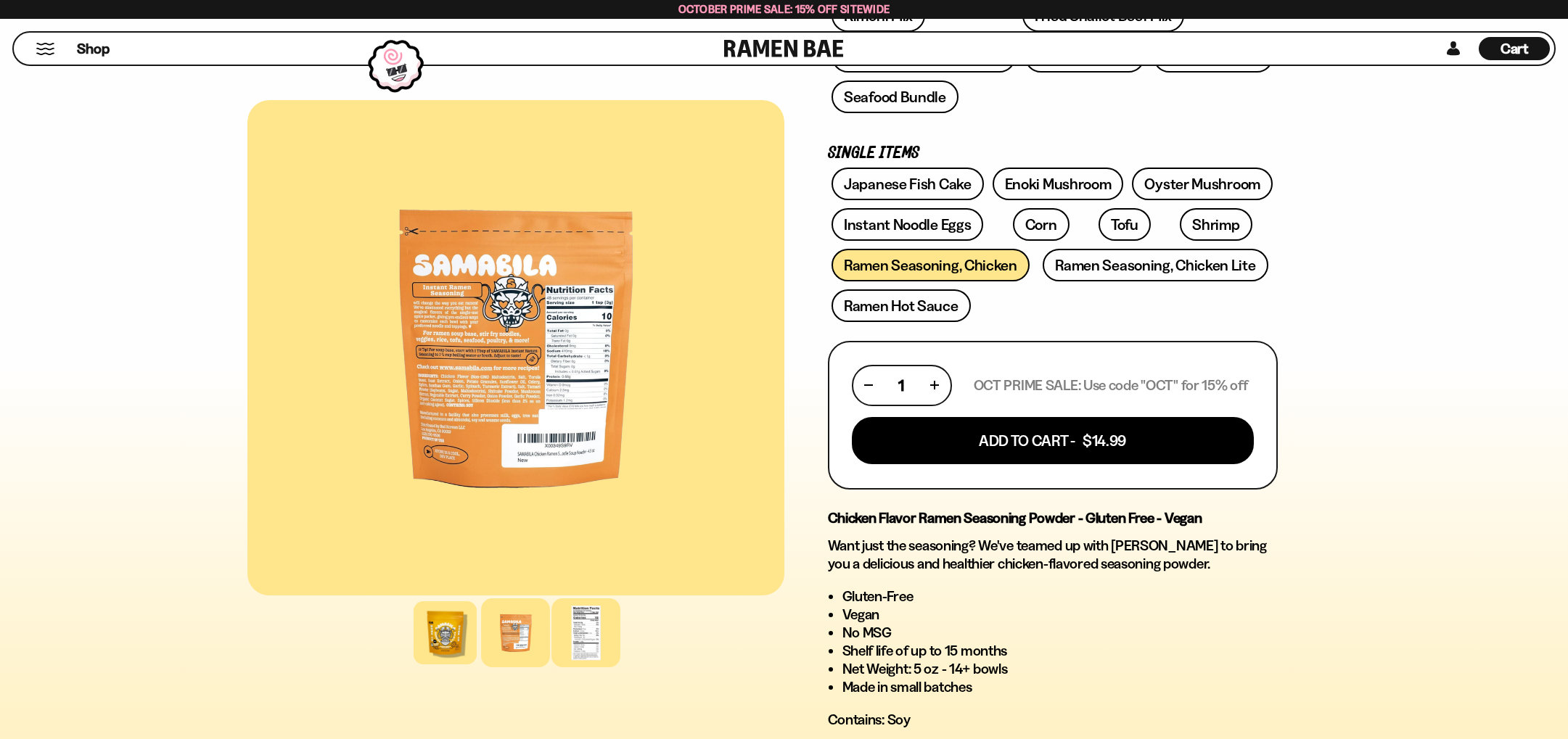
click at [605, 641] on div at bounding box center [586, 632] width 69 height 69
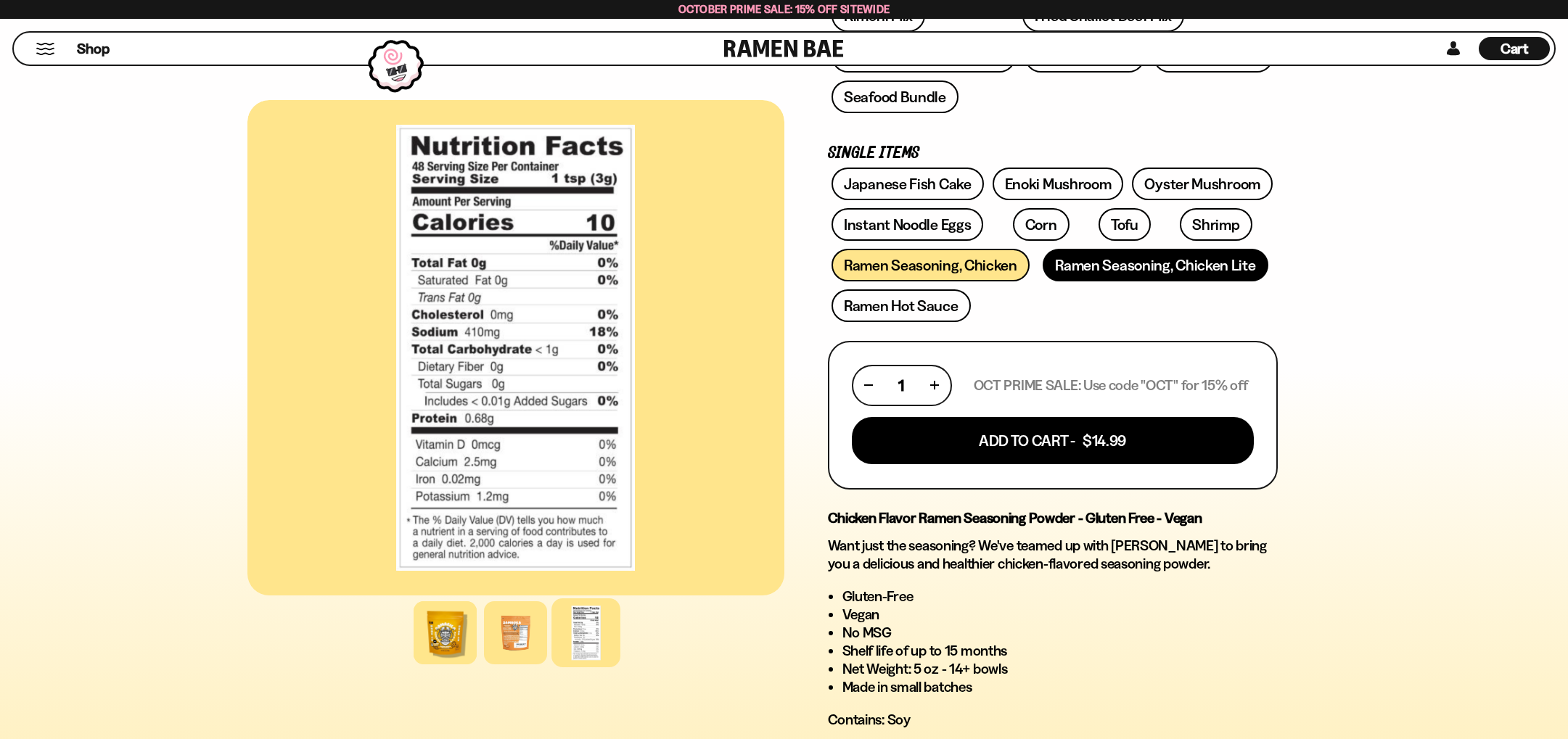
click at [1184, 265] on link "Ramen Seasoning, Chicken Lite" at bounding box center [1155, 265] width 225 height 33
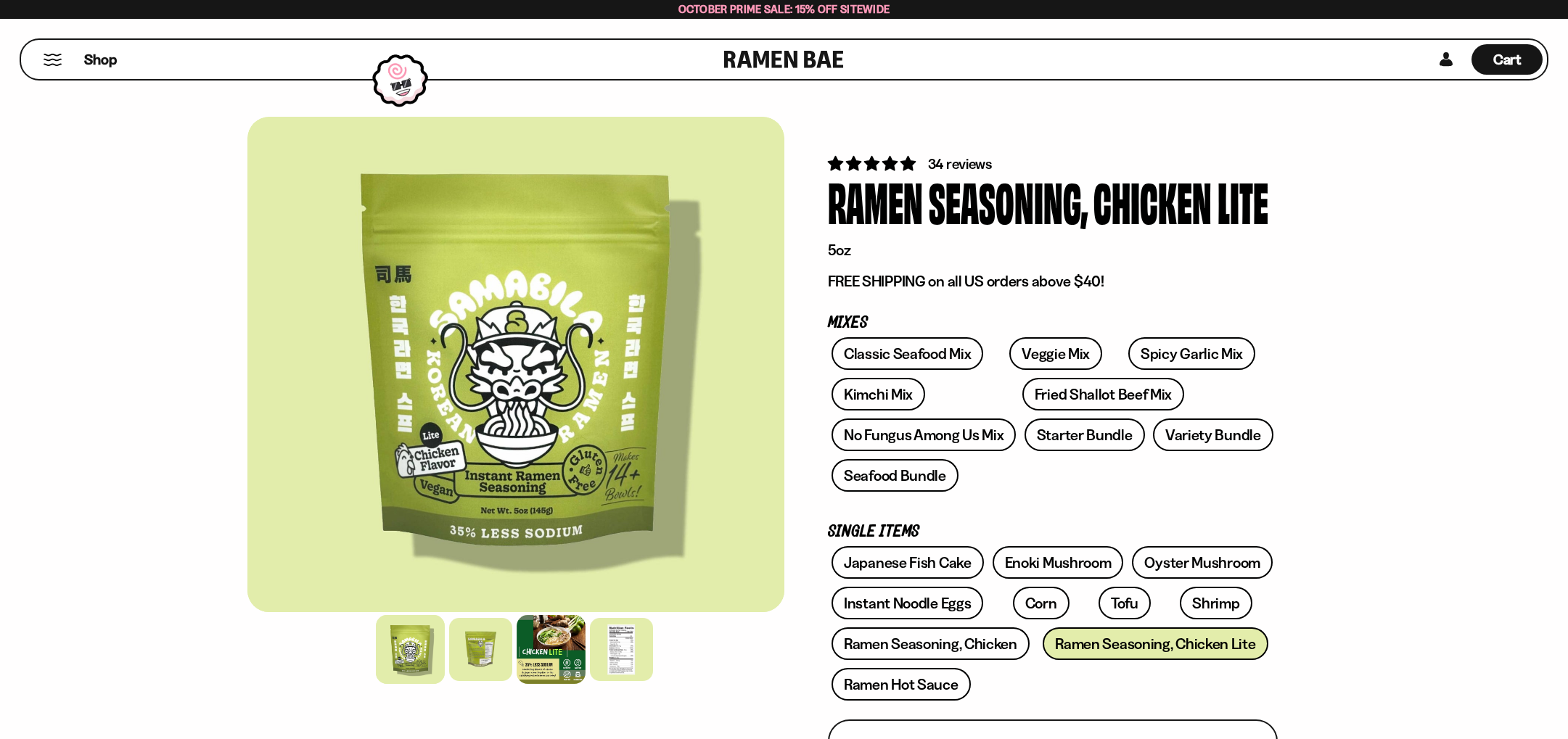
click at [548, 654] on div at bounding box center [551, 649] width 69 height 69
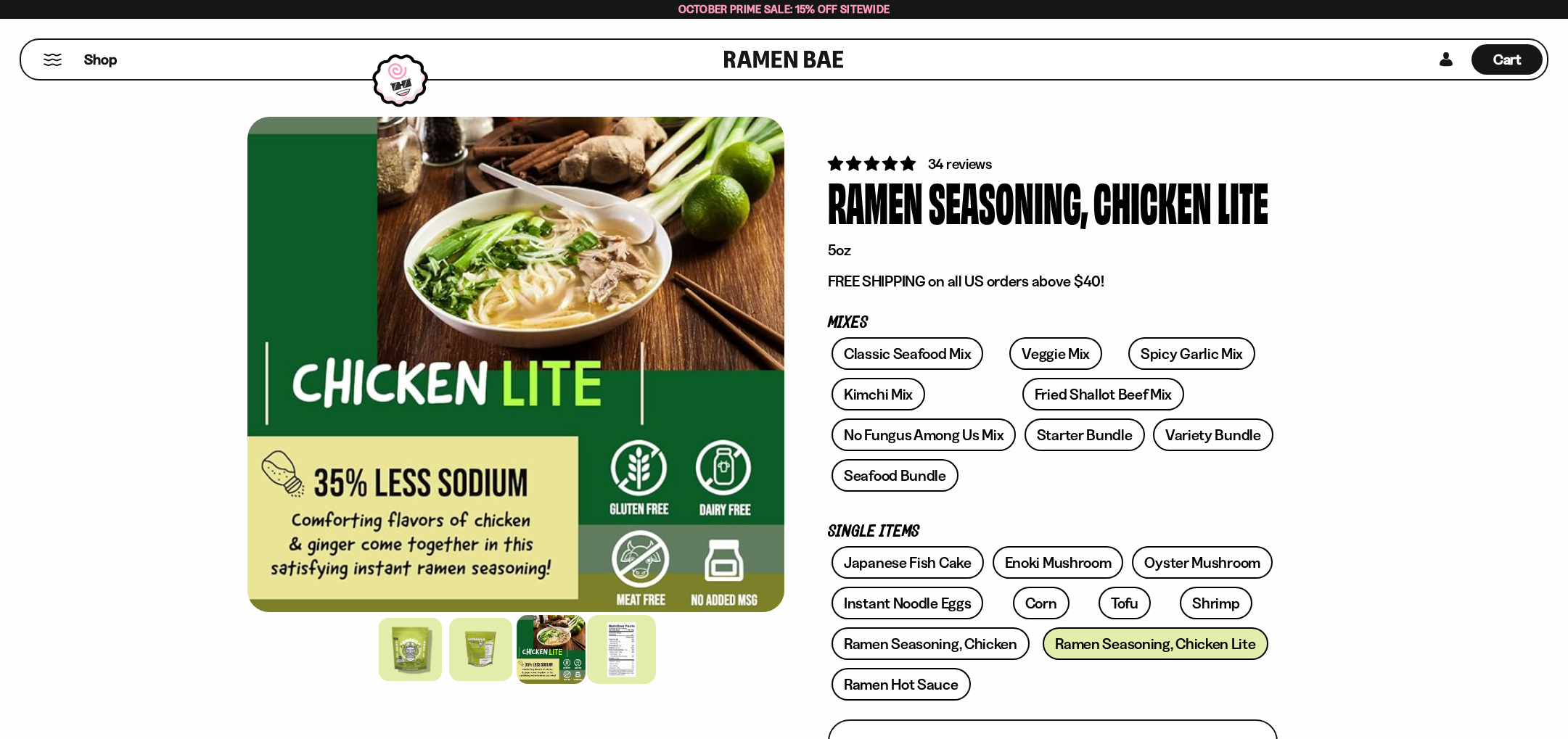
click at [609, 640] on div at bounding box center [621, 649] width 69 height 69
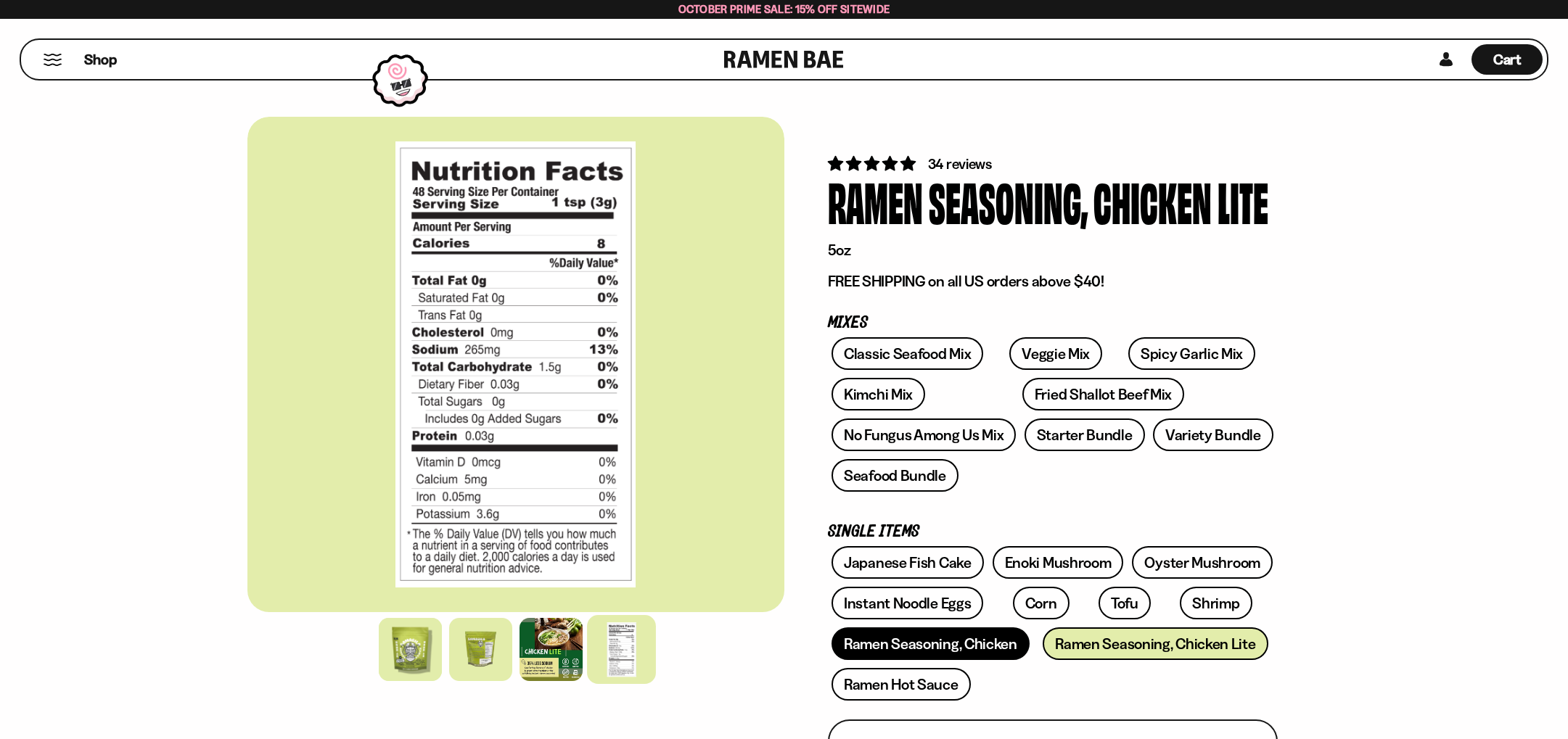
click at [934, 648] on link "Ramen Seasoning, Chicken" at bounding box center [930, 643] width 198 height 33
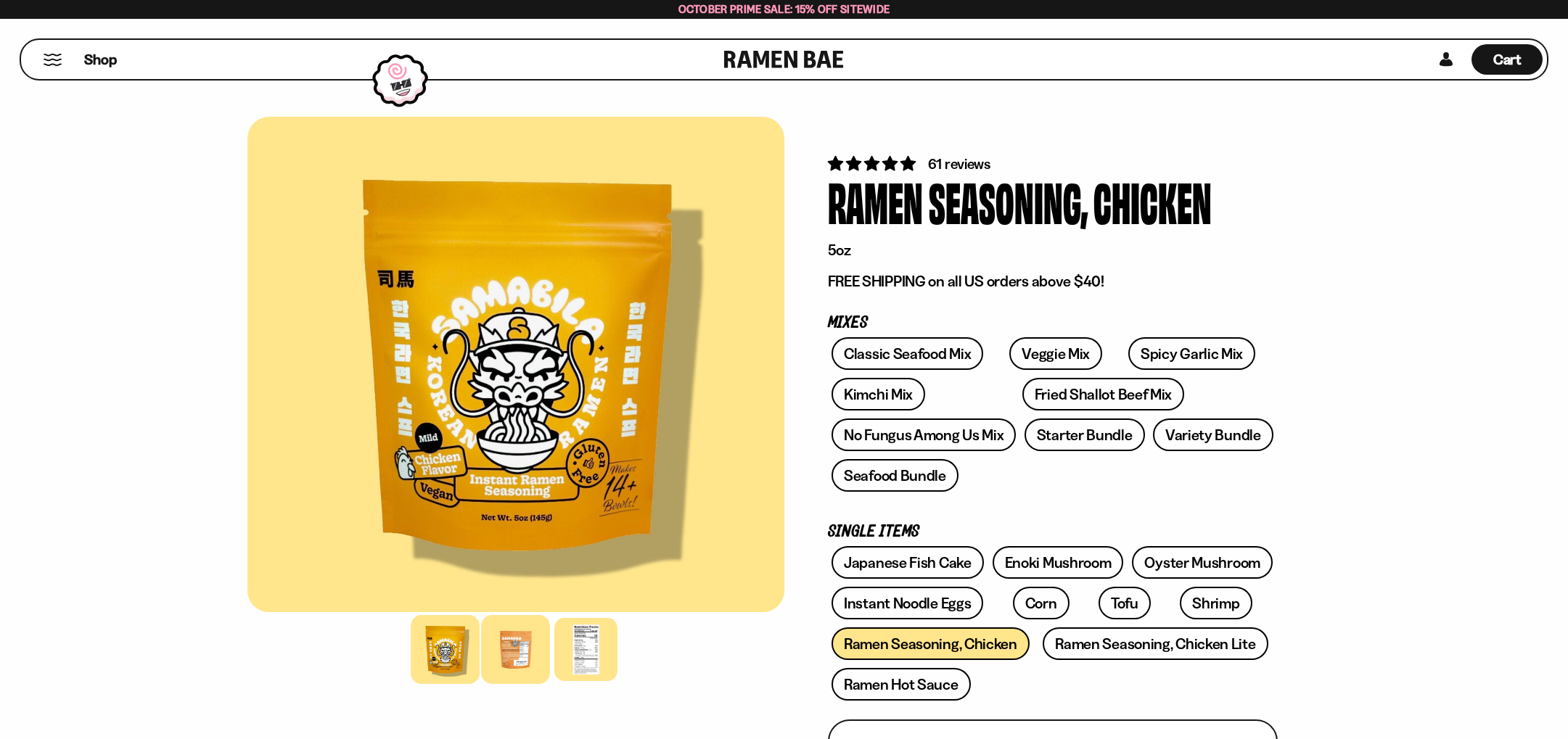
click at [500, 657] on div at bounding box center [515, 649] width 69 height 69
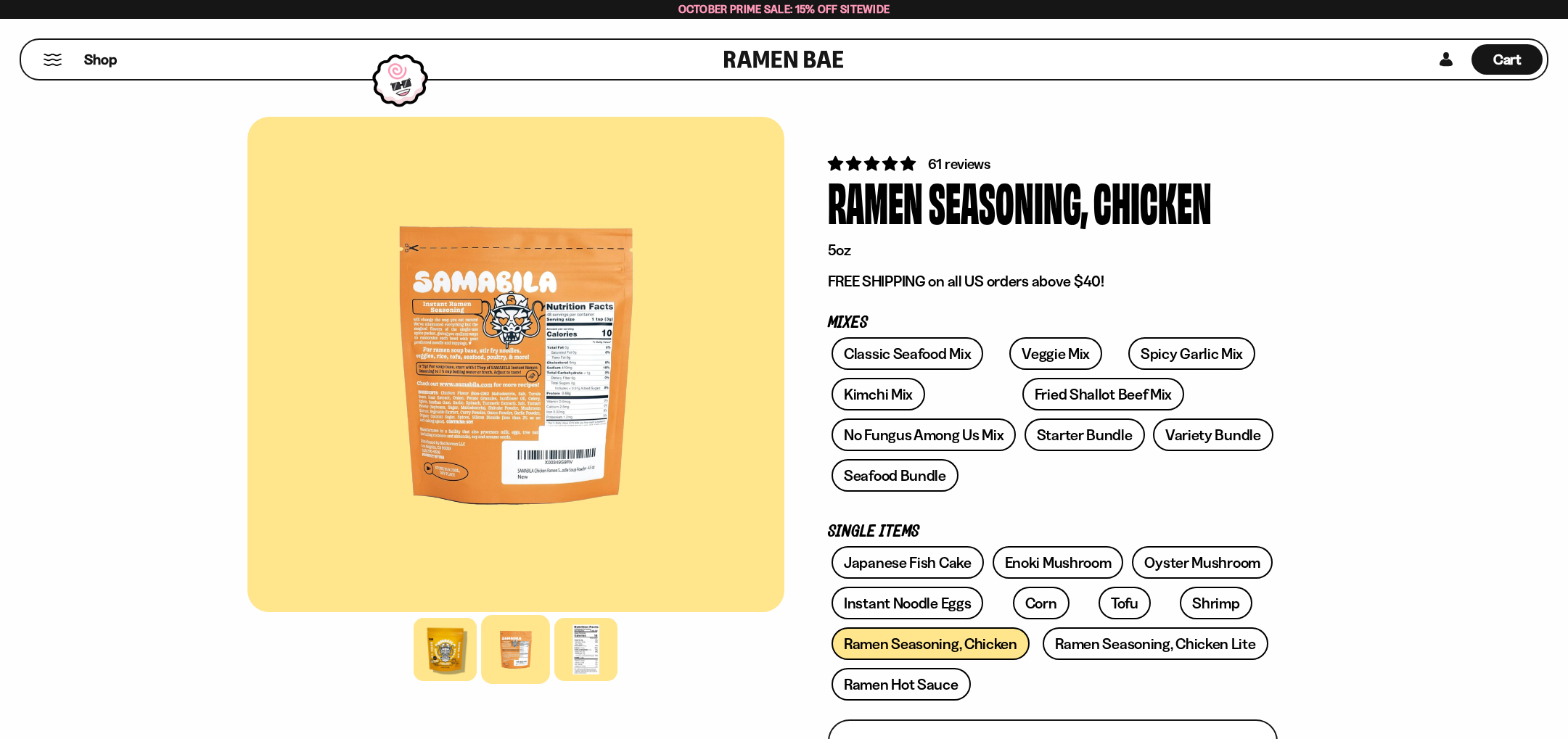
click at [469, 397] on div at bounding box center [516, 364] width 537 height 495
click at [582, 654] on div at bounding box center [586, 649] width 69 height 69
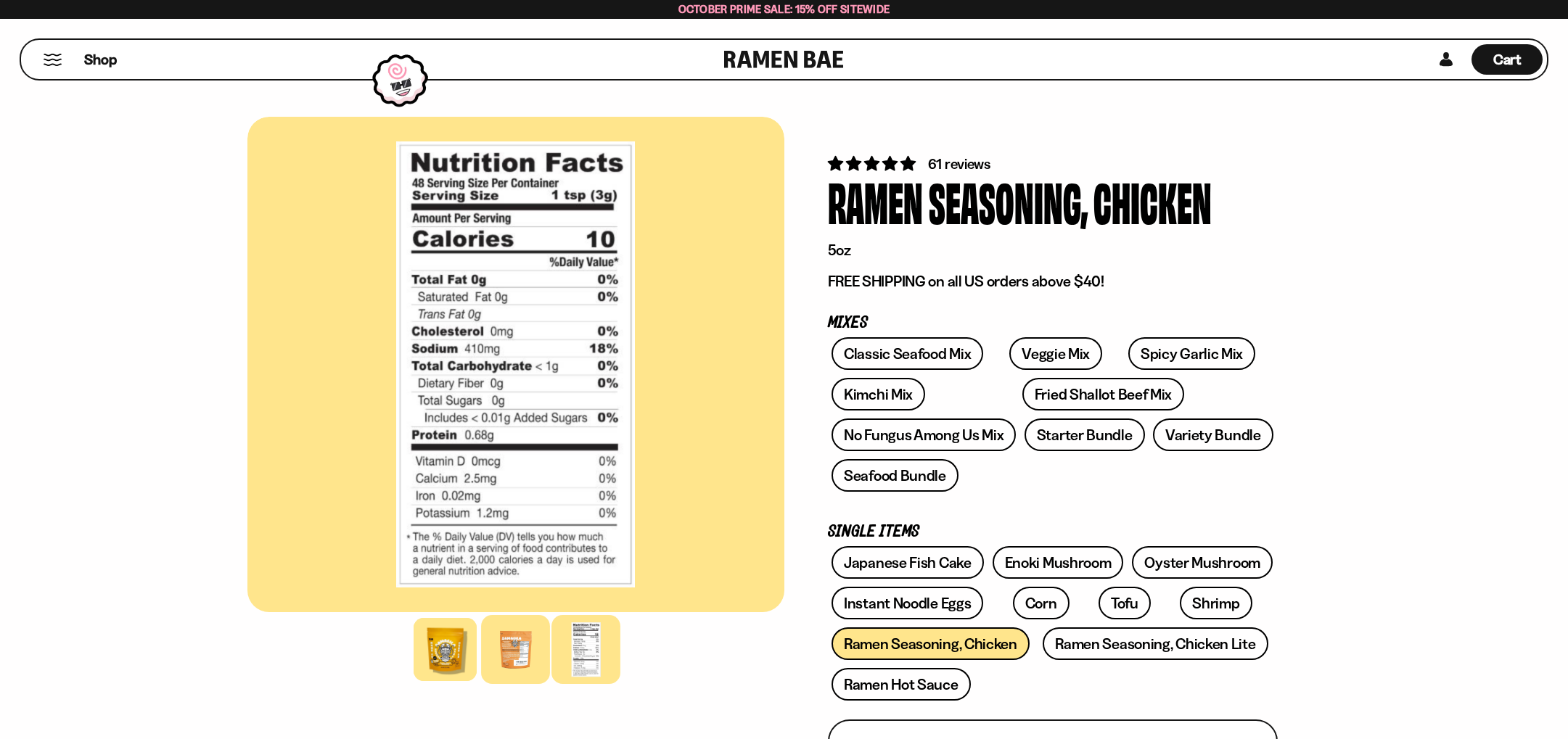
click at [507, 658] on div at bounding box center [515, 649] width 69 height 69
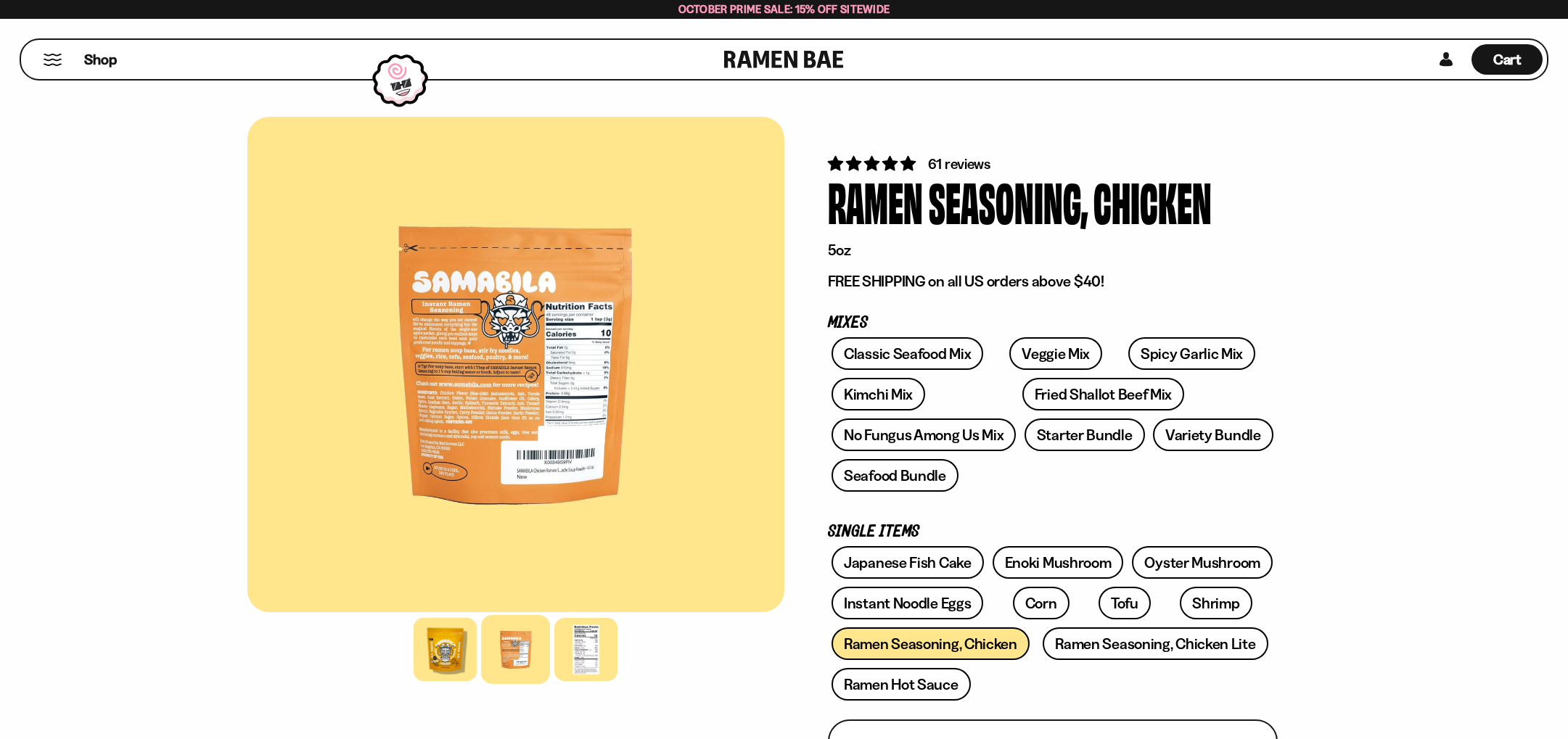
click at [498, 384] on div at bounding box center [514, 364] width 537 height 495
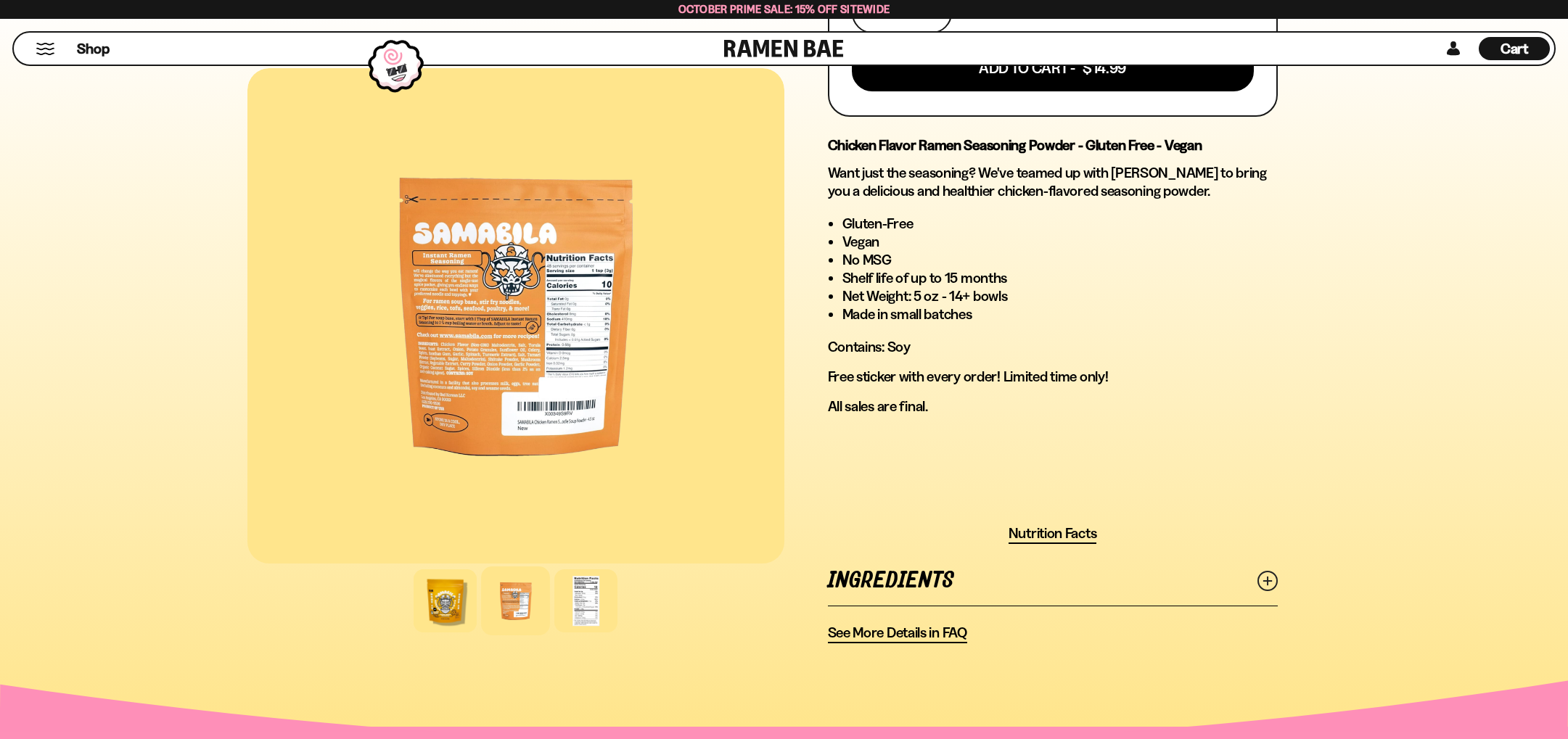
scroll to position [752, 0]
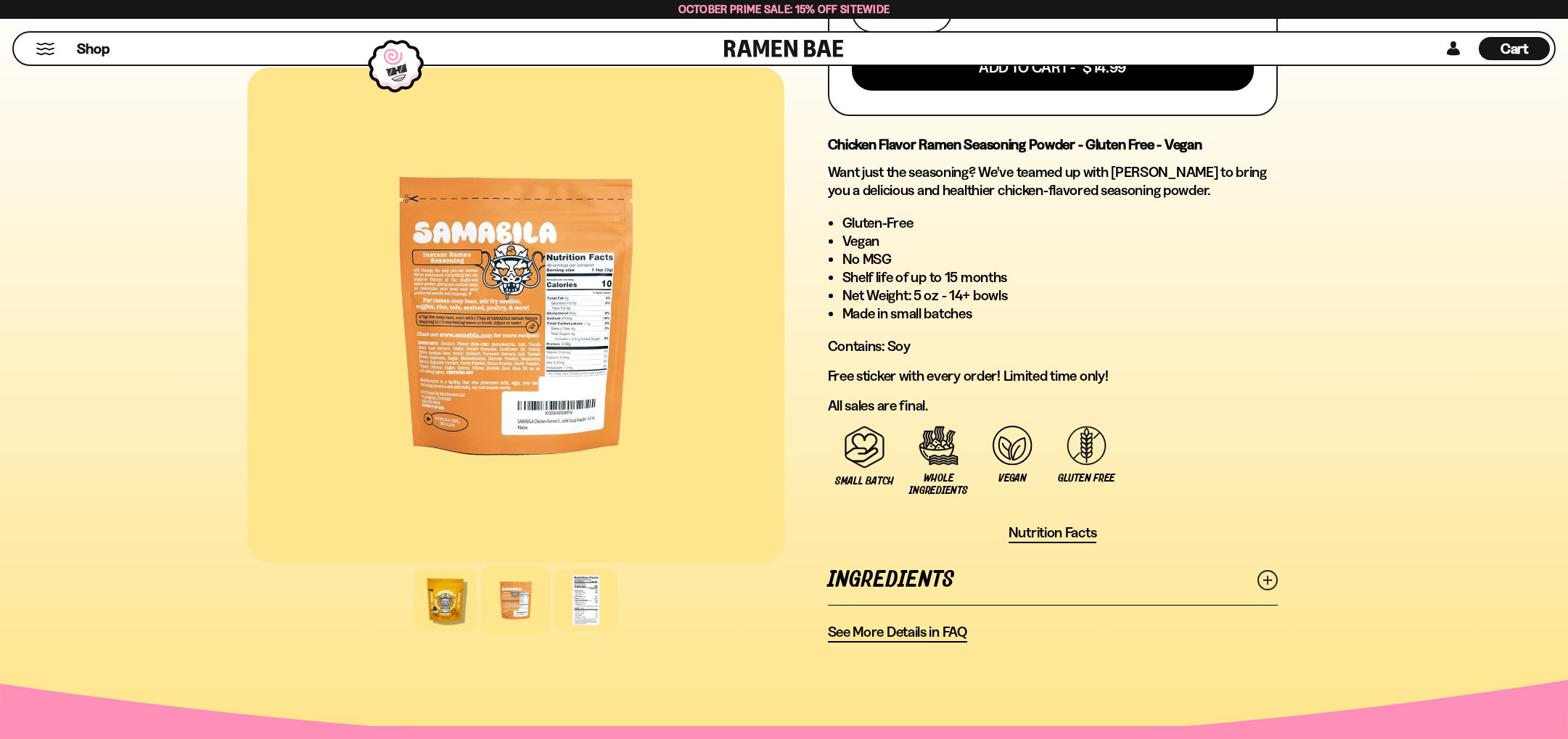
click at [1062, 537] on span "Nutrition Facts" at bounding box center [1052, 532] width 88 height 18
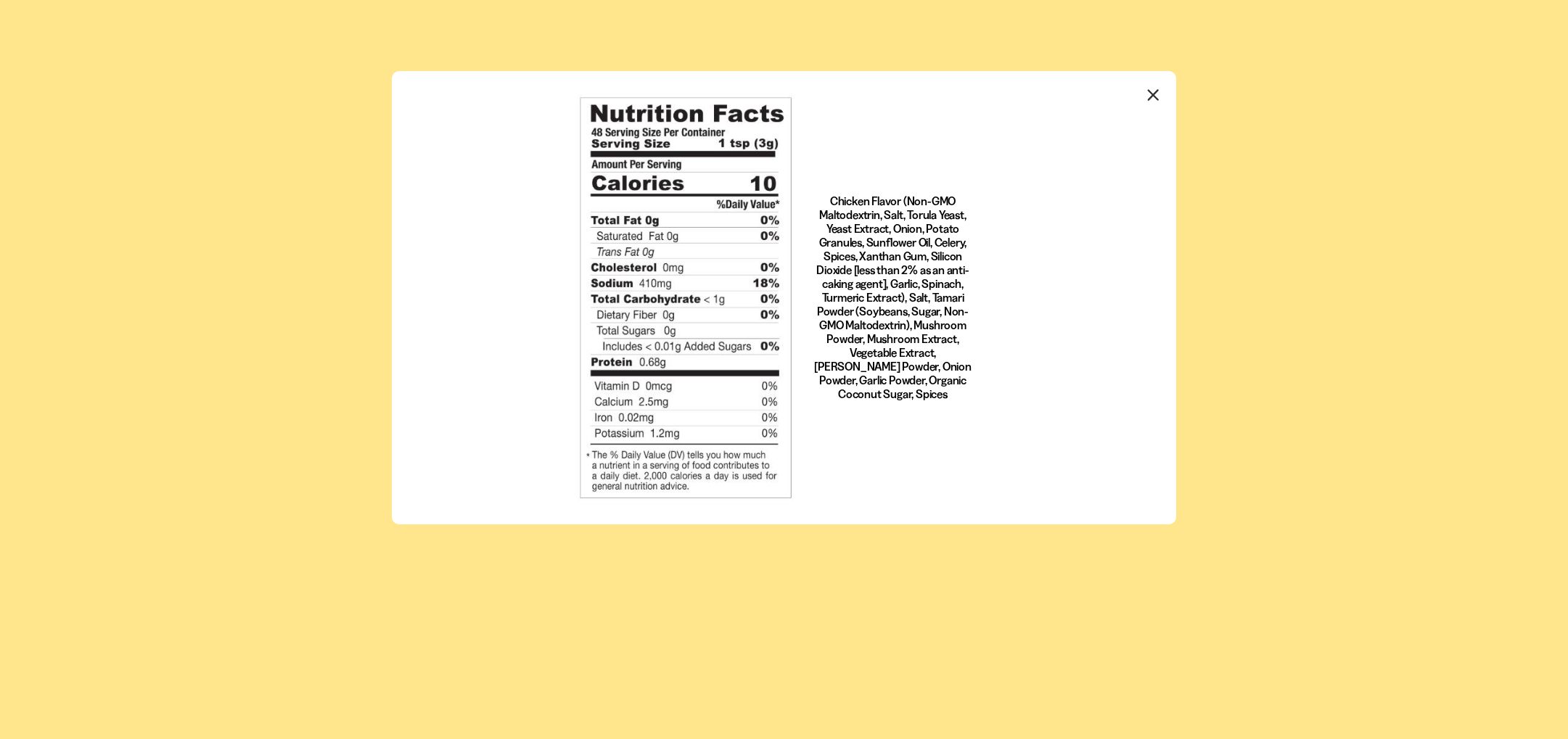
scroll to position [0, 0]
click at [1152, 91] on icon "Close modal" at bounding box center [1154, 95] width 22 height 22
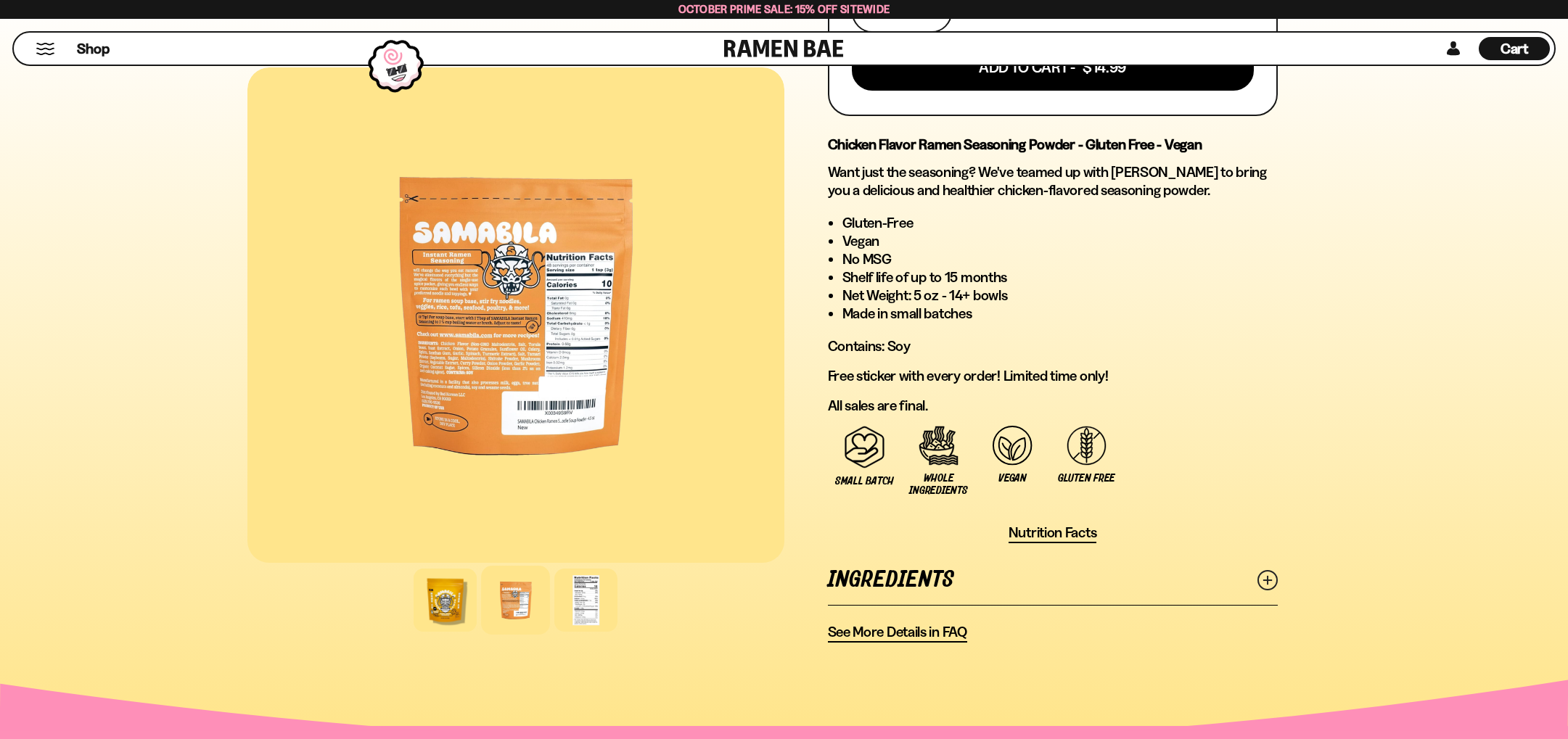
click at [536, 340] on div at bounding box center [516, 315] width 537 height 495
click at [582, 597] on div at bounding box center [586, 600] width 69 height 69
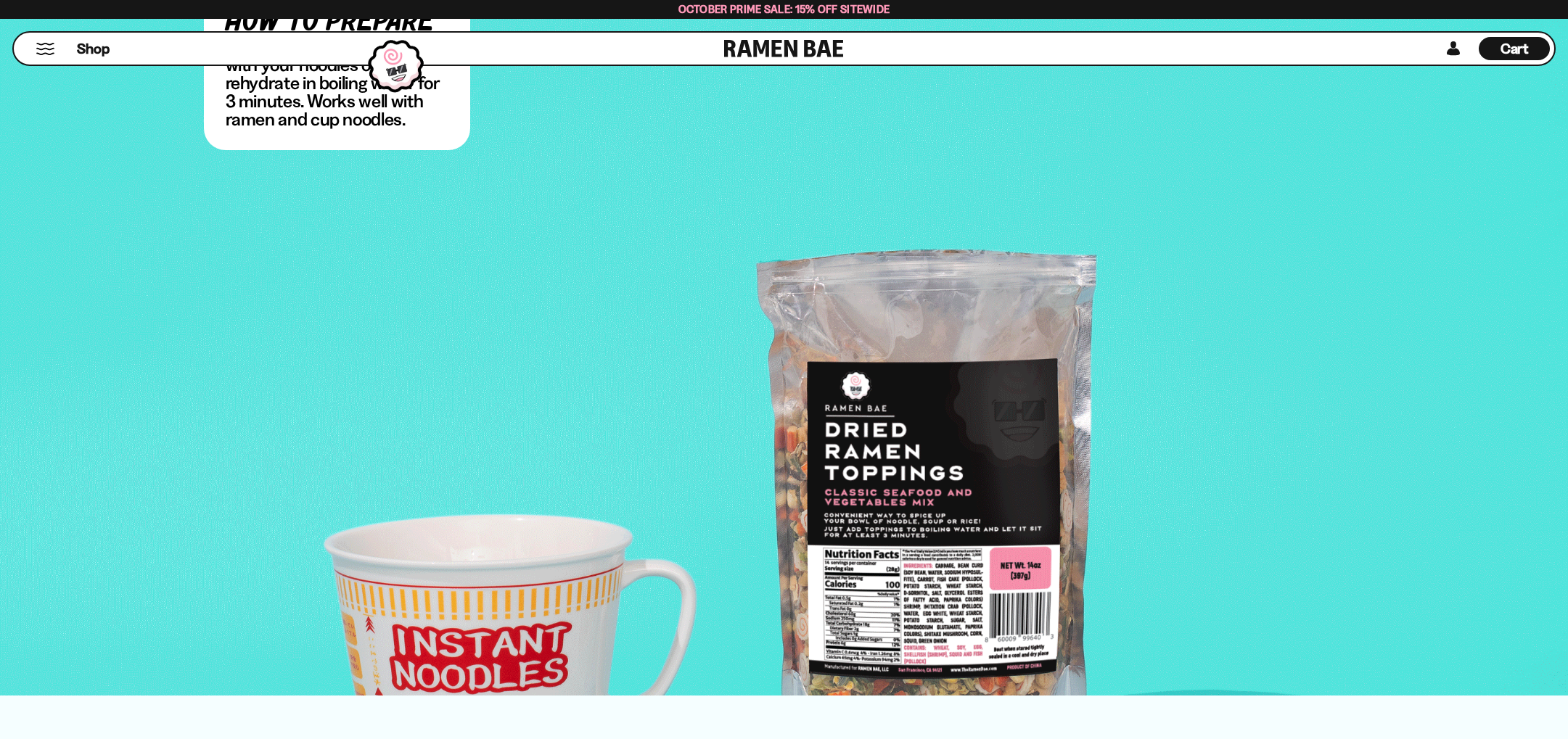
scroll to position [2738, 0]
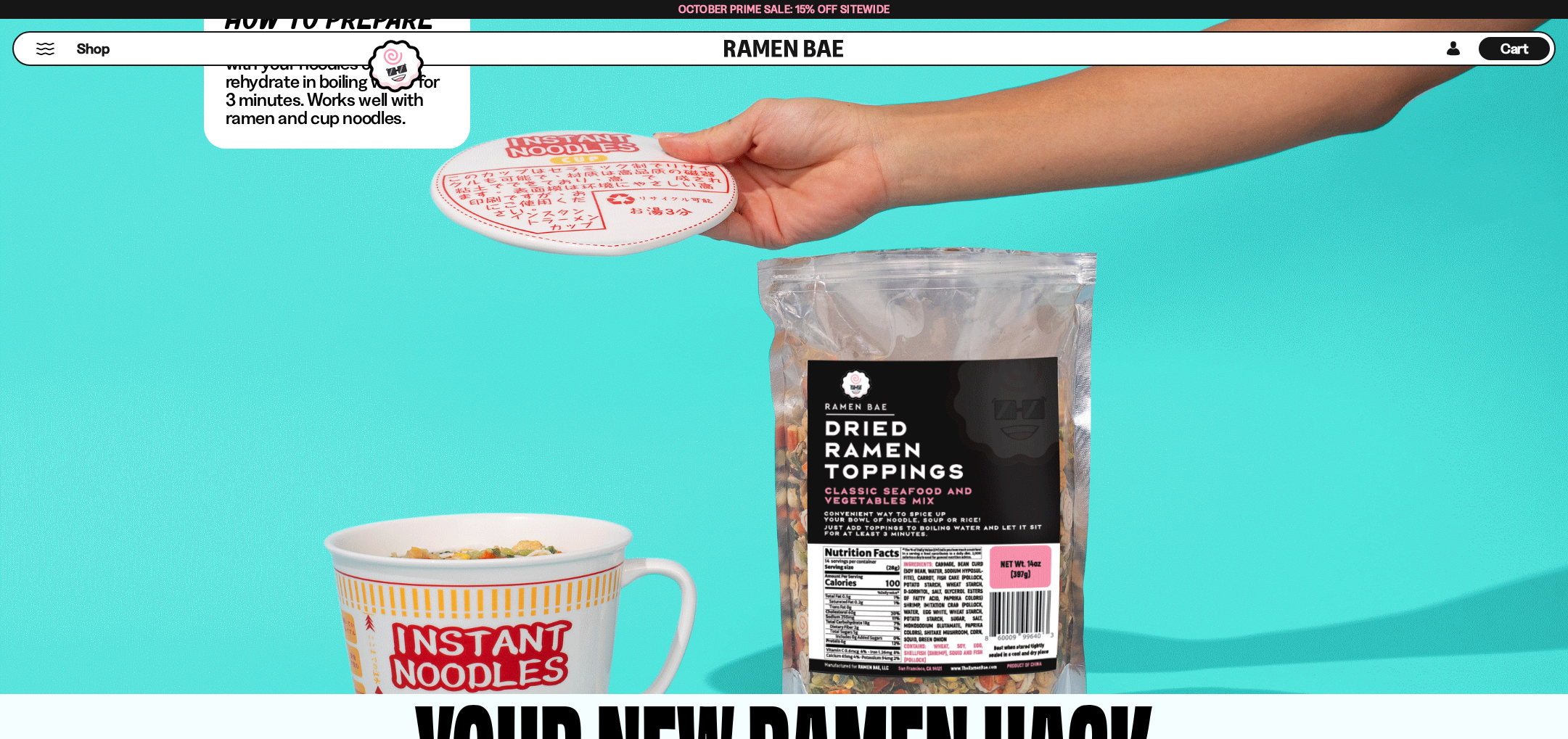
click at [1496, 52] on div "Cart D0381C2F-513E-4F90-8A41-6F0A75DCBAAA" at bounding box center [1514, 49] width 71 height 23
